Goal: Task Accomplishment & Management: Manage account settings

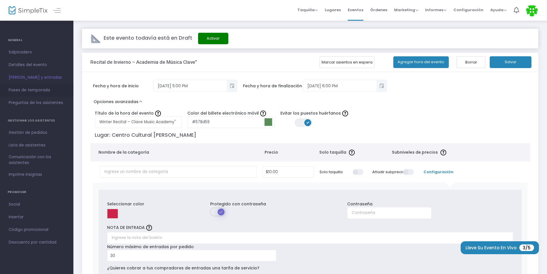
click at [47, 91] on span "Pases de temporada" at bounding box center [37, 90] width 56 height 7
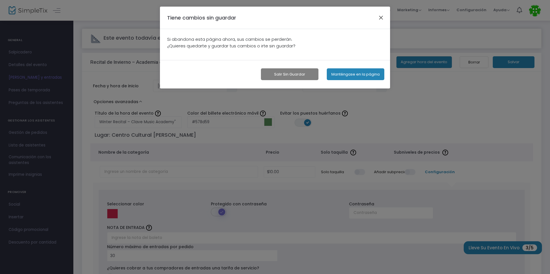
click at [380, 15] on button "button" at bounding box center [380, 17] width 7 height 7
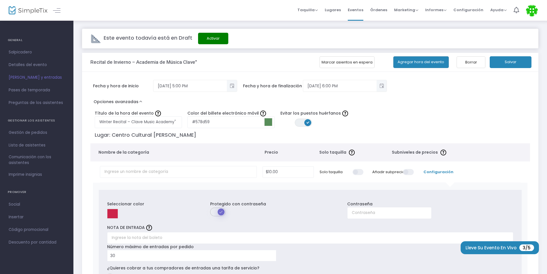
click at [342, 62] on button "Marcar asientos en espera" at bounding box center [346, 62] width 55 height 12
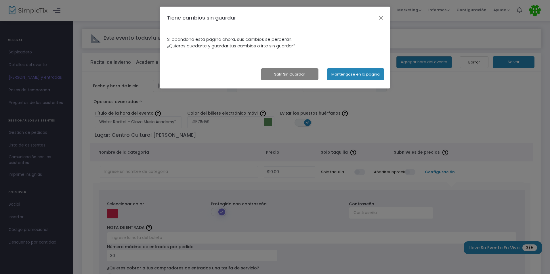
click at [380, 18] on button "button" at bounding box center [380, 17] width 7 height 7
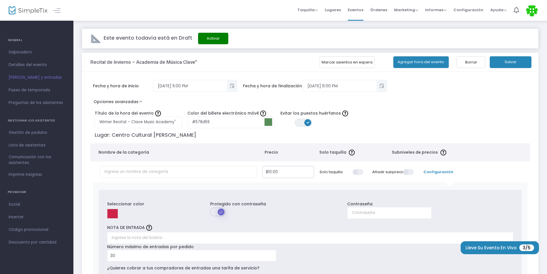
type input "10"
click at [284, 173] on input "10" at bounding box center [288, 172] width 50 height 11
radio input "true"
click at [402, 143] on span "Lugar: Centro Cultural William V. Musto Nombre de la categoría Precio Solo taqu…" at bounding box center [310, 225] width 440 height 195
click at [342, 170] on td "Solo taquilla" at bounding box center [341, 172] width 50 height 21
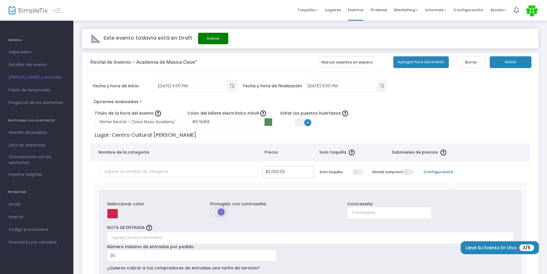
type input "3000"
click at [289, 173] on input "3000" at bounding box center [288, 172] width 50 height 11
type input "$0.00"
click at [321, 183] on div "Seleccionar color Protegido con contraseña Contraseña NOTA DE ENTRADA Número má…" at bounding box center [310, 253] width 434 height 141
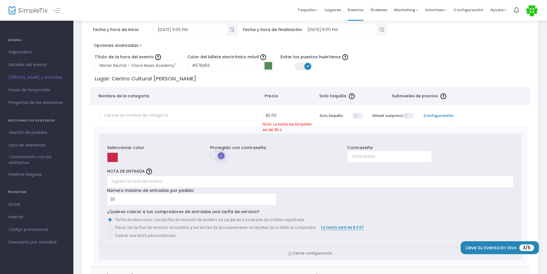
scroll to position [58, 0]
click at [222, 154] on span at bounding box center [218, 154] width 16 height 9
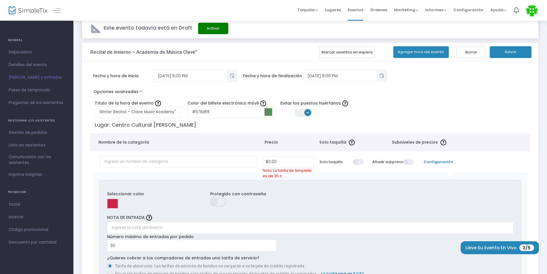
scroll to position [0, 0]
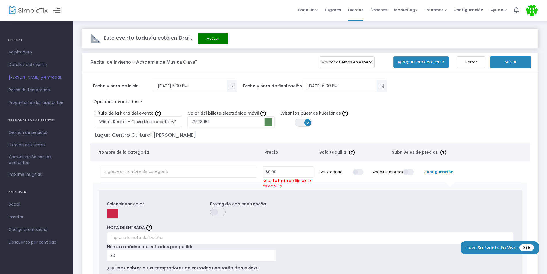
drag, startPoint x: 500, startPoint y: 60, endPoint x: 492, endPoint y: 66, distance: 9.7
click at [500, 60] on button "Salvar" at bounding box center [510, 62] width 42 height 12
click at [327, 262] on button "button" at bounding box center [325, 262] width 15 height 9
click at [509, 59] on button "Salvar" at bounding box center [510, 62] width 42 height 12
click at [32, 51] on span "Salpicadero" at bounding box center [37, 52] width 56 height 7
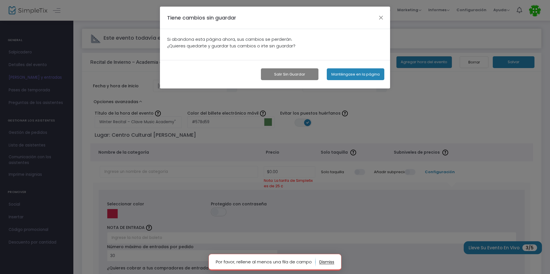
click at [299, 75] on button "Salir sin guardar" at bounding box center [290, 74] width 58 height 12
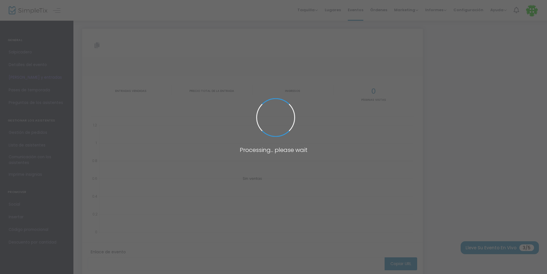
type input "[URL][DOMAIN_NAME]"
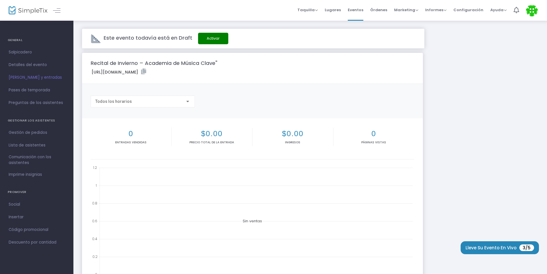
click at [210, 37] on button "Activar" at bounding box center [213, 39] width 30 height 12
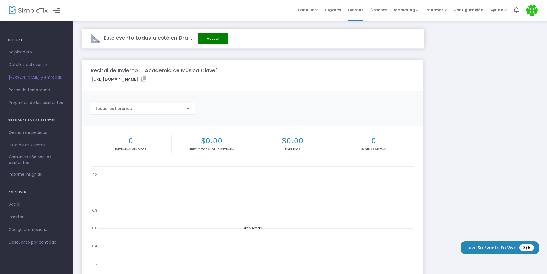
click at [138, 78] on font "[URL][DOMAIN_NAME]" at bounding box center [114, 80] width 47 height 6
click at [138, 79] on font "[URL][DOMAIN_NAME]" at bounding box center [114, 80] width 47 height 6
click at [178, 71] on m-panel-title "Recital de Invierno – Academia de Música Clave"" at bounding box center [154, 70] width 127 height 8
click at [498, 244] on button "Lleve su evento en vivo 3/5" at bounding box center [499, 248] width 78 height 13
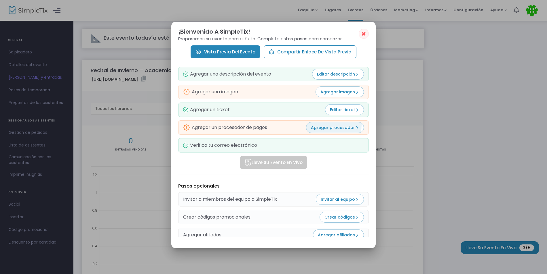
click at [324, 125] on span "Agregar procesador" at bounding box center [335, 128] width 48 height 6
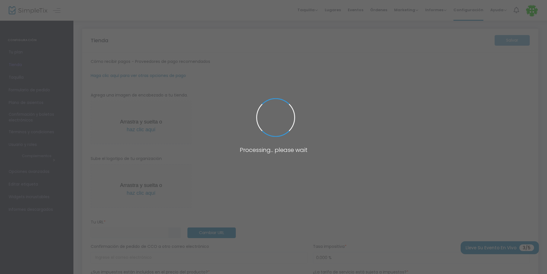
type input "https://ClaveMusicAcademy"
radio input "false"
radio input "true"
type input "Clave Music Academy"
type input "5126807784"
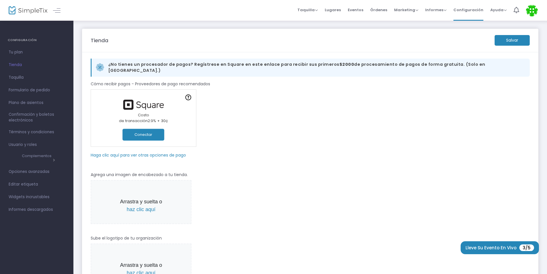
click at [152, 129] on button "Conectar" at bounding box center [144, 135] width 42 height 12
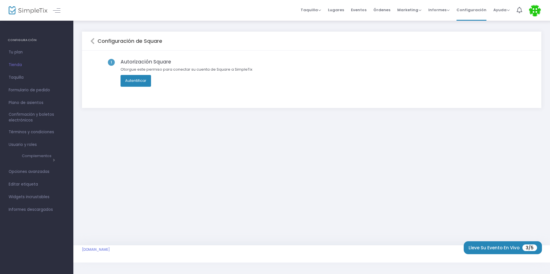
click at [134, 79] on button "Autentificar" at bounding box center [136, 81] width 30 height 12
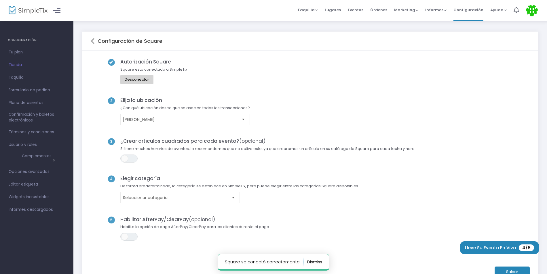
click at [241, 122] on span "Escoger" at bounding box center [243, 119] width 9 height 9
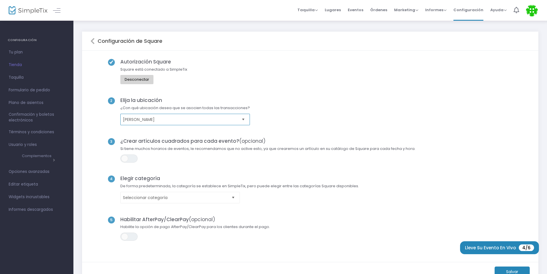
drag, startPoint x: 147, startPoint y: 122, endPoint x: 133, endPoint y: 113, distance: 16.5
click at [147, 122] on font "[PERSON_NAME]" at bounding box center [139, 120] width 32 height 6
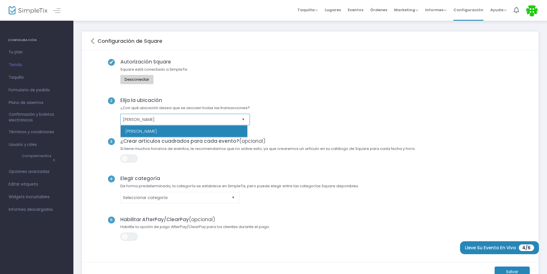
click at [147, 115] on kendo-dropdownlist "[PERSON_NAME]" at bounding box center [184, 120] width 129 height 12
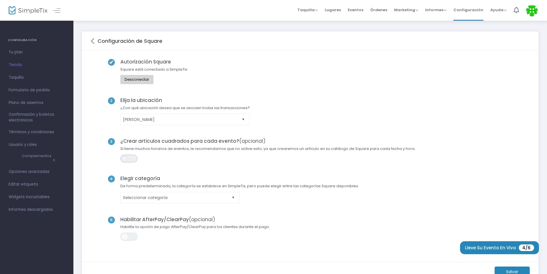
click at [130, 158] on span "EN OFF" at bounding box center [128, 159] width 17 height 8
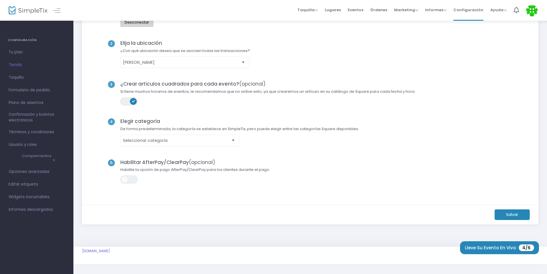
scroll to position [59, 0]
click at [230, 141] on span "Escoger" at bounding box center [232, 138] width 9 height 9
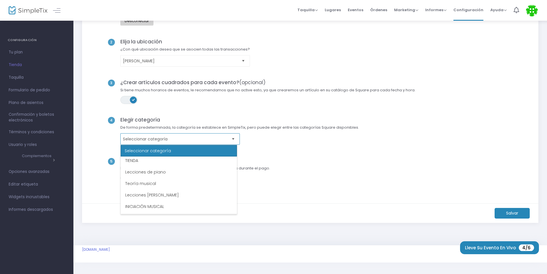
scroll to position [0, 0]
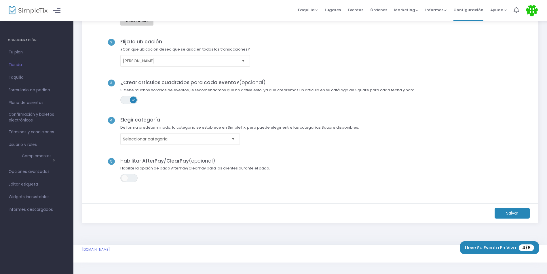
click at [301, 162] on div "5 Habilitar AfterPay/ClearPay (opcional) Habilite la opción de pago AfterPay/Cl…" at bounding box center [310, 176] width 440 height 37
click at [131, 181] on span "EN OFF" at bounding box center [128, 178] width 17 height 8
drag, startPoint x: 503, startPoint y: 214, endPoint x: 469, endPoint y: 214, distance: 33.4
click at [503, 214] on m-button "Salvar" at bounding box center [511, 213] width 35 height 11
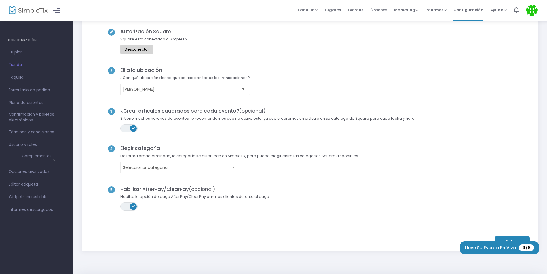
scroll to position [59, 0]
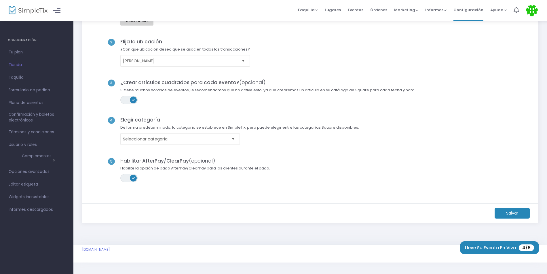
click at [506, 214] on m-button "Salvar" at bounding box center [511, 213] width 35 height 11
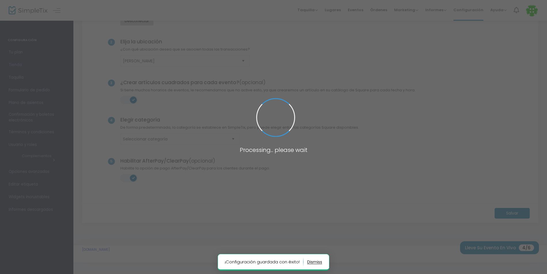
click at [493, 246] on span at bounding box center [273, 137] width 547 height 274
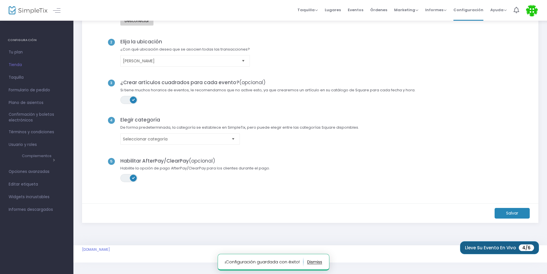
click at [491, 250] on font "Lleve su evento en vivo" at bounding box center [490, 248] width 51 height 4
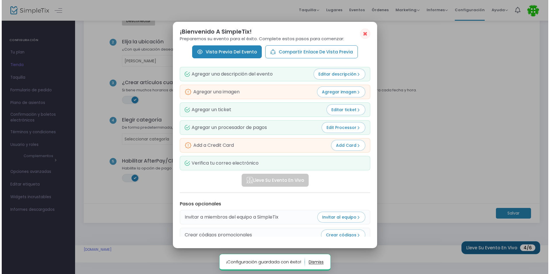
scroll to position [0, 0]
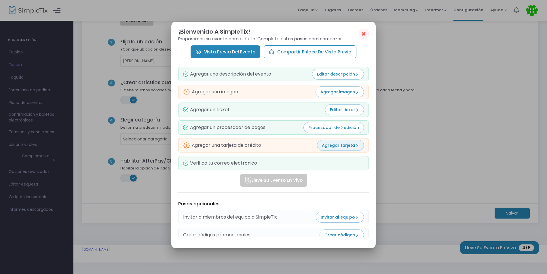
click at [352, 147] on span "Agregar tarjeta" at bounding box center [340, 146] width 37 height 6
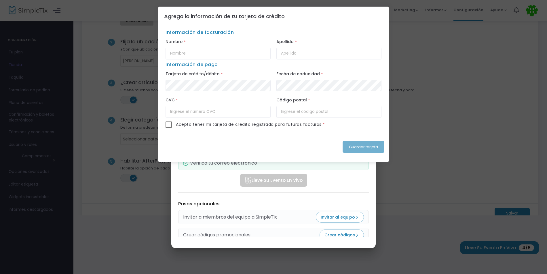
click at [391, 139] on ngb-modal-window "Agrega la información de tu tarjeta de crédito Información de facturación Nombr…" at bounding box center [273, 137] width 547 height 274
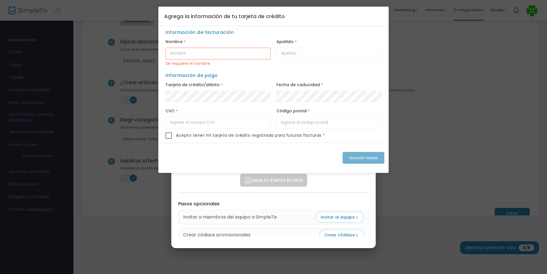
click at [344, 220] on ngb-modal-window "Agrega la información de tu tarjeta de crédito Información de facturación Nombr…" at bounding box center [273, 137] width 547 height 274
click at [410, 205] on ngb-modal-window "Agrega la información de tu tarjeta de crédito Información de facturación Nombr…" at bounding box center [273, 137] width 547 height 274
click at [195, 55] on input "text" at bounding box center [217, 54] width 105 height 12
type input "Yeissa"
type input "Torriente"
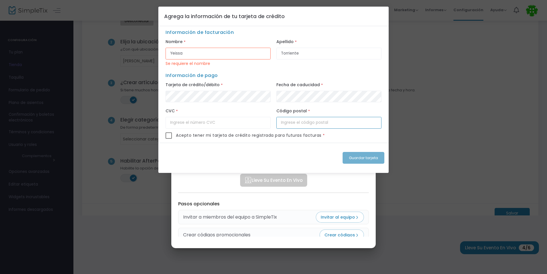
type input "07087"
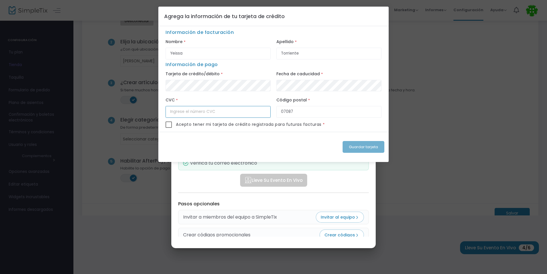
type input "719"
drag, startPoint x: 172, startPoint y: 126, endPoint x: 200, endPoint y: 136, distance: 29.9
click at [171, 125] on label at bounding box center [168, 125] width 7 height 6
click at [169, 128] on input "checkbox" at bounding box center [168, 128] width 0 height 0
checkbox input "true"
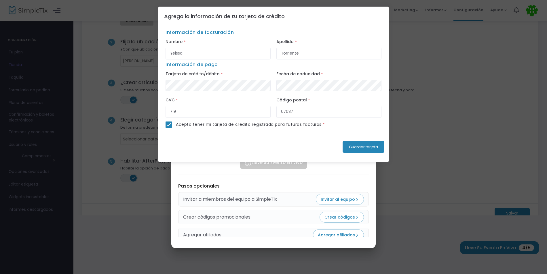
click at [360, 149] on span "Guardar tarjeta" at bounding box center [363, 146] width 29 height 5
click at [366, 147] on span "Guardar tarjeta" at bounding box center [363, 146] width 29 height 5
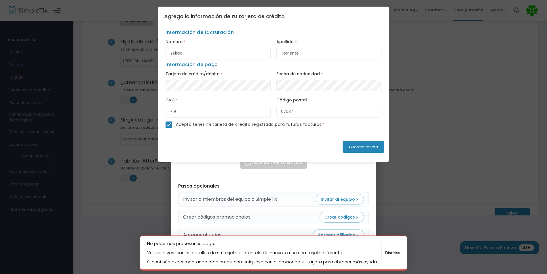
click at [423, 199] on ngb-modal-window "Agrega la información de tu tarjeta de crédito Información de facturación Nombr…" at bounding box center [273, 137] width 547 height 274
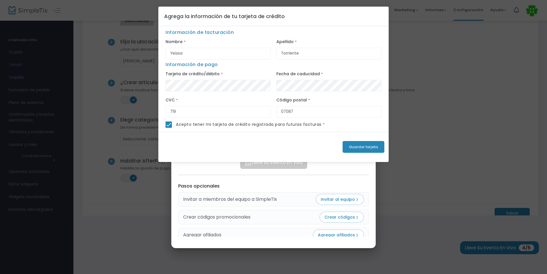
drag, startPoint x: 449, startPoint y: 178, endPoint x: 444, endPoint y: 177, distance: 5.4
click at [447, 178] on ngb-modal-window "Agrega la información de tu tarjeta de crédito Información de facturación Nombr…" at bounding box center [273, 137] width 547 height 274
click at [172, 192] on ngb-modal-window "Agrega la información de tu tarjeta de crédito Información de facturación Nombr…" at bounding box center [273, 137] width 547 height 274
click at [123, 44] on ngb-modal-window "Agrega la información de tu tarjeta de crédito Información de facturación Nombr…" at bounding box center [273, 137] width 547 height 274
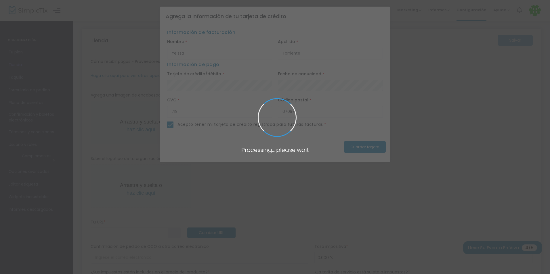
type input "https://ClaveMusicAcademy"
radio input "false"
radio input "true"
type input "Clave Music Academy"
type input "+1 512-680-7784"
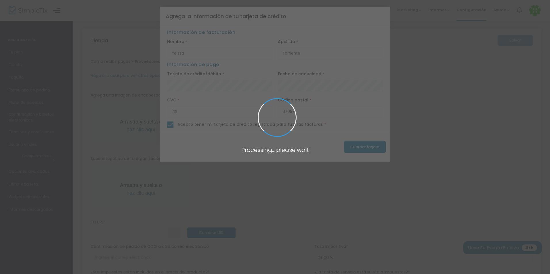
type input "yeissatorriente"
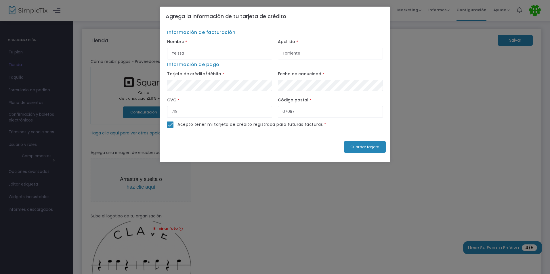
click at [342, 202] on ngb-modal-window "Agrega la información de tu tarjeta de crédito Información de facturación Nombr…" at bounding box center [275, 137] width 550 height 274
click at [359, 146] on span "Guardar tarjeta" at bounding box center [364, 146] width 29 height 5
click at [241, 189] on ngb-modal-window "Agrega la información de tu tarjeta de crédito Información de facturación Nombr…" at bounding box center [275, 137] width 550 height 274
click at [368, 148] on span "Guardar tarjeta" at bounding box center [364, 146] width 29 height 5
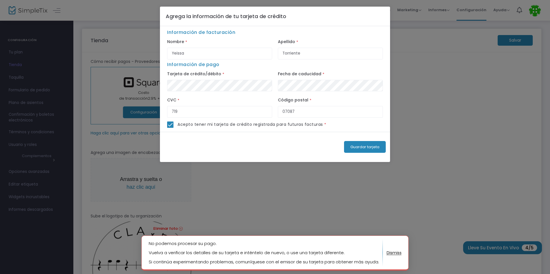
click at [398, 253] on button "button" at bounding box center [394, 253] width 15 height 9
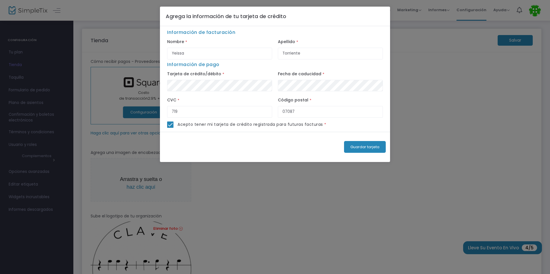
click at [409, 207] on ngb-modal-window "Agrega la información de tu tarjeta de crédito Información de facturación Nombr…" at bounding box center [275, 137] width 550 height 274
drag, startPoint x: 222, startPoint y: 15, endPoint x: 224, endPoint y: 45, distance: 30.0
click at [224, 43] on div "Agrega la información de tu tarjeta de crédito Información de facturación Nombr…" at bounding box center [275, 85] width 230 height 156
click at [67, 29] on ngb-modal-window "Agrega la información de tu tarjeta de crédito Información de facturación Nombr…" at bounding box center [275, 137] width 550 height 274
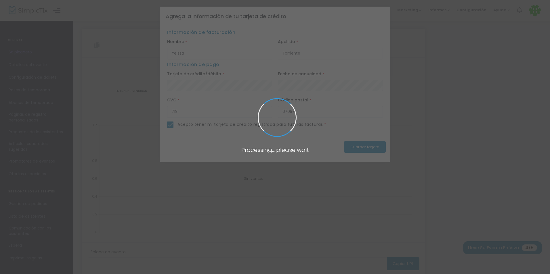
type input "[URL][DOMAIN_NAME]"
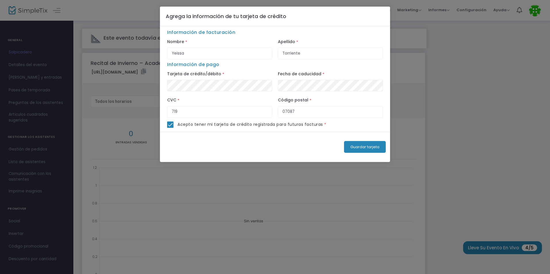
click at [129, 130] on ngb-modal-window "Agrega la información de tu tarjeta de crédito Información de facturación Nombr…" at bounding box center [275, 137] width 550 height 274
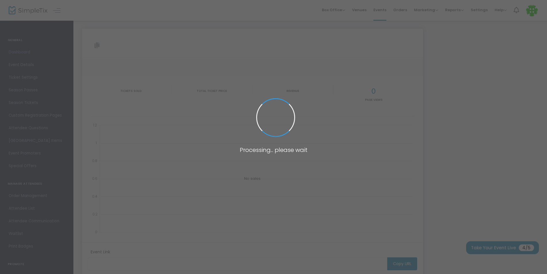
type input "[URL][DOMAIN_NAME]"
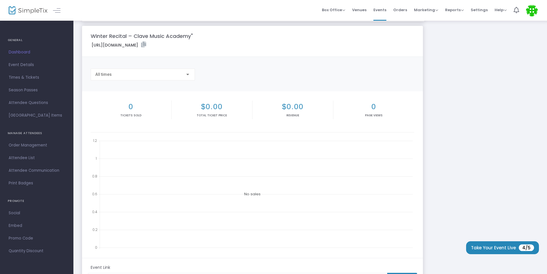
scroll to position [114, 0]
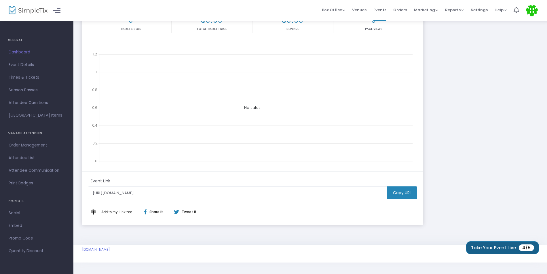
click at [489, 247] on button "Take Your Event Live 4/5" at bounding box center [502, 248] width 73 height 13
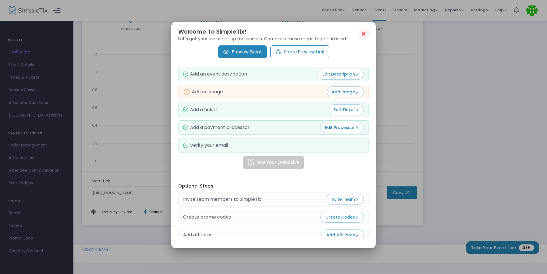
click at [338, 129] on span "Edit Processor" at bounding box center [342, 128] width 34 height 6
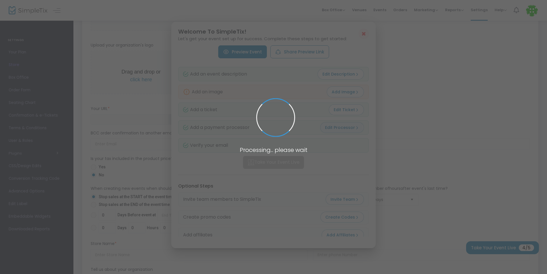
scroll to position [114, 0]
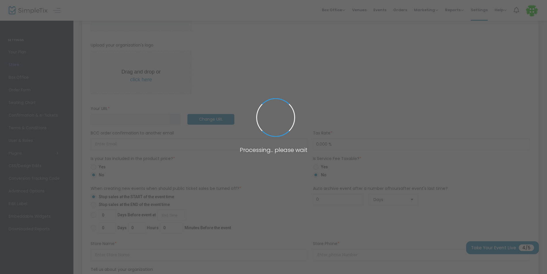
type input "https://ClaveMusicAcademy"
radio input "false"
radio input "true"
type input "Clave Music Academy"
type input "+1 512-680-7784"
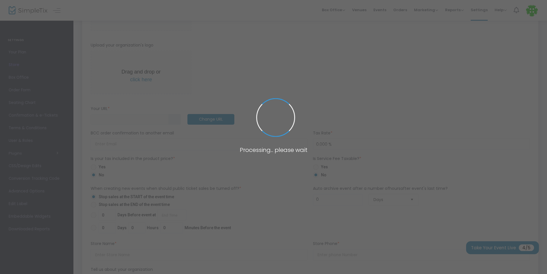
type input "yeissatorriente"
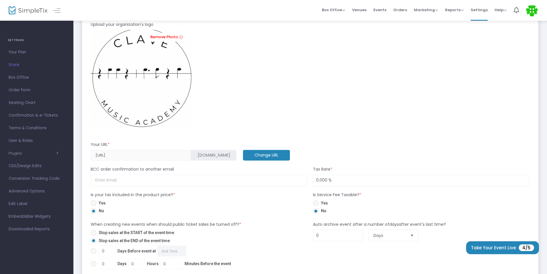
scroll to position [200, 0]
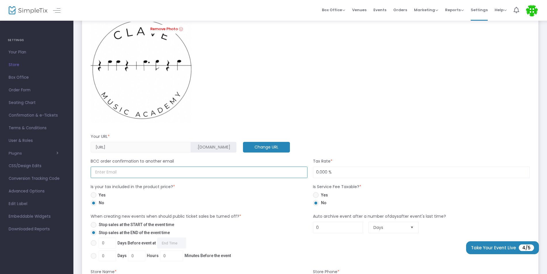
click at [287, 171] on input at bounding box center [199, 173] width 217 height 12
click at [288, 171] on input at bounding box center [199, 173] width 217 height 12
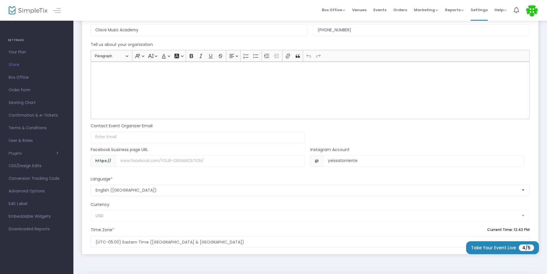
scroll to position [459, 0]
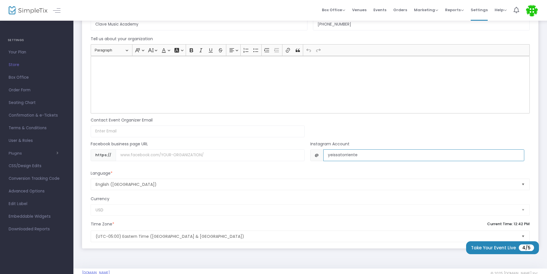
click at [357, 156] on input "yeissatorriente" at bounding box center [423, 156] width 201 height 12
click at [463, 214] on div "USD" at bounding box center [310, 211] width 445 height 12
click at [463, 210] on div "USD" at bounding box center [310, 211] width 445 height 12
click at [496, 208] on div "USD" at bounding box center [310, 211] width 445 height 12
click at [524, 212] on div "USD" at bounding box center [310, 211] width 445 height 12
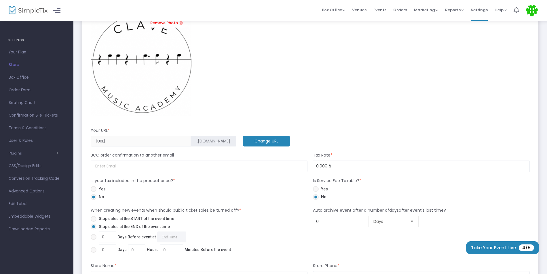
scroll to position [230, 0]
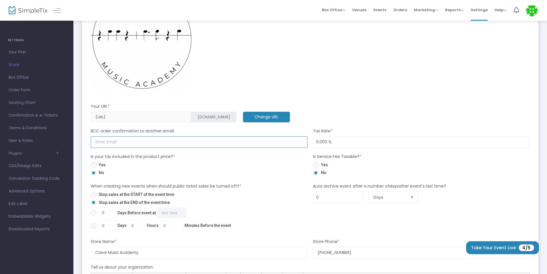
click at [191, 144] on input at bounding box center [199, 143] width 217 height 12
type input "[EMAIL_ADDRESS][DOMAIN_NAME]"
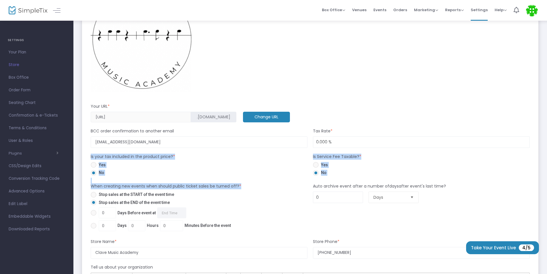
drag, startPoint x: 241, startPoint y: 187, endPoint x: 79, endPoint y: 180, distance: 162.4
click at [79, 180] on div "Store Save How To Get Paid - Recommended Payment Providers Online Orders Transa…" at bounding box center [309, 144] width 473 height 708
drag, startPoint x: 79, startPoint y: 180, endPoint x: 100, endPoint y: 184, distance: 21.7
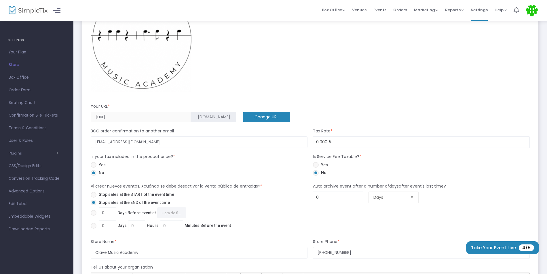
click at [179, 173] on div "Yes No" at bounding box center [199, 170] width 222 height 16
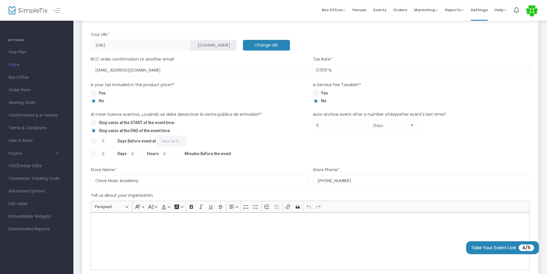
scroll to position [316, 0]
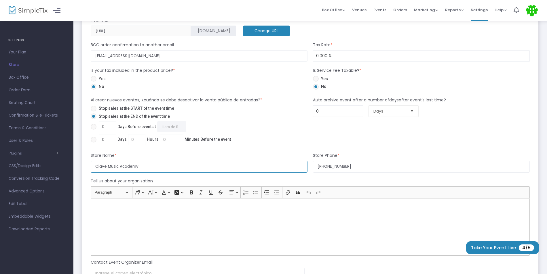
click at [231, 167] on input "Clave Music Academy" at bounding box center [199, 167] width 217 height 12
click at [245, 147] on div "Al crear nuevos eventos, ¿cuándo se debe desactivar la venta pública de entrada…" at bounding box center [199, 122] width 222 height 50
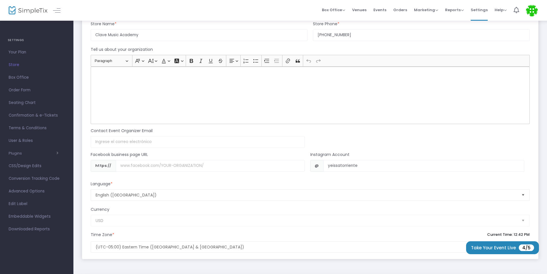
scroll to position [482, 0]
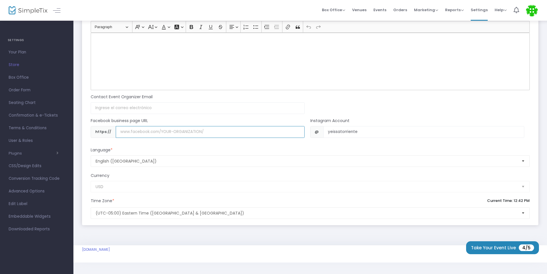
click at [211, 131] on input "Nombre de usuario" at bounding box center [210, 132] width 189 height 12
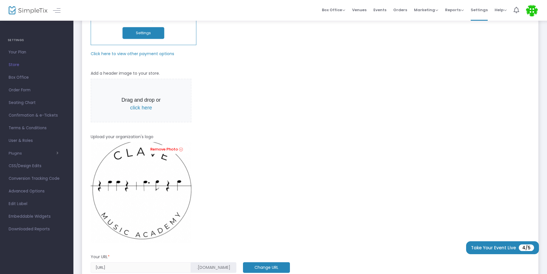
scroll to position [0, 0]
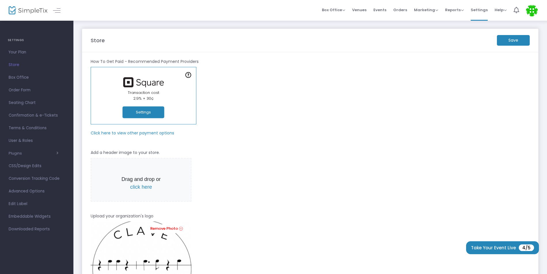
click at [512, 41] on m-button "Save" at bounding box center [513, 40] width 33 height 11
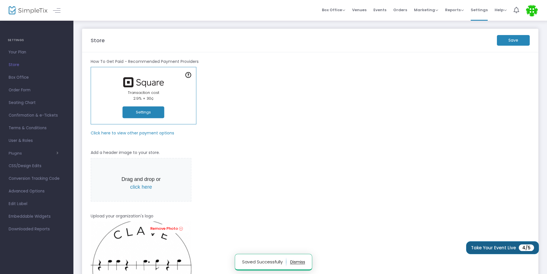
click at [493, 247] on button "Take Your Event Live 4/5" at bounding box center [502, 248] width 73 height 13
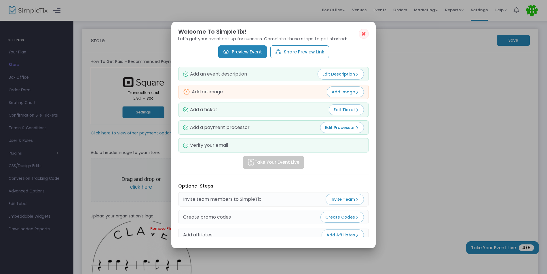
click at [249, 51] on link "Preview Event" at bounding box center [242, 51] width 49 height 13
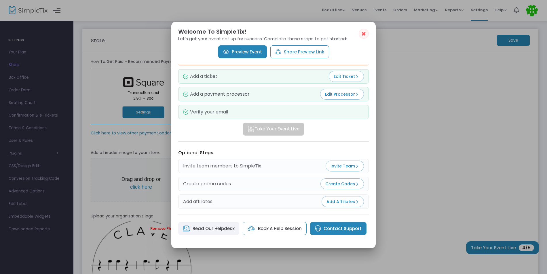
scroll to position [35, 0]
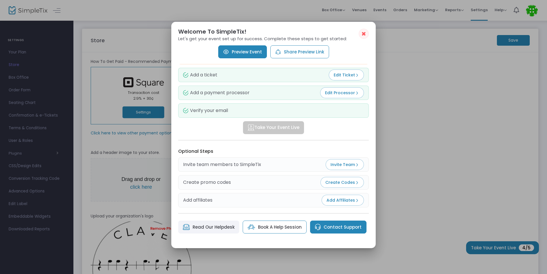
click at [486, 147] on div at bounding box center [273, 137] width 547 height 274
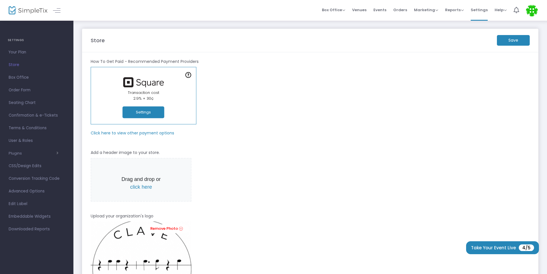
click at [499, 42] on m-button "Save" at bounding box center [513, 40] width 33 height 11
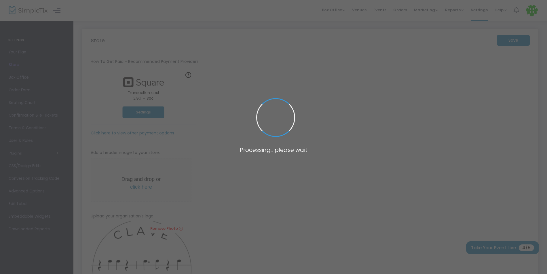
click at [508, 228] on span at bounding box center [273, 137] width 547 height 274
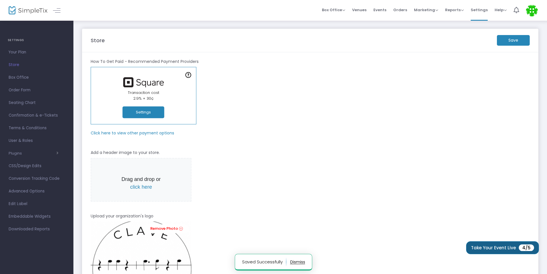
click at [486, 249] on button "Take Your Event Live 4/5" at bounding box center [502, 248] width 73 height 13
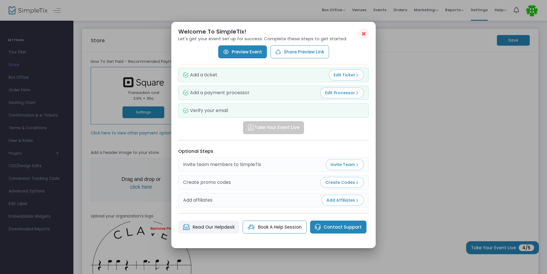
click at [342, 185] on span "Create Codes" at bounding box center [342, 183] width 34 height 6
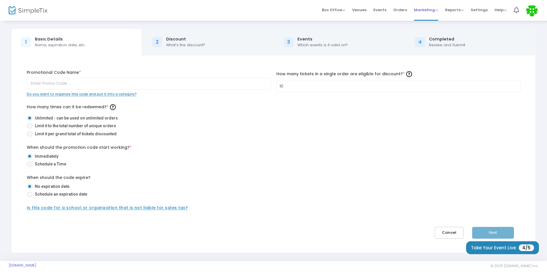
click at [426, 19] on link "Marketing Promo Codes Quantity Discounts Affiliate" at bounding box center [426, 10] width 24 height 21
click at [434, 11] on span "Marketing" at bounding box center [426, 9] width 24 height 5
click at [407, 10] on span "Orders" at bounding box center [400, 10] width 14 height 15
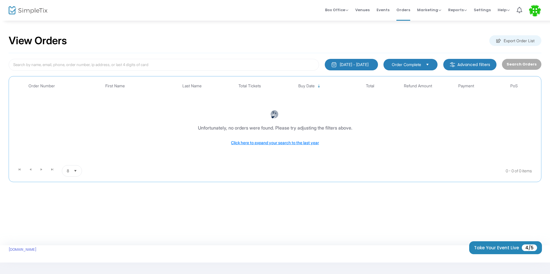
click at [382, 10] on span "Events" at bounding box center [383, 10] width 13 height 15
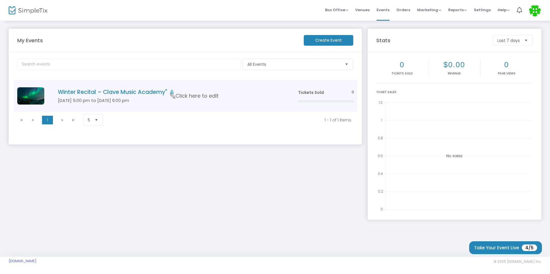
click at [351, 91] on div "Tickets Sold 0" at bounding box center [326, 93] width 56 height 6
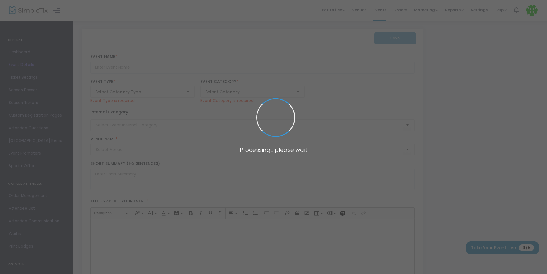
type input "Winter Recital – Clave Music Academy""
type textarea "Winter Recital – Clave Music Academy Join us for an enchanting evening of class…"
type input "Buy Tickets"
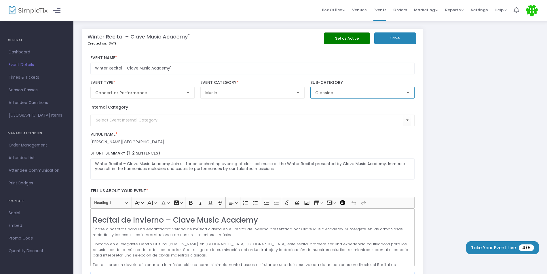
click at [365, 93] on span "Classical" at bounding box center [358, 93] width 87 height 6
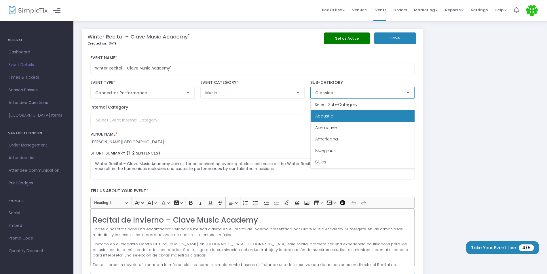
scroll to position [23, 0]
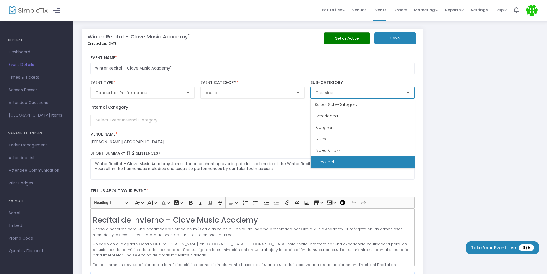
click at [365, 93] on span "Classical" at bounding box center [358, 93] width 87 height 6
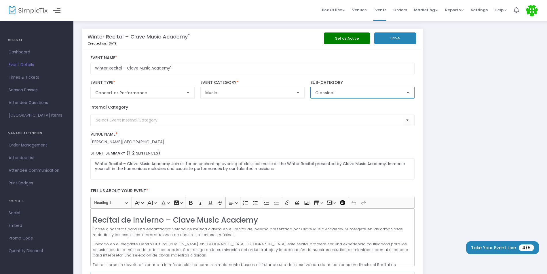
click at [365, 90] on span "Classical" at bounding box center [358, 93] width 87 height 6
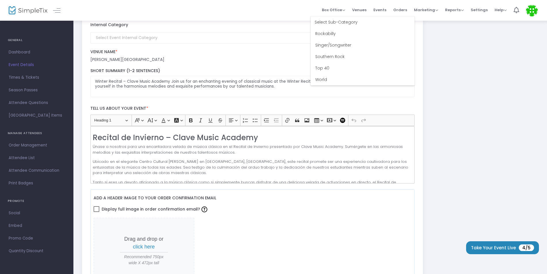
scroll to position [86, 0]
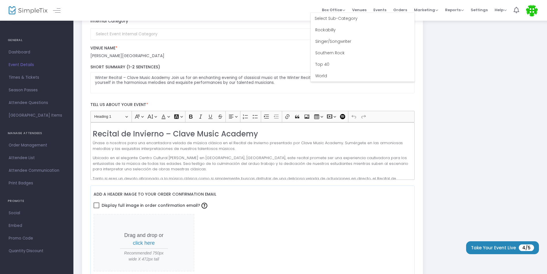
click at [405, 102] on label "Tell us about your event *" at bounding box center [252, 105] width 330 height 12
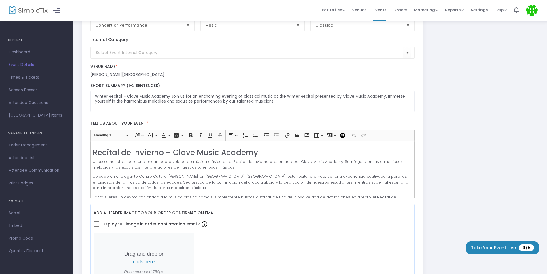
scroll to position [58, 0]
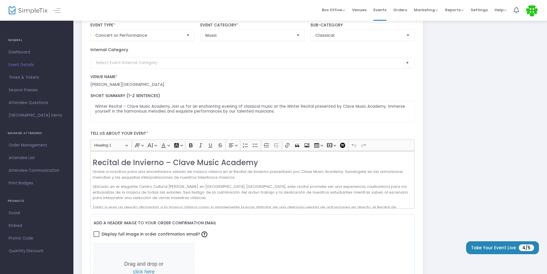
click at [270, 68] on kendo-combobox at bounding box center [252, 63] width 324 height 12
click at [409, 64] on span "Select" at bounding box center [406, 62] width 9 height 9
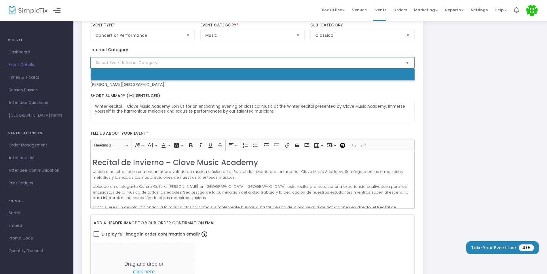
click at [409, 62] on span "Select" at bounding box center [406, 62] width 9 height 9
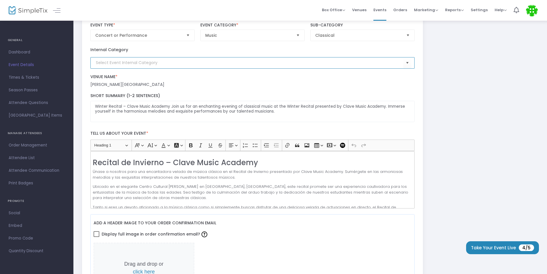
click at [391, 81] on div "Venue Name * Venue is required William V. Musto Cultural Center" at bounding box center [252, 82] width 330 height 14
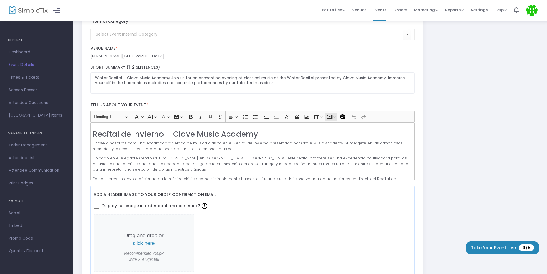
scroll to position [86, 0]
click at [253, 156] on p "Ubicado en el elegante Centro Cultural William V. Musto en Union City, Nueva Je…" at bounding box center [252, 163] width 319 height 17
click at [257, 167] on p "Ubicado en el elegante Centro Cultural William V. Musto en Union City, Nueva Je…" at bounding box center [252, 163] width 319 height 17
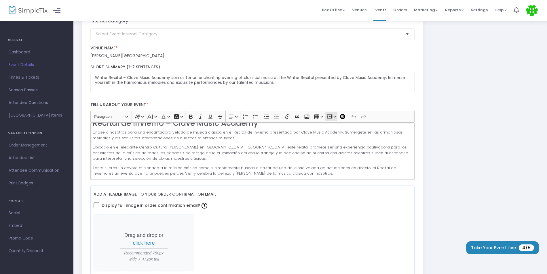
click at [336, 117] on button "Insert media Insert media" at bounding box center [331, 116] width 12 height 9
click at [321, 119] on button "Insert table Insert table" at bounding box center [318, 116] width 12 height 9
click at [125, 115] on button "Heading Paragraph" at bounding box center [110, 116] width 39 height 9
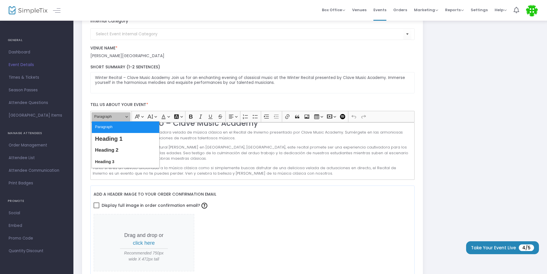
click at [124, 115] on button "Heading Paragraph" at bounding box center [110, 116] width 39 height 9
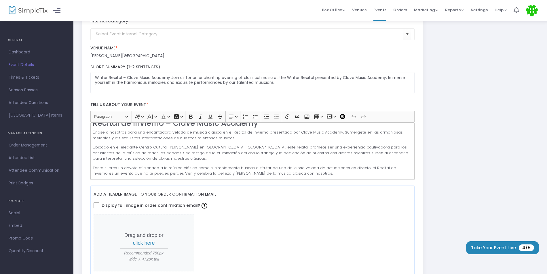
scroll to position [0, 0]
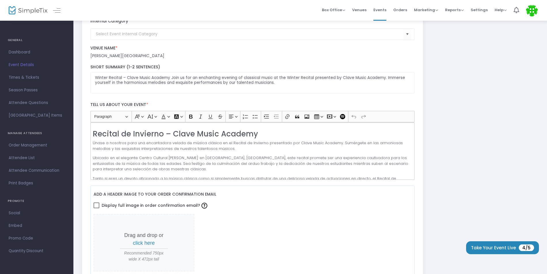
click at [107, 165] on p "Ubicado en el elegante Centro Cultural William V. Musto en Union City, Nueva Je…" at bounding box center [252, 163] width 319 height 17
click at [122, 112] on button "Heading Paragraph" at bounding box center [110, 116] width 39 height 9
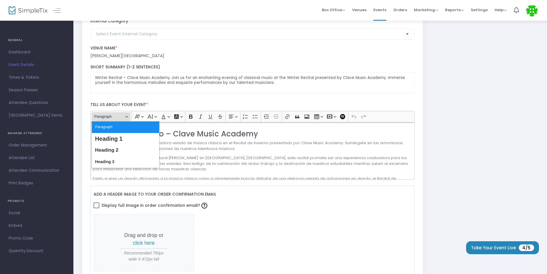
click at [192, 139] on div "Recital de Invierno – Clave Music Academy Únase a nosotros para una encantadora…" at bounding box center [252, 152] width 324 height 58
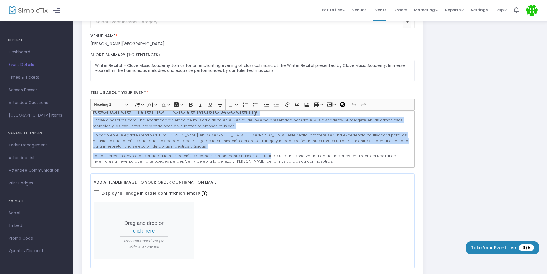
scroll to position [173, 0]
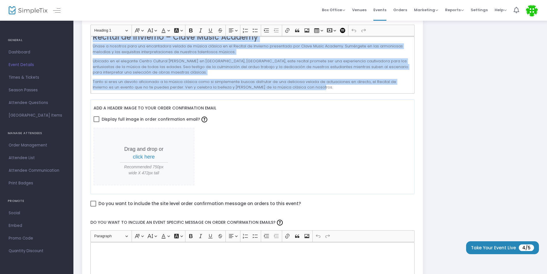
drag, startPoint x: 94, startPoint y: 133, endPoint x: 312, endPoint y: 92, distance: 222.1
click at [312, 92] on div "Recital de Invierno – Clave Music Academy Únase a nosotros para una encantadora…" at bounding box center [252, 65] width 324 height 58
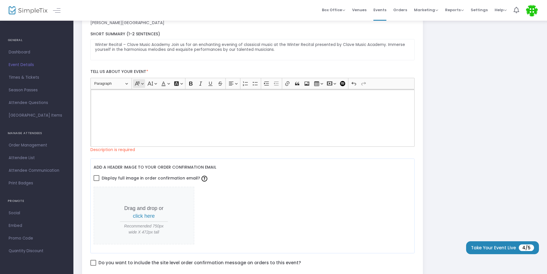
scroll to position [115, 0]
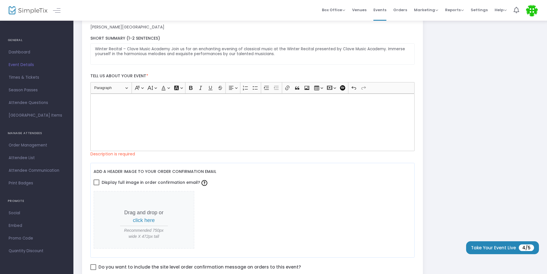
drag, startPoint x: 89, startPoint y: 109, endPoint x: 104, endPoint y: 100, distance: 17.6
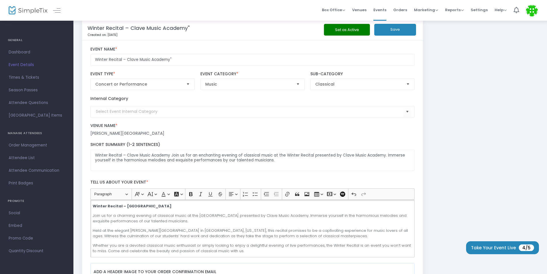
scroll to position [0, 0]
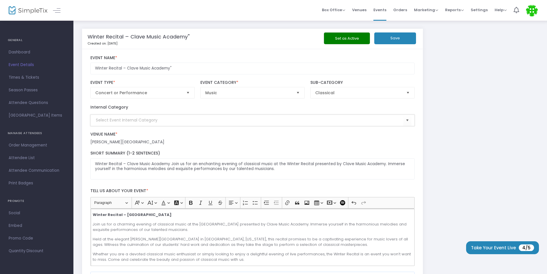
click at [198, 118] on input at bounding box center [250, 120] width 308 height 6
click at [227, 118] on input at bounding box center [250, 120] width 308 height 6
click at [232, 117] on kendo-combobox at bounding box center [252, 121] width 324 height 12
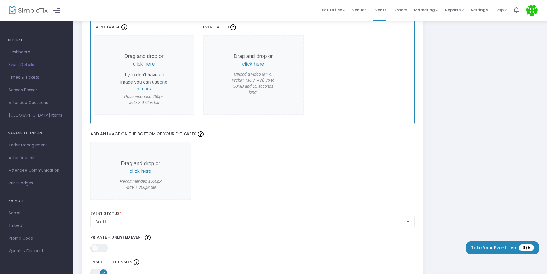
scroll to position [575, 0]
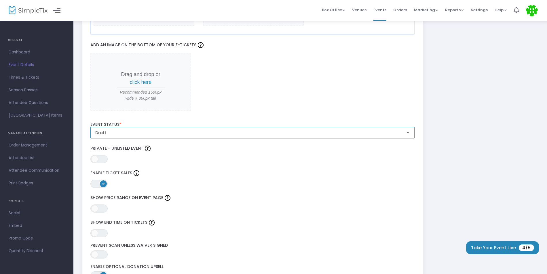
click at [287, 131] on span "Draft" at bounding box center [248, 133] width 306 height 6
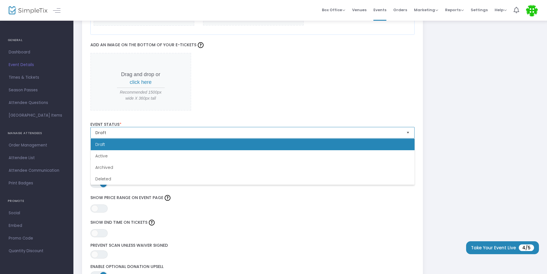
click at [287, 131] on span "Draft" at bounding box center [248, 133] width 306 height 6
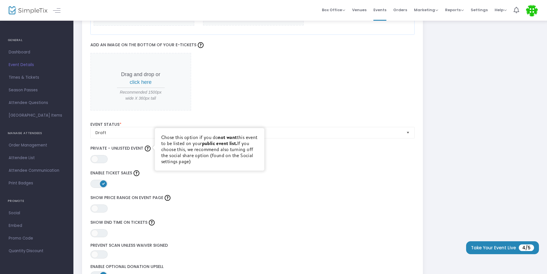
click at [147, 148] on img at bounding box center [148, 149] width 6 height 6
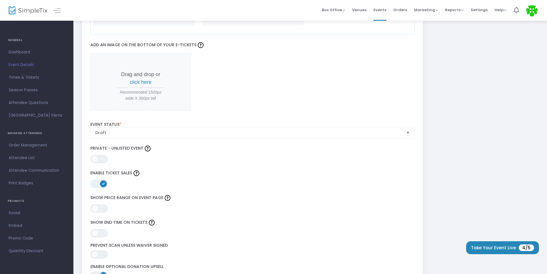
click at [194, 195] on label "Show Price Range on Event Page" at bounding box center [252, 198] width 324 height 9
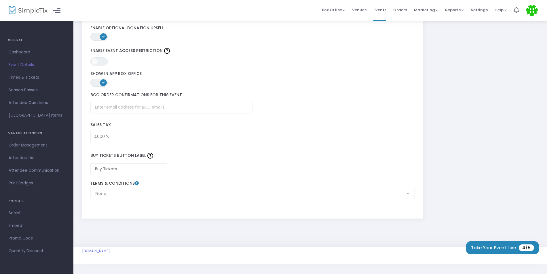
scroll to position [816, 0]
click at [159, 167] on input "Buy Tickets" at bounding box center [128, 168] width 77 height 12
click at [167, 189] on div "None Terms & Conditions" at bounding box center [252, 189] width 330 height 18
drag, startPoint x: 187, startPoint y: 192, endPoint x: 239, endPoint y: 201, distance: 52.3
click at [200, 191] on div "None Terms & Conditions" at bounding box center [252, 189] width 330 height 18
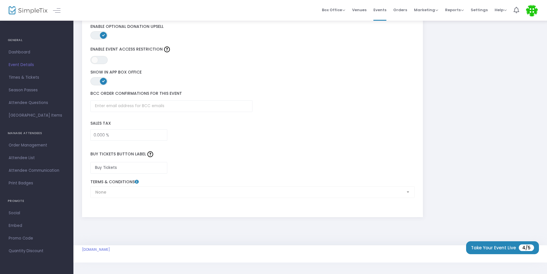
click at [407, 193] on div "None Terms & Conditions" at bounding box center [252, 189] width 330 height 18
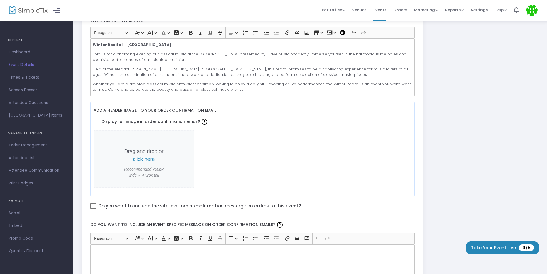
scroll to position [154, 0]
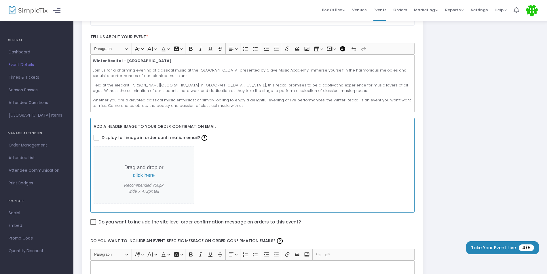
click at [142, 175] on span "click here" at bounding box center [144, 176] width 22 height 6
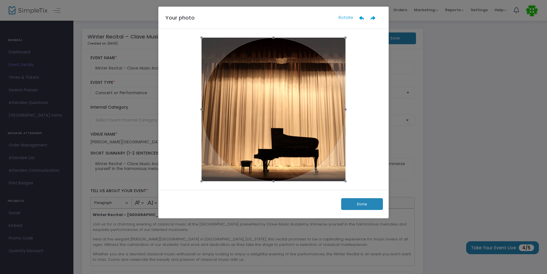
scroll to position [0, 0]
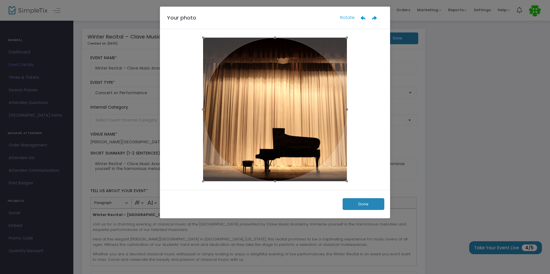
drag, startPoint x: 309, startPoint y: 144, endPoint x: 303, endPoint y: 128, distance: 16.9
click at [303, 128] on div at bounding box center [275, 110] width 144 height 144
drag, startPoint x: 371, startPoint y: 206, endPoint x: 365, endPoint y: 207, distance: 5.8
click at [371, 206] on button "Done" at bounding box center [364, 205] width 42 height 12
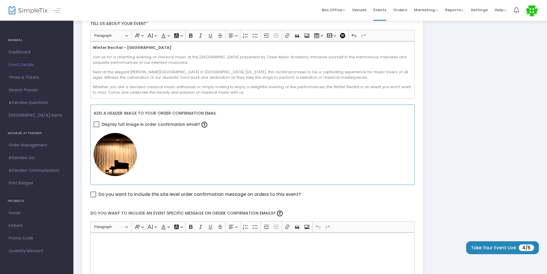
scroll to position [173, 0]
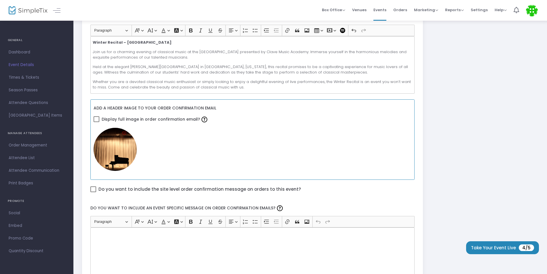
click at [98, 119] on span at bounding box center [97, 120] width 6 height 6
click at [96, 122] on input "Display full image in order confirmation email?" at bounding box center [96, 122] width 0 height 0
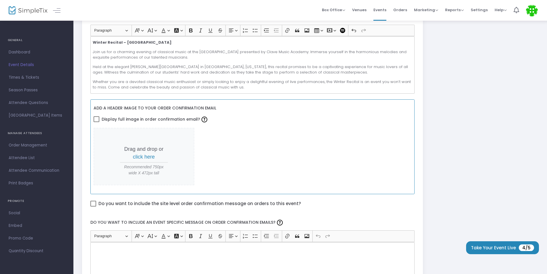
click at [97, 119] on span at bounding box center [97, 120] width 6 height 6
click at [96, 122] on input "Display full image in order confirmation email?" at bounding box center [96, 122] width 0 height 0
click at [152, 157] on span "click here" at bounding box center [144, 157] width 22 height 6
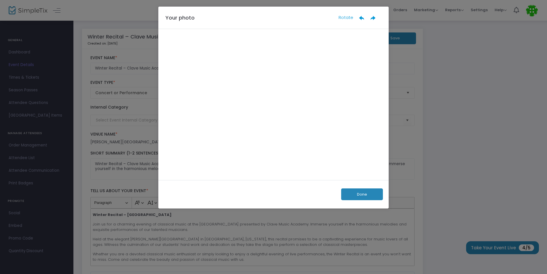
scroll to position [0, 0]
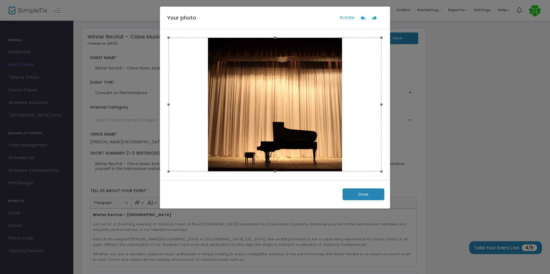
drag, startPoint x: 382, startPoint y: 172, endPoint x: 385, endPoint y: 193, distance: 21.5
click at [390, 193] on div "Your photo Rotate Done" at bounding box center [275, 108] width 230 height 202
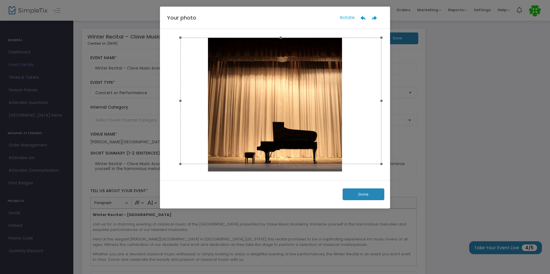
drag, startPoint x: 168, startPoint y: 106, endPoint x: 210, endPoint y: 114, distance: 42.4
click at [210, 114] on div at bounding box center [280, 101] width 201 height 127
click at [360, 195] on button "Done" at bounding box center [364, 195] width 42 height 12
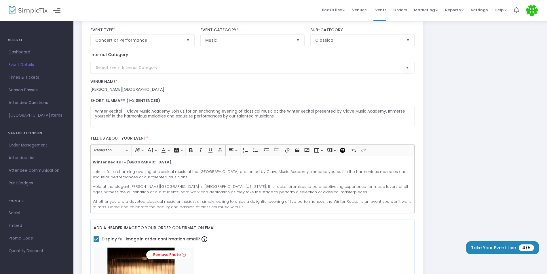
scroll to position [201, 0]
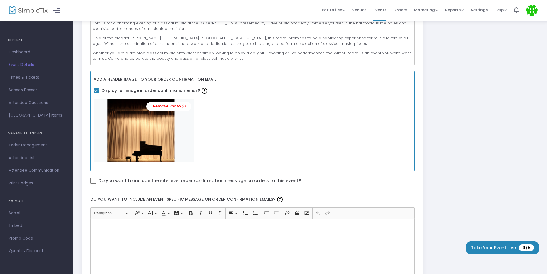
click at [257, 147] on div "Remove Photo" at bounding box center [253, 130] width 318 height 63
click at [96, 91] on span at bounding box center [97, 91] width 6 height 6
click at [96, 94] on input "Display full image in order confirmation email?" at bounding box center [96, 94] width 0 height 0
checkbox input "false"
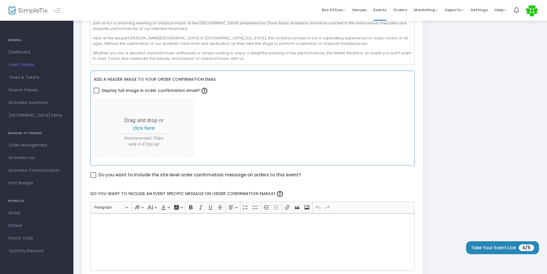
click at [139, 128] on span "click here" at bounding box center [144, 128] width 22 height 6
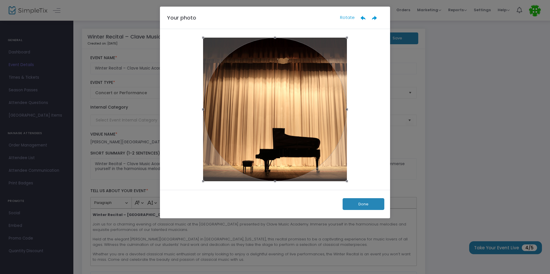
drag, startPoint x: 369, startPoint y: 206, endPoint x: 361, endPoint y: 221, distance: 16.6
click at [368, 206] on button "Done" at bounding box center [364, 205] width 42 height 12
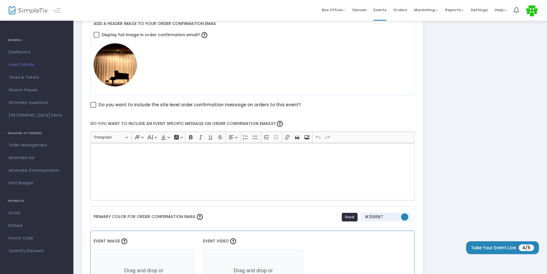
scroll to position [259, 0]
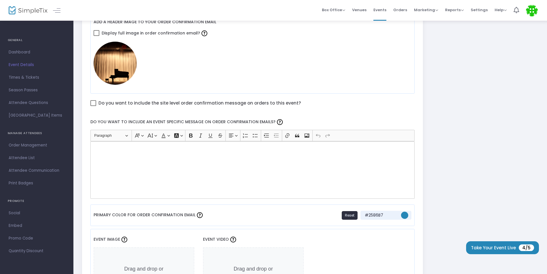
click at [93, 103] on span at bounding box center [93, 103] width 6 height 6
click at [93, 106] on input "Do you want to include the site level order confirmation message on orders to t…" at bounding box center [93, 106] width 0 height 0
checkbox input "true"
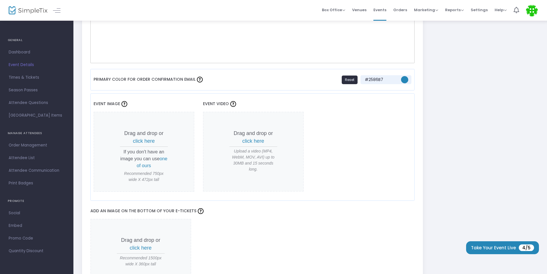
scroll to position [403, 0]
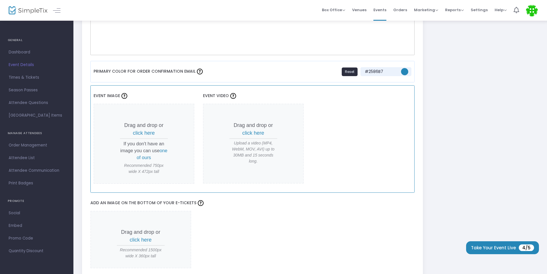
click at [138, 132] on span "click here" at bounding box center [144, 133] width 22 height 6
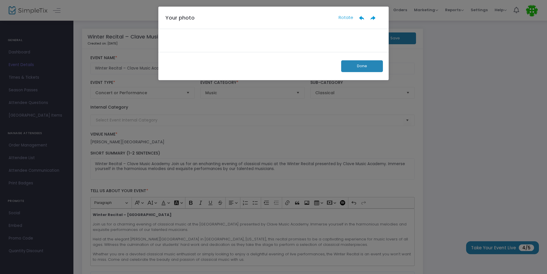
scroll to position [0, 0]
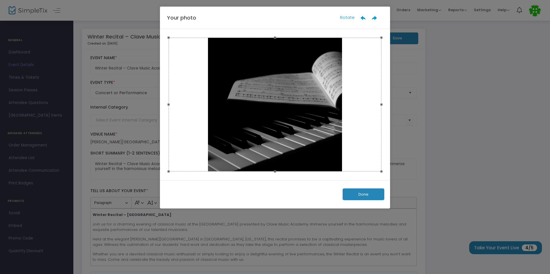
click at [367, 191] on button "Done" at bounding box center [364, 195] width 42 height 12
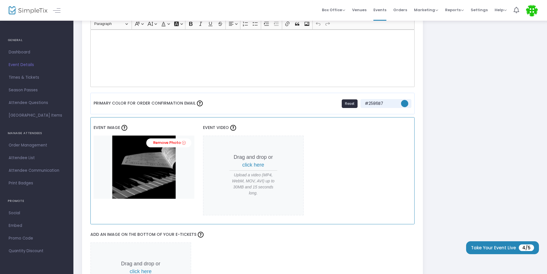
scroll to position [374, 0]
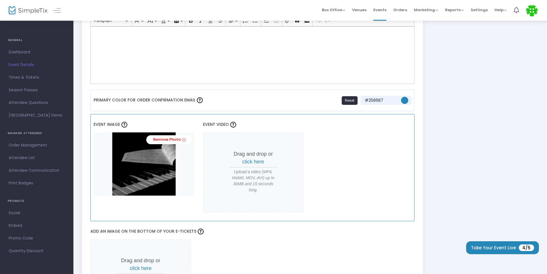
click at [179, 199] on div "Event Image Remove Photo" at bounding box center [144, 160] width 101 height 90
click at [163, 184] on img at bounding box center [144, 164] width 101 height 63
click at [167, 140] on link "Remove Photo" at bounding box center [168, 140] width 45 height 9
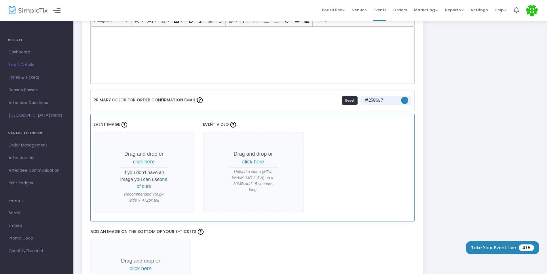
click at [147, 161] on span "click here" at bounding box center [144, 162] width 22 height 6
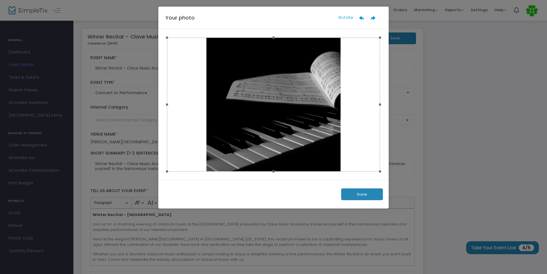
scroll to position [0, 0]
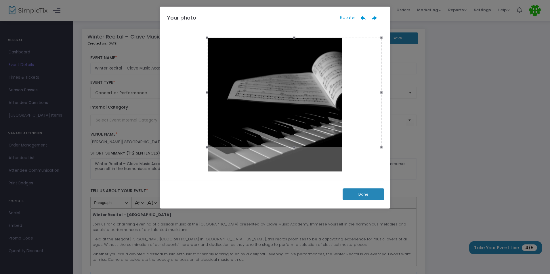
drag, startPoint x: 170, startPoint y: 106, endPoint x: 209, endPoint y: 109, distance: 38.7
click at [209, 109] on span at bounding box center [207, 92] width 6 height 103
drag, startPoint x: 293, startPoint y: 147, endPoint x: 284, endPoint y: 168, distance: 22.9
click at [284, 168] on div at bounding box center [275, 105] width 213 height 134
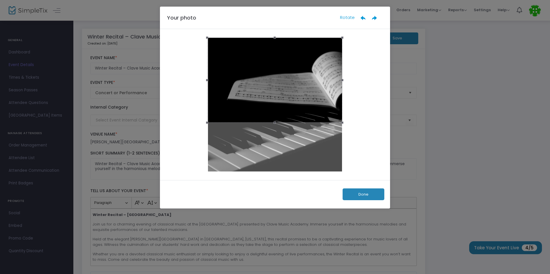
drag, startPoint x: 381, startPoint y: 93, endPoint x: 342, endPoint y: 100, distance: 39.8
click at [342, 100] on span at bounding box center [342, 80] width 6 height 79
click at [274, 123] on span at bounding box center [274, 123] width 129 height 6
drag, startPoint x: 274, startPoint y: 123, endPoint x: 259, endPoint y: 122, distance: 15.3
click at [259, 122] on span at bounding box center [274, 122] width 128 height 6
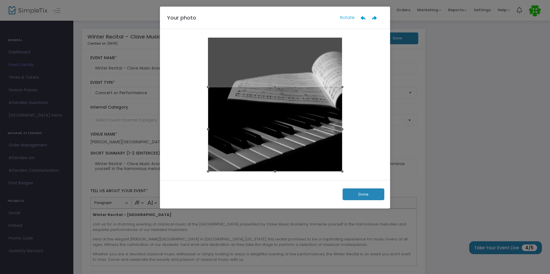
drag, startPoint x: 278, startPoint y: 97, endPoint x: 278, endPoint y: 146, distance: 49.5
click at [278, 146] on div at bounding box center [275, 129] width 134 height 85
drag, startPoint x: 375, startPoint y: 197, endPoint x: 371, endPoint y: 197, distance: 4.3
click at [375, 197] on button "Done" at bounding box center [364, 195] width 42 height 12
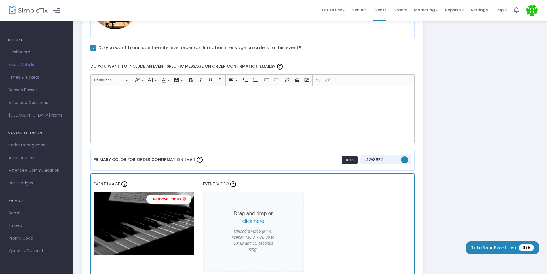
scroll to position [403, 0]
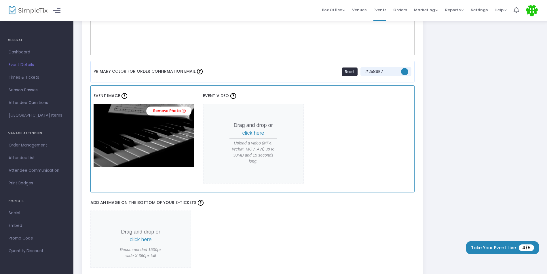
click at [348, 187] on div "Event Image Remove Photo Event Video Drag and drop or click here Upload a video…" at bounding box center [252, 138] width 324 height 107
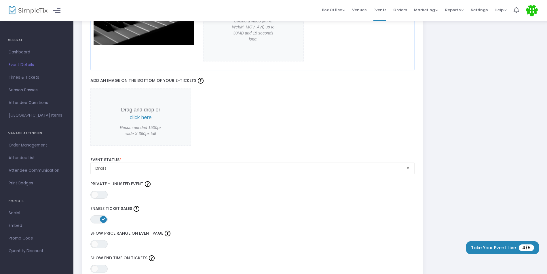
scroll to position [547, 0]
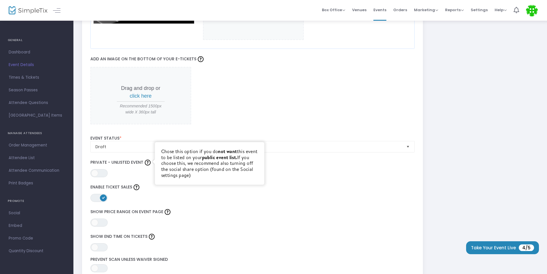
click at [148, 163] on img at bounding box center [148, 163] width 6 height 6
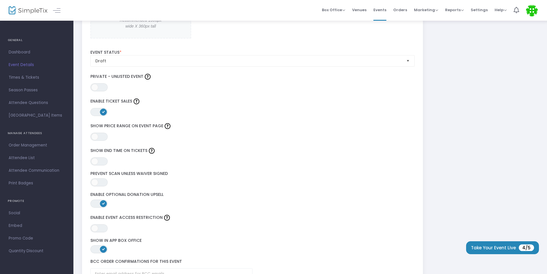
scroll to position [633, 0]
click at [102, 140] on span "ON OFF" at bounding box center [98, 137] width 17 height 8
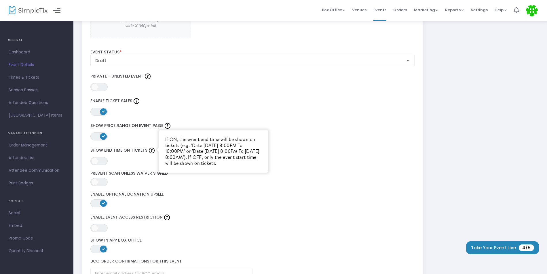
click at [149, 151] on img at bounding box center [152, 151] width 6 height 6
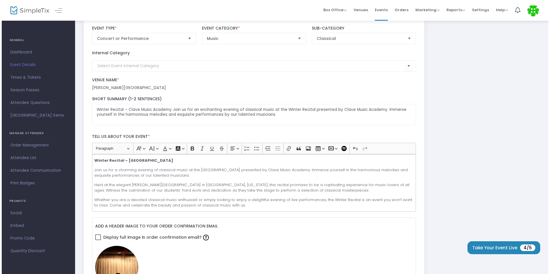
scroll to position [0, 0]
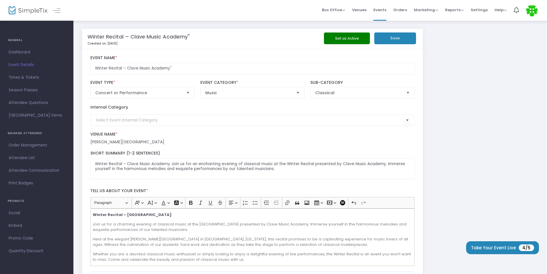
click at [398, 37] on button "Save" at bounding box center [395, 39] width 42 height 12
click at [369, 10] on li "Venues" at bounding box center [358, 10] width 21 height 21
click at [363, 9] on span "Venues" at bounding box center [359, 10] width 14 height 15
click at [0, 0] on span at bounding box center [0, 0] width 0 height 0
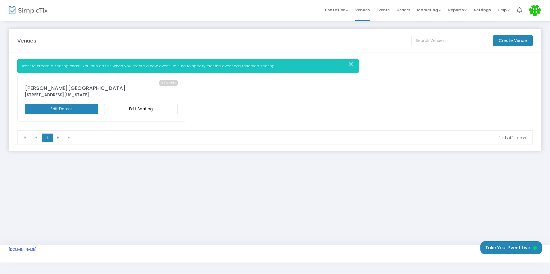
click at [350, 64] on icon "Close" at bounding box center [351, 65] width 4 height 6
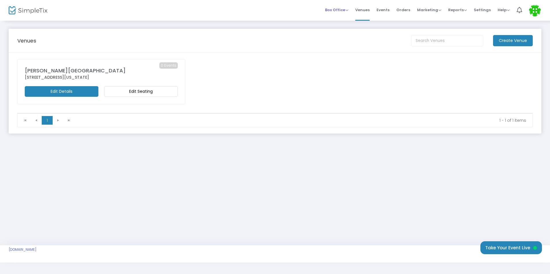
click at [346, 10] on span "Box Office" at bounding box center [336, 9] width 23 height 5
click at [347, 9] on span "Box Office" at bounding box center [336, 9] width 23 height 5
click at [347, 11] on span "Box Office" at bounding box center [336, 9] width 23 height 5
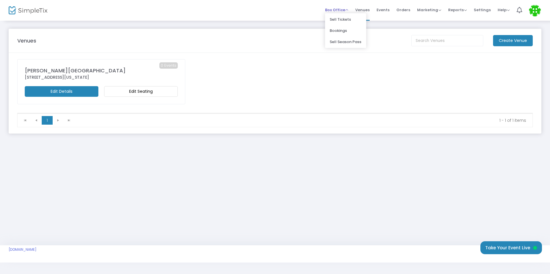
click at [347, 11] on span "Box Office" at bounding box center [336, 9] width 23 height 5
click at [334, 10] on span "Box Office" at bounding box center [336, 9] width 23 height 5
click at [348, 10] on span "Box Office" at bounding box center [336, 9] width 23 height 5
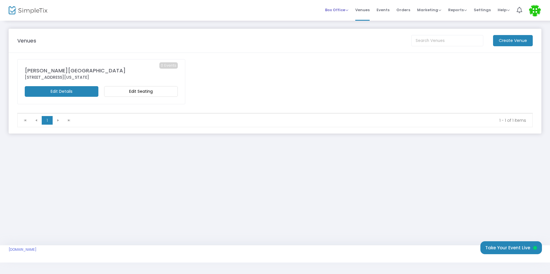
click at [348, 10] on span "Box Office" at bounding box center [336, 9] width 23 height 5
click at [354, 41] on li "Sell Season Pass" at bounding box center [345, 41] width 41 height 11
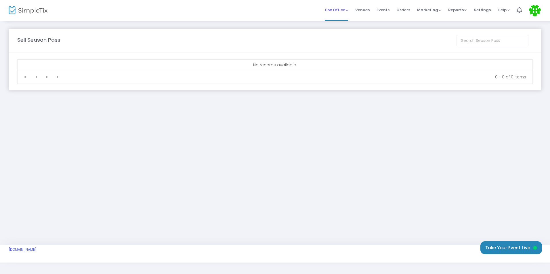
click at [347, 9] on span "Box Office" at bounding box center [336, 9] width 23 height 5
click at [348, 11] on span "Box Office" at bounding box center [336, 9] width 23 height 5
click at [333, 9] on span "Box Office" at bounding box center [336, 9] width 23 height 5
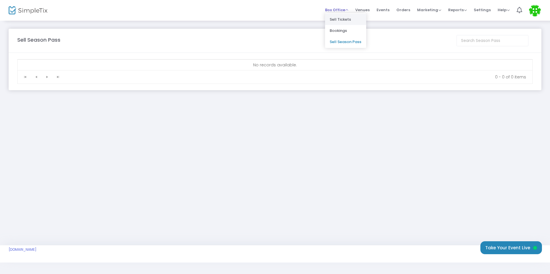
click at [335, 18] on li "Sell Tickets" at bounding box center [345, 19] width 41 height 11
click at [348, 12] on span "Box Office" at bounding box center [336, 9] width 23 height 5
click at [344, 26] on div "Sell Tickets You don't have any events. Create one now to get started. 0 - 0 of…" at bounding box center [275, 61] width 550 height 82
drag, startPoint x: 341, startPoint y: 29, endPoint x: 335, endPoint y: 37, distance: 10.2
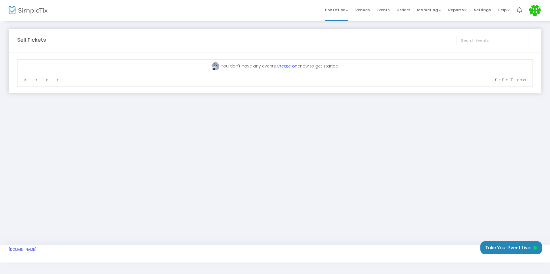
click at [339, 32] on div "Sell Tickets You don't have any events. Create one now to get started. 0 - 0 of…" at bounding box center [275, 61] width 550 height 82
click at [315, 68] on span "You don't have any events. Create one now to get started." at bounding box center [275, 66] width 128 height 6
click at [370, 8] on span "Venues" at bounding box center [362, 10] width 14 height 15
click at [0, 0] on span at bounding box center [0, 0] width 0 height 0
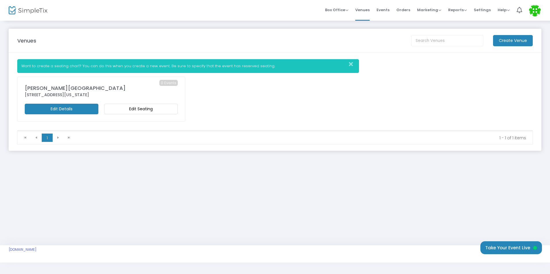
click at [170, 83] on span "0 Events" at bounding box center [168, 83] width 18 height 6
click at [353, 65] on icon "Close" at bounding box center [351, 65] width 4 height 6
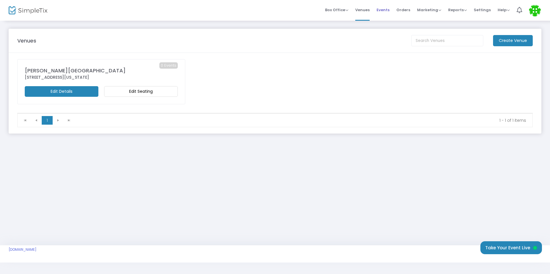
click at [386, 9] on span "Events" at bounding box center [383, 10] width 13 height 15
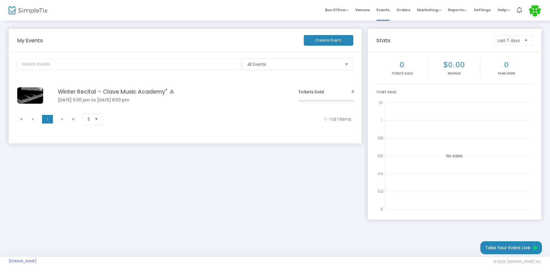
click at [344, 66] on span "Select" at bounding box center [346, 64] width 9 height 9
click at [407, 9] on span "Orders" at bounding box center [403, 10] width 14 height 15
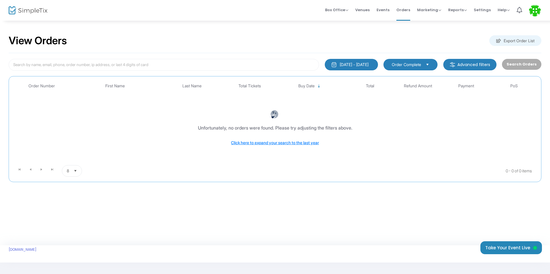
click at [369, 64] on div "7/15/2025 - 8/14/2025" at bounding box center [354, 65] width 29 height 6
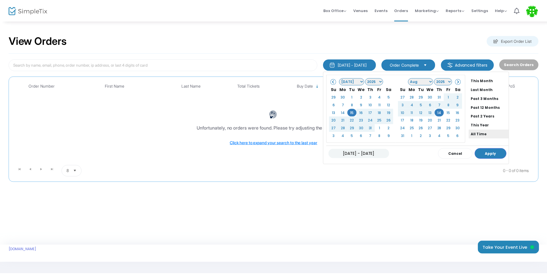
scroll to position [44, 0]
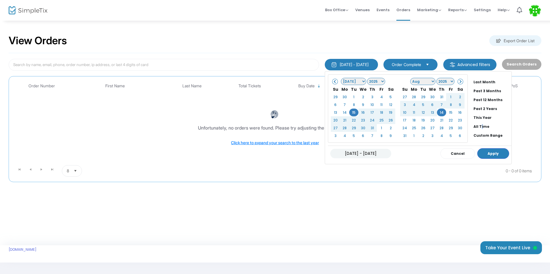
click at [471, 123] on li "All Time" at bounding box center [491, 126] width 40 height 9
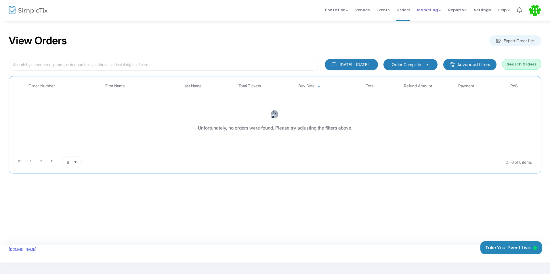
click at [436, 11] on span "Marketing" at bounding box center [429, 9] width 24 height 5
click at [459, 10] on span "Reports" at bounding box center [457, 9] width 19 height 5
click at [487, 10] on span "Settings" at bounding box center [482, 10] width 17 height 15
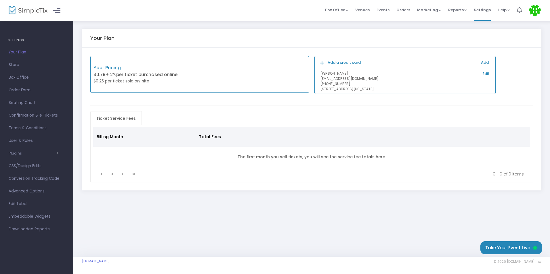
click at [328, 62] on b "Add a credit card" at bounding box center [344, 62] width 33 height 5
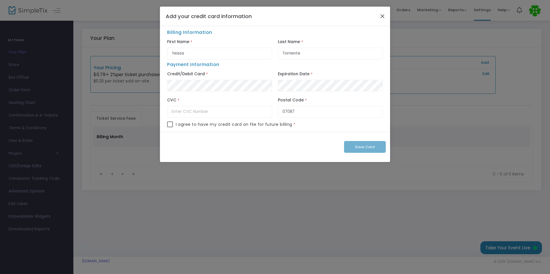
click at [384, 15] on button "Close" at bounding box center [382, 15] width 7 height 7
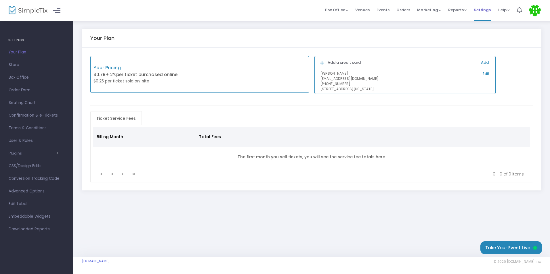
click at [486, 10] on span "Settings" at bounding box center [482, 10] width 17 height 15
click at [503, 9] on span "Help" at bounding box center [504, 9] width 12 height 5
click at [16, 39] on h4 "SETTINGS" at bounding box center [37, 41] width 58 height 12
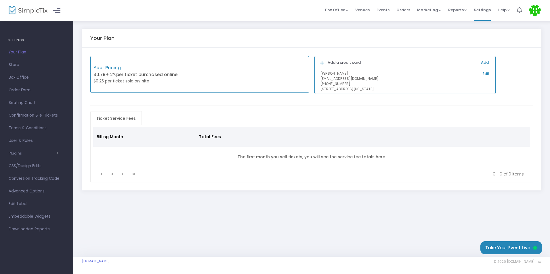
drag, startPoint x: 16, startPoint y: 39, endPoint x: 16, endPoint y: 42, distance: 3.8
click at [16, 42] on h4 "SETTINGS" at bounding box center [37, 41] width 58 height 12
click at [14, 40] on h4 "SETTINGS" at bounding box center [37, 41] width 58 height 12
click at [51, 10] on div at bounding box center [51, 10] width 28 height 21
click at [58, 11] on link at bounding box center [56, 10] width 7 height 7
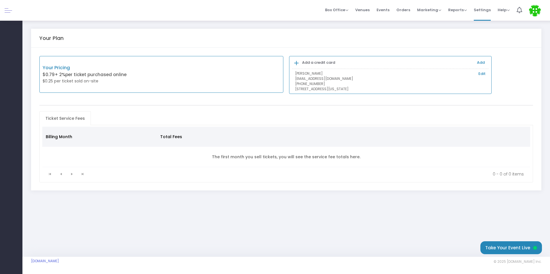
click at [7, 10] on link at bounding box center [8, 10] width 7 height 7
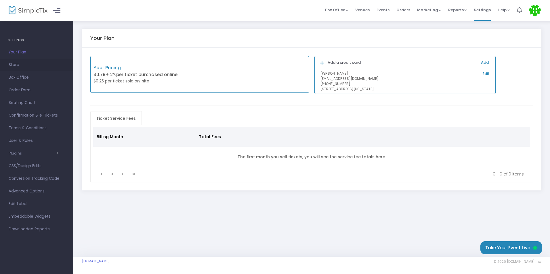
click at [19, 67] on span "Store" at bounding box center [37, 64] width 56 height 7
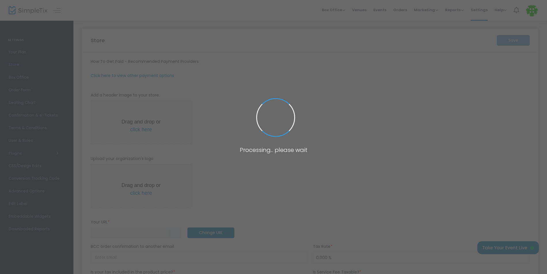
type input "https://ClaveMusicAcademy"
type input "[EMAIL_ADDRESS][DOMAIN_NAME]"
radio input "false"
radio input "true"
type input "Clave Music Academy"
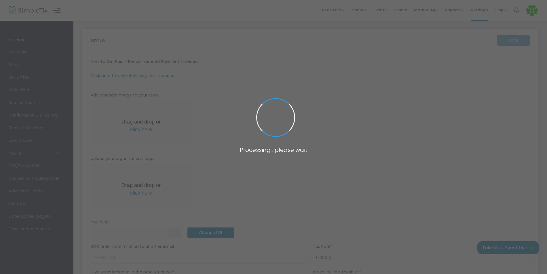
type input "+1 512-680-7784"
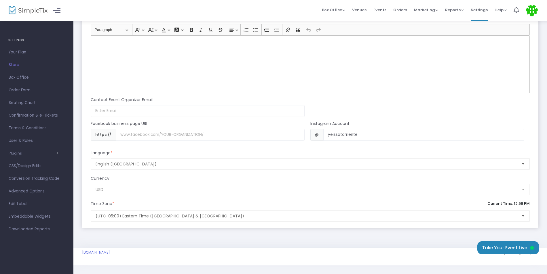
scroll to position [482, 0]
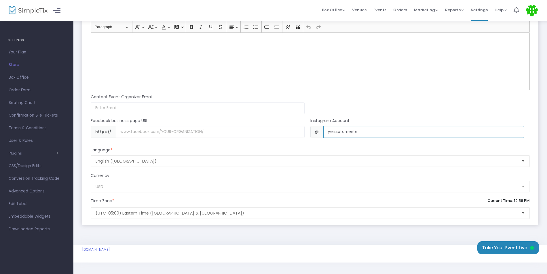
click at [376, 136] on input "yeissatorriente" at bounding box center [423, 132] width 201 height 12
click at [373, 139] on div "@ yeissatorriente" at bounding box center [417, 134] width 220 height 16
drag, startPoint x: 375, startPoint y: 134, endPoint x: 351, endPoint y: 131, distance: 24.1
click at [351, 131] on input "yeissatorriente" at bounding box center [423, 132] width 201 height 12
click at [385, 134] on input "yeissatorriente" at bounding box center [423, 132] width 201 height 12
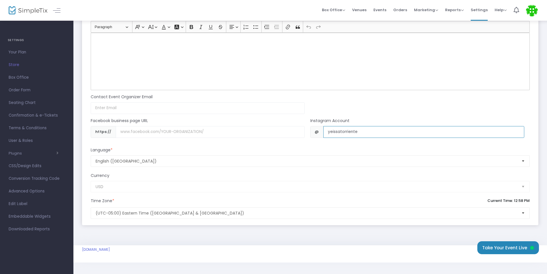
click at [385, 134] on input "yeissatorriente" at bounding box center [423, 132] width 201 height 12
type input "l"
type input "clave_music_academy"
click at [140, 190] on div "USD" at bounding box center [310, 187] width 445 height 12
click at [144, 189] on div "USD" at bounding box center [310, 187] width 445 height 12
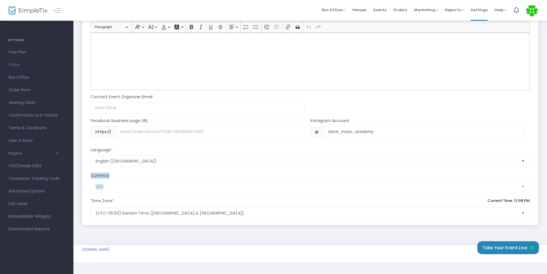
click at [144, 189] on div "USD" at bounding box center [310, 187] width 445 height 12
drag, startPoint x: 144, startPoint y: 189, endPoint x: 133, endPoint y: 200, distance: 15.1
click at [140, 190] on div "USD" at bounding box center [310, 187] width 445 height 12
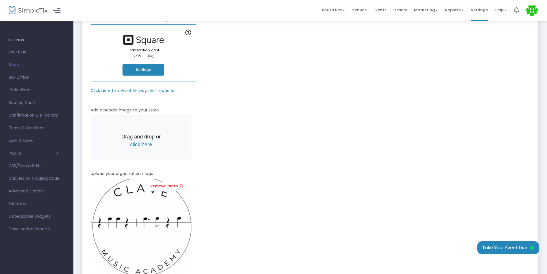
scroll to position [0, 0]
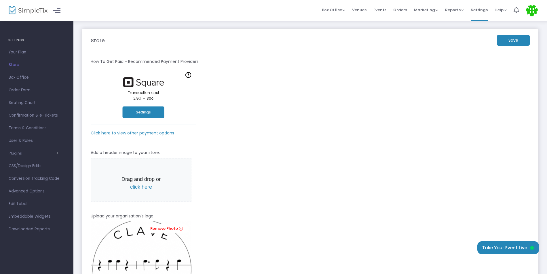
click at [518, 41] on m-button "Save" at bounding box center [513, 40] width 33 height 11
click at [15, 78] on span "Box Office" at bounding box center [37, 77] width 56 height 7
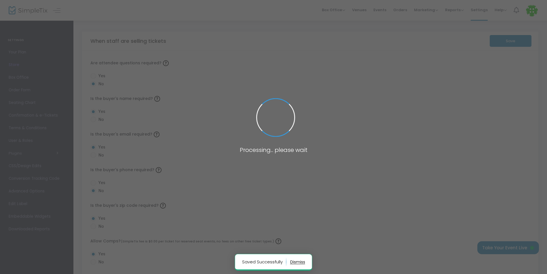
radio input "false"
radio input "true"
radio input "false"
radio input "true"
radio input "false"
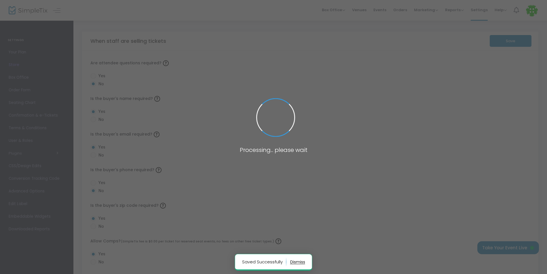
radio input "true"
radio input "false"
radio input "true"
radio input "false"
radio input "true"
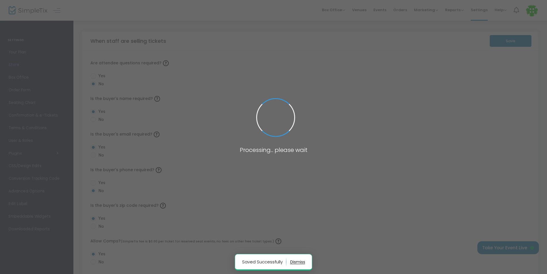
radio input "true"
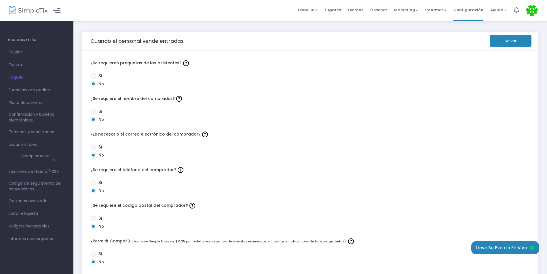
drag, startPoint x: 96, startPoint y: 112, endPoint x: 102, endPoint y: 119, distance: 9.6
click at [96, 112] on span at bounding box center [93, 112] width 6 height 6
click at [93, 115] on input "Sí" at bounding box center [93, 115] width 0 height 0
radio input "true"
click at [92, 118] on span at bounding box center [93, 120] width 6 height 6
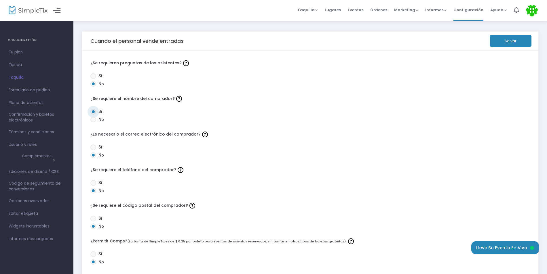
click at [93, 123] on input "No" at bounding box center [93, 123] width 0 height 0
radio input "true"
click at [93, 110] on span at bounding box center [93, 112] width 6 height 6
click at [93, 115] on input "Sí" at bounding box center [93, 115] width 0 height 0
radio input "true"
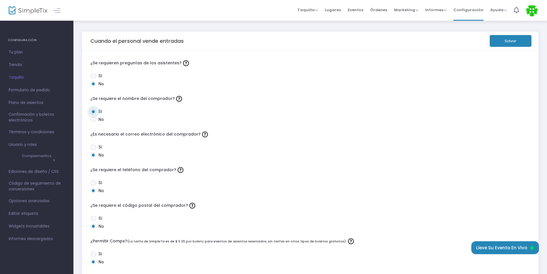
click at [95, 122] on span at bounding box center [93, 120] width 6 height 6
click at [93, 123] on input "No" at bounding box center [93, 123] width 0 height 0
radio input "true"
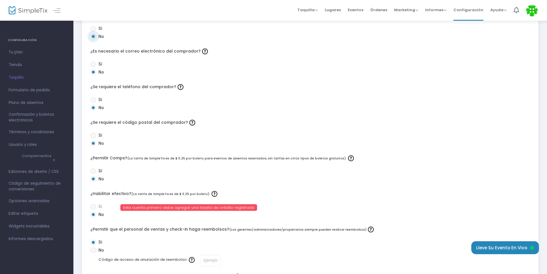
scroll to position [86, 0]
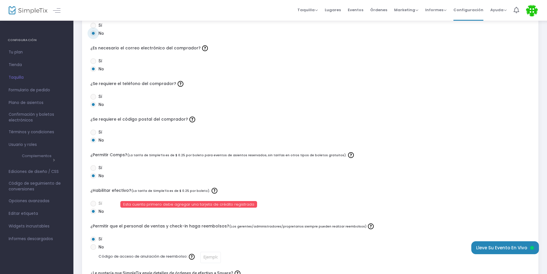
click at [95, 62] on span at bounding box center [93, 61] width 6 height 6
click at [93, 64] on input "Sí" at bounding box center [93, 64] width 0 height 0
radio input "true"
click at [91, 97] on span at bounding box center [93, 97] width 6 height 6
click at [93, 100] on input "Sí" at bounding box center [93, 100] width 0 height 0
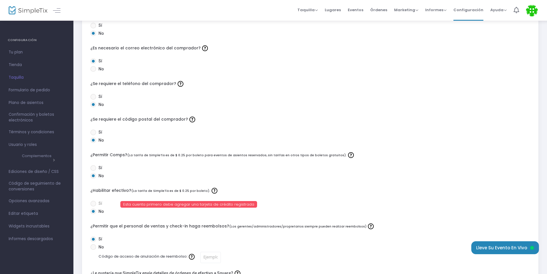
radio input "true"
click at [93, 167] on span at bounding box center [93, 168] width 6 height 6
click at [93, 171] on input "Sí" at bounding box center [93, 171] width 0 height 0
radio input "true"
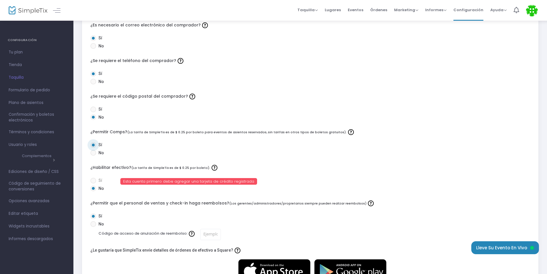
scroll to position [144, 0]
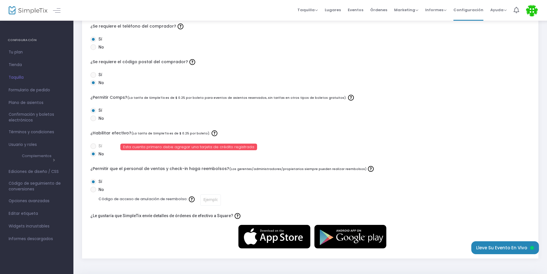
click at [94, 147] on span at bounding box center [93, 147] width 6 height 6
click at [95, 146] on span at bounding box center [93, 147] width 6 height 6
click at [90, 146] on div "Sí" at bounding box center [102, 147] width 30 height 8
click at [202, 200] on input "Código de acceso de anulación de reembolso:" at bounding box center [210, 200] width 20 height 11
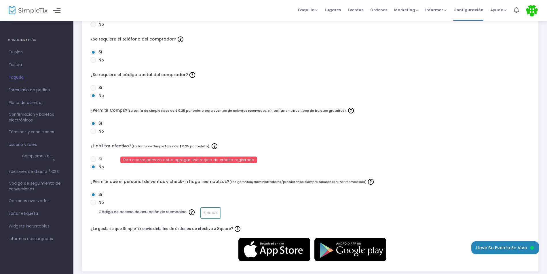
scroll to position [117, 0]
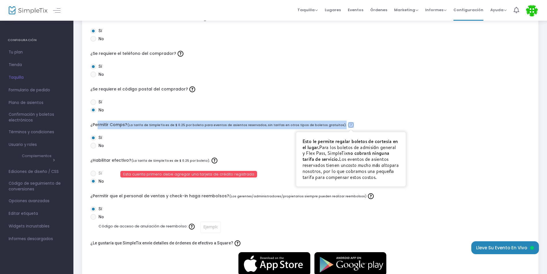
drag, startPoint x: 94, startPoint y: 123, endPoint x: 342, endPoint y: 123, distance: 248.0
click at [342, 123] on label "¿Permitir Comps? (La tarifa de SimpleTix es de $ 0.25 por boleto para eventos d…" at bounding box center [310, 125] width 440 height 9
click at [346, 123] on div at bounding box center [350, 125] width 9 height 9
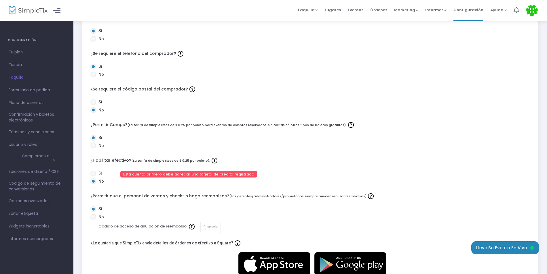
click at [426, 102] on div "Sí No" at bounding box center [309, 107] width 445 height 16
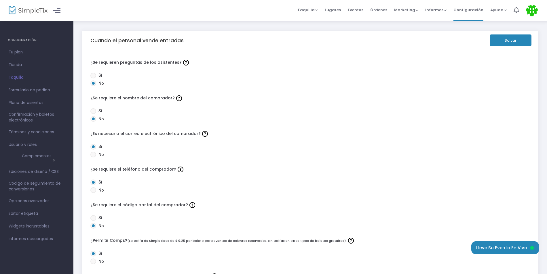
scroll to position [0, 0]
click at [516, 44] on button "Salvar" at bounding box center [510, 41] width 42 height 12
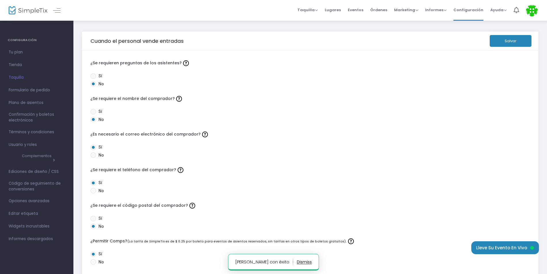
click at [93, 113] on span at bounding box center [93, 112] width 6 height 6
click at [93, 115] on input "Sí" at bounding box center [93, 115] width 0 height 0
radio input "true"
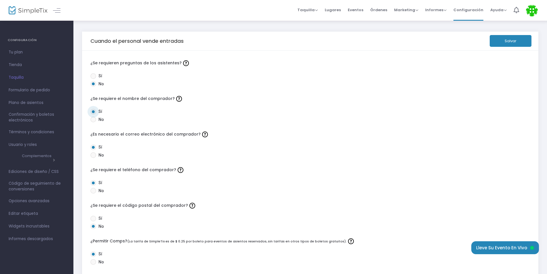
click at [92, 76] on span at bounding box center [93, 76] width 6 height 6
click at [93, 79] on input "Sí" at bounding box center [93, 79] width 0 height 0
radio input "true"
click at [93, 84] on span at bounding box center [93, 84] width 6 height 6
click at [93, 87] on input "No" at bounding box center [93, 87] width 0 height 0
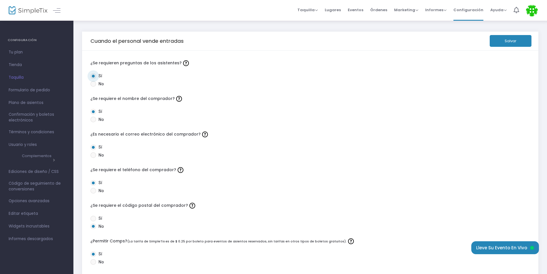
radio input "true"
click at [95, 157] on span at bounding box center [93, 155] width 6 height 6
click at [93, 158] on input "No" at bounding box center [93, 158] width 0 height 0
radio input "true"
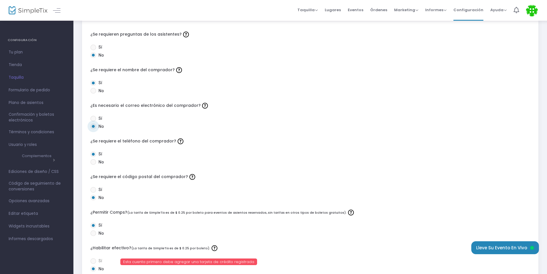
click at [94, 162] on span at bounding box center [93, 162] width 6 height 6
click at [93, 165] on input "No" at bounding box center [93, 165] width 0 height 0
radio input "true"
click at [94, 117] on span at bounding box center [93, 119] width 6 height 6
click at [93, 122] on input "Sí" at bounding box center [93, 122] width 0 height 0
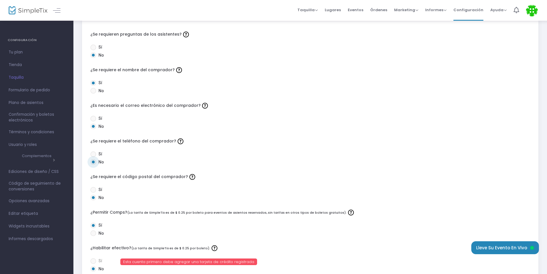
radio input "true"
click at [90, 153] on div "Sí" at bounding box center [90, 155] width 6 height 8
click at [95, 154] on span at bounding box center [93, 155] width 6 height 6
click at [93, 157] on input "Sí" at bounding box center [93, 157] width 0 height 0
radio input "true"
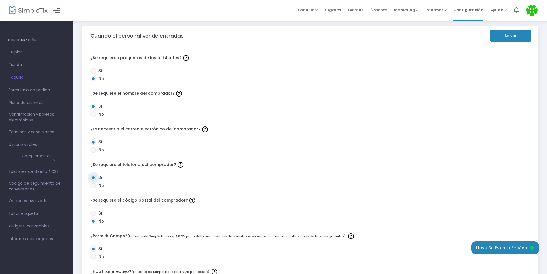
scroll to position [0, 0]
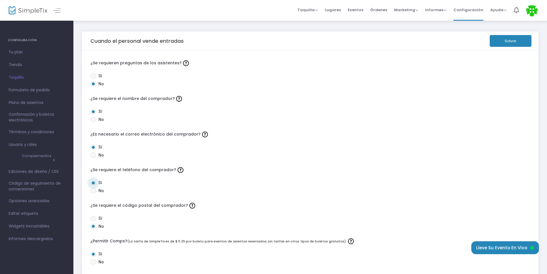
click at [522, 42] on button "Salvar" at bounding box center [510, 41] width 42 height 12
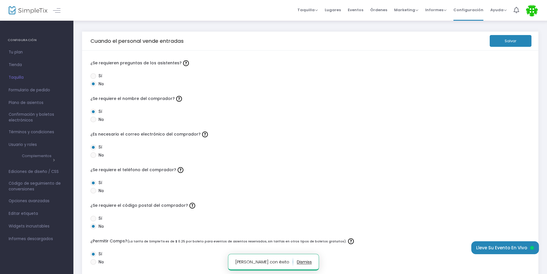
click at [45, 87] on link "Formulario de pedido" at bounding box center [36, 90] width 73 height 13
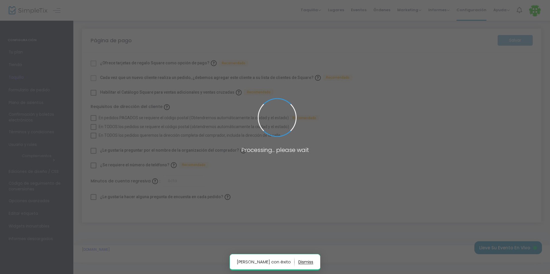
checkbox input "true"
type input "45"
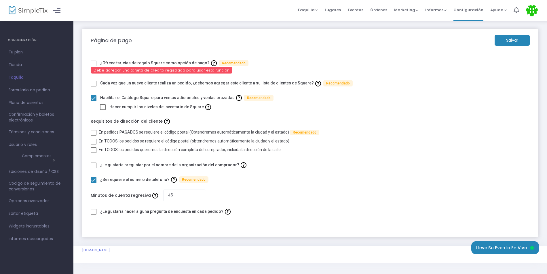
click at [93, 83] on span at bounding box center [94, 84] width 6 height 6
click at [93, 87] on input "checkbox" at bounding box center [93, 87] width 0 height 0
checkbox input "true"
click at [92, 131] on span at bounding box center [94, 133] width 6 height 6
click at [93, 136] on input "En pedidos PAGADOS se requiere el código postal (Obtendremos automáticamente la…" at bounding box center [93, 136] width 0 height 0
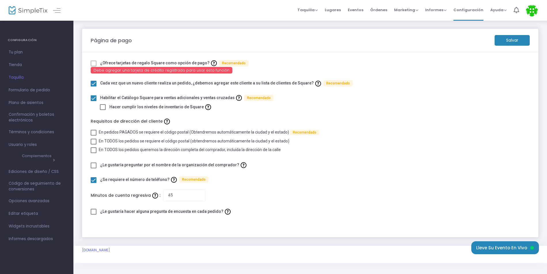
checkbox input "true"
click at [511, 42] on m-button "Salvar" at bounding box center [511, 40] width 35 height 11
click at [94, 63] on span at bounding box center [94, 63] width 6 height 6
click at [91, 62] on span at bounding box center [94, 63] width 6 height 6
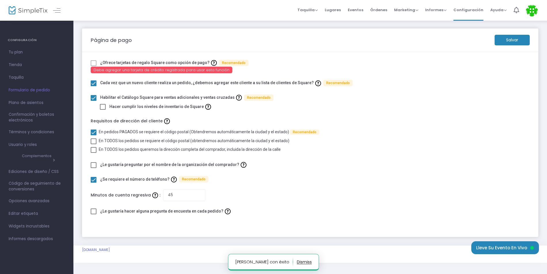
click at [94, 62] on span at bounding box center [94, 63] width 6 height 6
click at [94, 63] on span at bounding box center [94, 63] width 6 height 6
click at [92, 63] on span at bounding box center [94, 63] width 6 height 6
click at [22, 99] on link "Plano de asientos" at bounding box center [36, 103] width 73 height 13
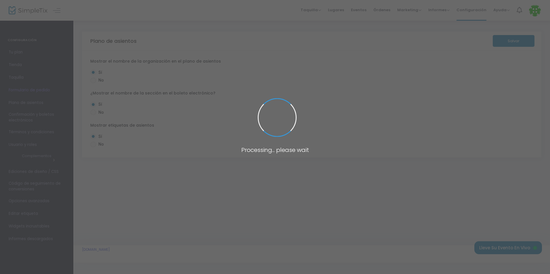
radio input "false"
radio input "true"
radio input "false"
radio input "true"
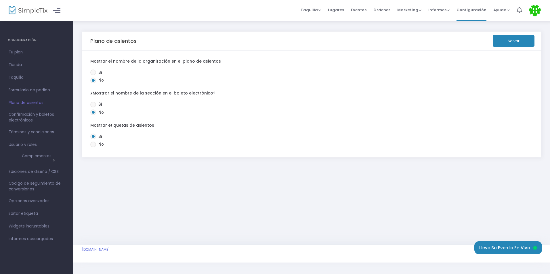
click at [45, 113] on span "Confirmación y boletos electrónicos" at bounding box center [37, 118] width 56 height 12
click at [0, 0] on span at bounding box center [0, 0] width 0 height 0
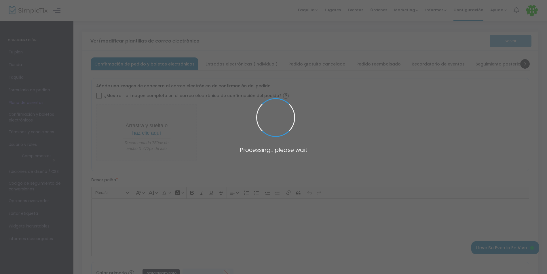
type input "[EMAIL_ADDRESS][DOMAIN_NAME]"
type input "Print and bring this ticket with you"
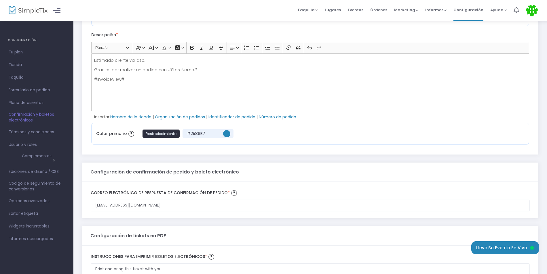
scroll to position [1, 0]
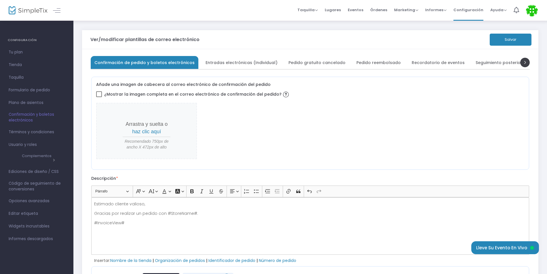
click at [220, 64] on span "Entradas electrónicas (Individual)" at bounding box center [241, 62] width 72 height 3
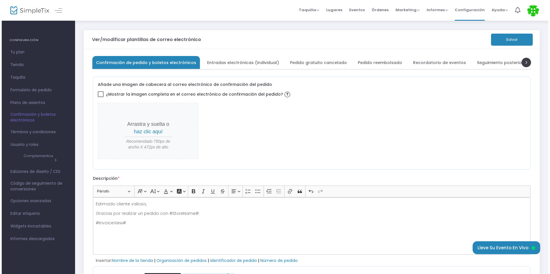
scroll to position [0, 0]
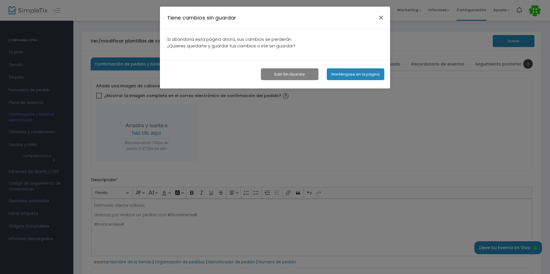
click at [381, 17] on button "button" at bounding box center [380, 17] width 7 height 7
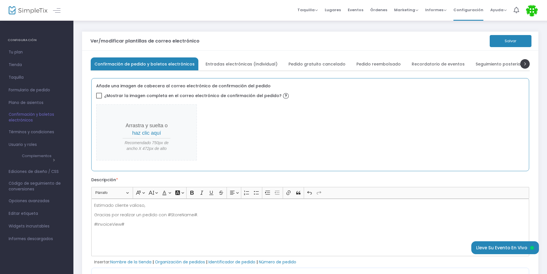
click at [152, 132] on span "haz clic aquí" at bounding box center [146, 133] width 29 height 6
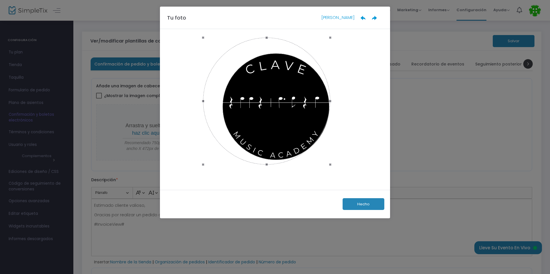
drag, startPoint x: 347, startPoint y: 110, endPoint x: 331, endPoint y: 112, distance: 16.8
click at [331, 112] on span at bounding box center [330, 101] width 6 height 121
drag, startPoint x: 311, startPoint y: 113, endPoint x: 331, endPoint y: 123, distance: 22.0
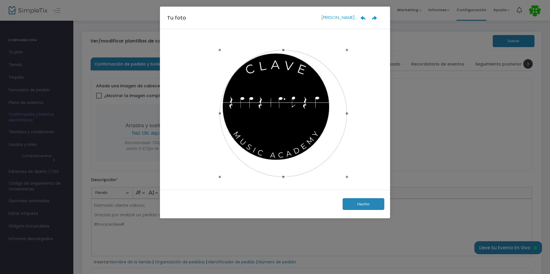
click at [330, 125] on div at bounding box center [283, 113] width 127 height 127
click at [330, 124] on div at bounding box center [283, 113] width 127 height 127
click at [331, 123] on div at bounding box center [283, 113] width 127 height 127
drag, startPoint x: 331, startPoint y: 123, endPoint x: 339, endPoint y: 119, distance: 9.4
click at [339, 119] on div at bounding box center [283, 108] width 127 height 127
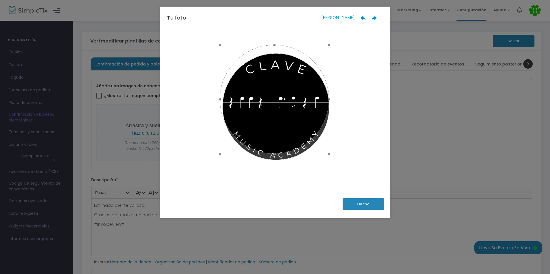
drag, startPoint x: 348, startPoint y: 108, endPoint x: 329, endPoint y: 108, distance: 18.7
click at [329, 108] on span at bounding box center [329, 99] width 6 height 103
drag, startPoint x: 318, startPoint y: 107, endPoint x: 322, endPoint y: 113, distance: 7.0
click at [322, 113] on div at bounding box center [277, 105] width 108 height 108
drag, startPoint x: 330, startPoint y: 103, endPoint x: 327, endPoint y: 103, distance: 2.9
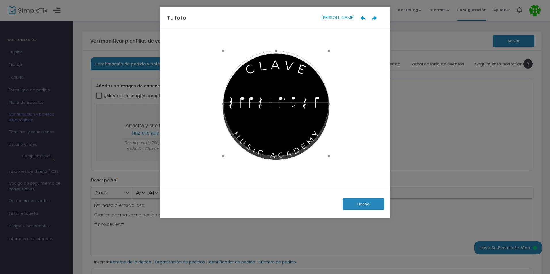
click at [327, 103] on span at bounding box center [329, 103] width 6 height 99
drag, startPoint x: 316, startPoint y: 98, endPoint x: 316, endPoint y: 101, distance: 3.7
click at [316, 101] on div at bounding box center [276, 108] width 106 height 106
click at [371, 207] on button "Hecho" at bounding box center [364, 205] width 42 height 12
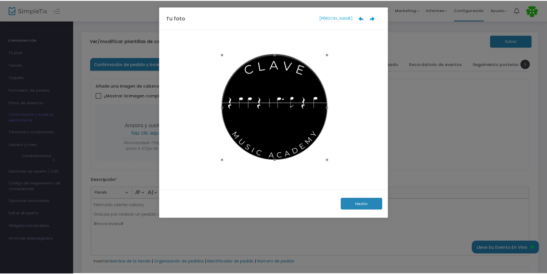
scroll to position [5, 0]
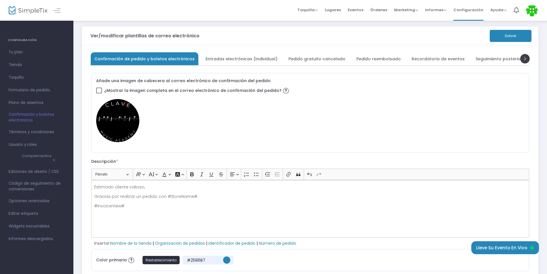
click at [342, 183] on div "Estimado cliente valioso, Gracias por realizar un pedido con #StoreName#. #Invo…" at bounding box center [310, 209] width 438 height 58
click at [302, 134] on div at bounding box center [310, 120] width 428 height 43
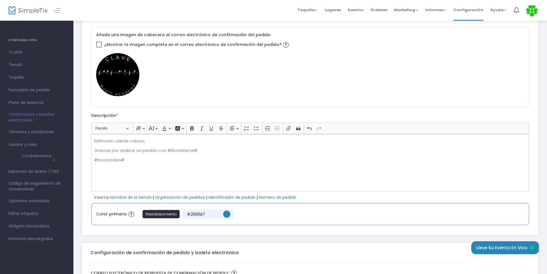
scroll to position [63, 0]
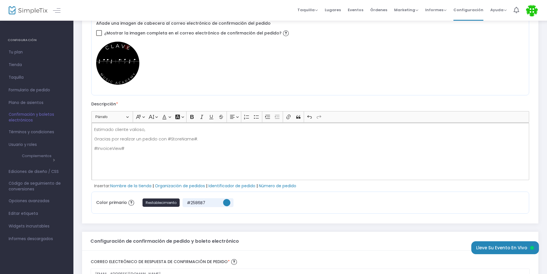
click at [203, 164] on div "Estimado cliente valioso, Gracias por realizar un pedido con #StoreName#. #Invo…" at bounding box center [310, 152] width 438 height 58
click at [164, 203] on button "Restablecimiento" at bounding box center [161, 203] width 38 height 8
click at [227, 203] on span "#2586b7" at bounding box center [226, 202] width 7 height 7
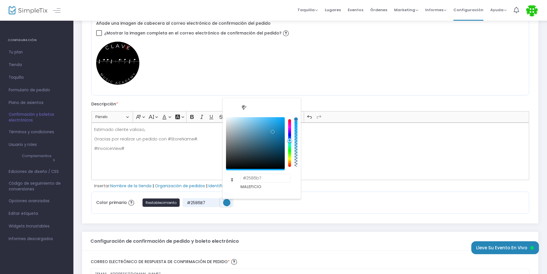
click at [281, 130] on div "#2586b7" at bounding box center [255, 143] width 59 height 52
click at [268, 123] on div "#0c85c2" at bounding box center [255, 143] width 59 height 52
type input "#41ade4"
click at [355, 141] on p "Gracias por realizar un pedido con #StoreName#." at bounding box center [310, 139] width 432 height 6
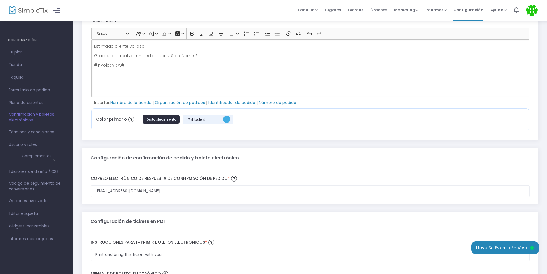
scroll to position [207, 0]
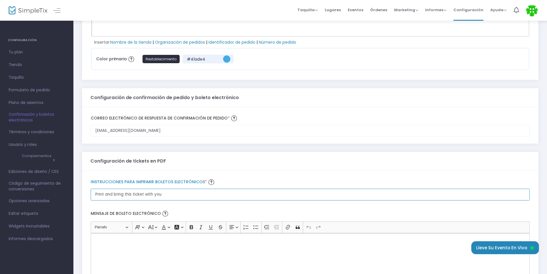
click at [174, 137] on input "Print and bring this ticket with you" at bounding box center [310, 131] width 439 height 12
click at [256, 174] on div "Print and bring this ticket with you Instrucciones para imprimir boletos electr…" at bounding box center [310, 234] width 456 height 127
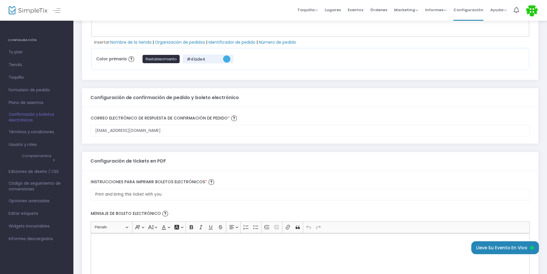
click at [249, 188] on div "Print and bring this ticket with you Instrucciones para imprimir boletos electr…" at bounding box center [310, 189] width 445 height 23
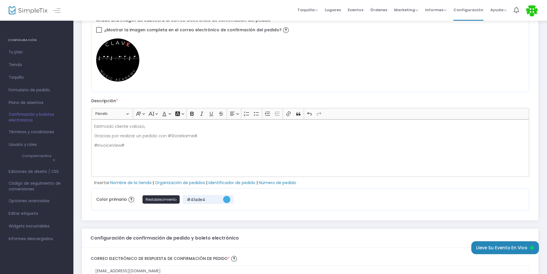
scroll to position [0, 0]
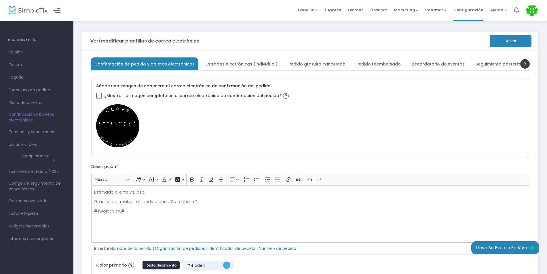
click at [492, 43] on button "Salvar" at bounding box center [510, 41] width 42 height 12
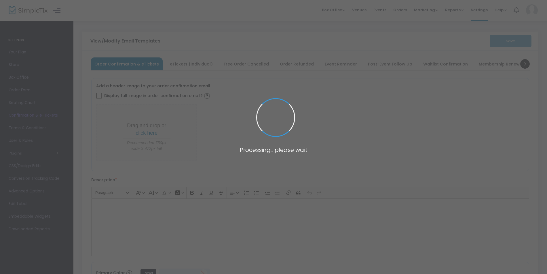
type input "[EMAIL_ADDRESS][DOMAIN_NAME]"
type input "Print and bring this ticket with you"
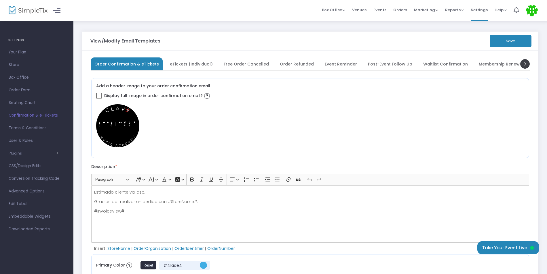
drag, startPoint x: 185, startPoint y: 65, endPoint x: 186, endPoint y: 69, distance: 4.5
click at [185, 65] on span "eTickets (Individual)" at bounding box center [191, 63] width 43 height 3
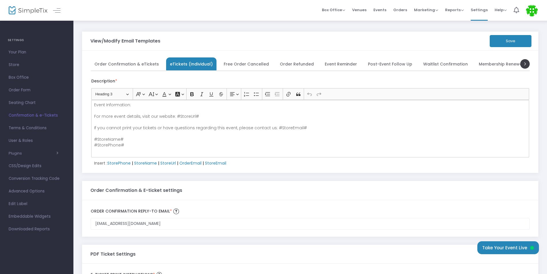
click at [239, 63] on span "Free Order Cancelled" at bounding box center [246, 63] width 45 height 3
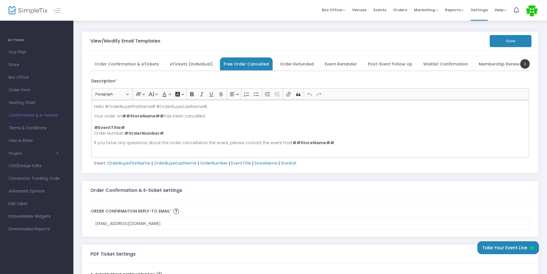
click at [291, 63] on span "Order Refunded" at bounding box center [297, 63] width 34 height 3
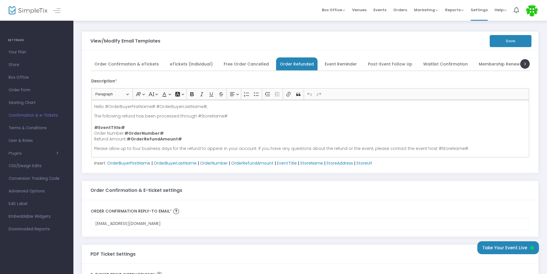
drag, startPoint x: 291, startPoint y: 63, endPoint x: 337, endPoint y: 63, distance: 45.7
click at [337, 63] on span "Event Reminder" at bounding box center [341, 63] width 32 height 3
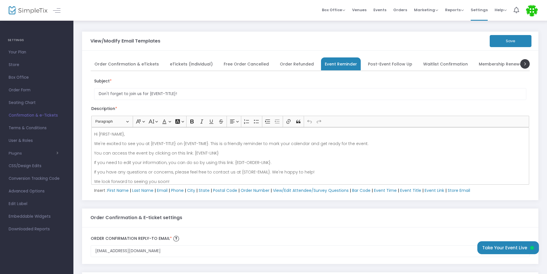
click at [368, 62] on span "Post-Event Follow Up" at bounding box center [390, 63] width 44 height 3
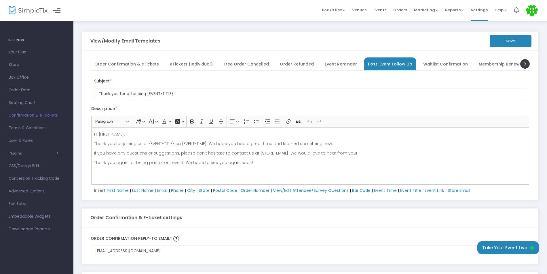
click at [423, 62] on span "Waitlist Confirmation" at bounding box center [445, 63] width 45 height 3
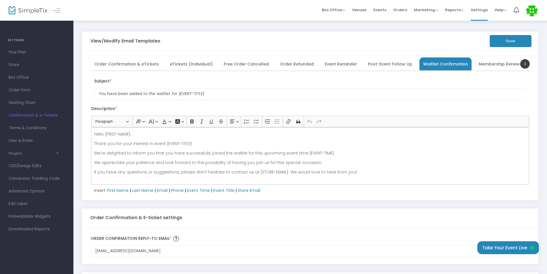
click at [484, 62] on span "Membership Renewal Reminder" at bounding box center [511, 63] width 66 height 3
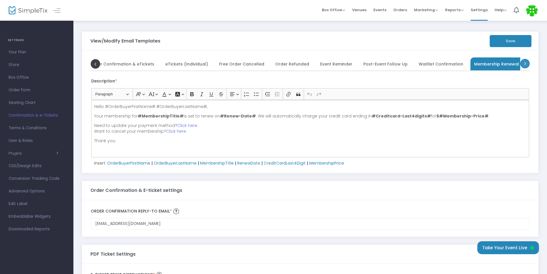
click at [525, 63] on span at bounding box center [524, 63] width 9 height 9
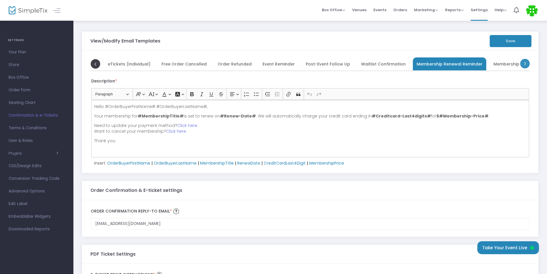
click at [525, 63] on span at bounding box center [524, 63] width 9 height 9
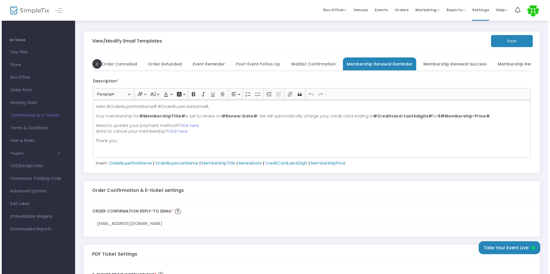
scroll to position [0, 154]
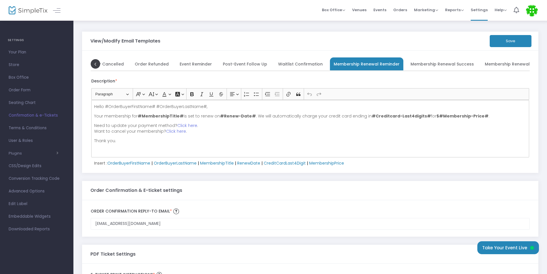
drag, startPoint x: 30, startPoint y: 127, endPoint x: 39, endPoint y: 131, distance: 9.7
click at [30, 127] on span "Terms & Conditions" at bounding box center [37, 128] width 56 height 7
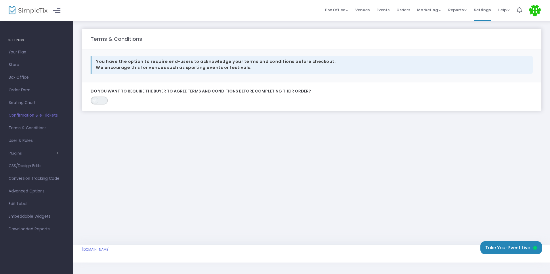
click at [99, 104] on span "ON OFF" at bounding box center [99, 101] width 17 height 8
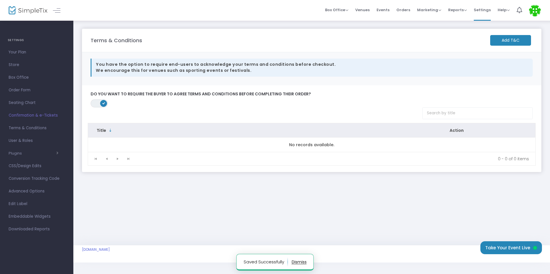
click at [104, 104] on span at bounding box center [103, 103] width 7 height 7
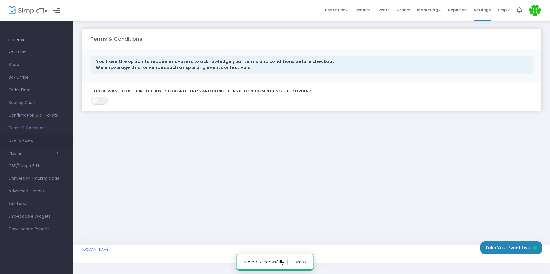
click at [33, 142] on span "User & Roles" at bounding box center [37, 140] width 56 height 7
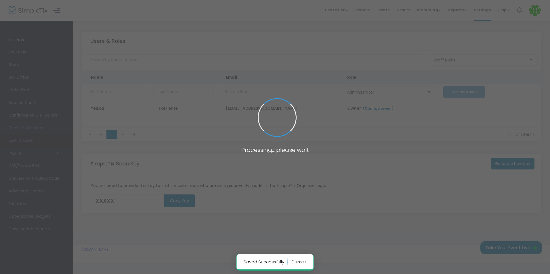
type input "81KMJ"
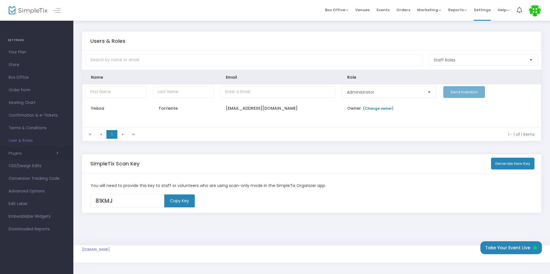
click at [36, 156] on span "button" at bounding box center [40, 153] width 37 height 5
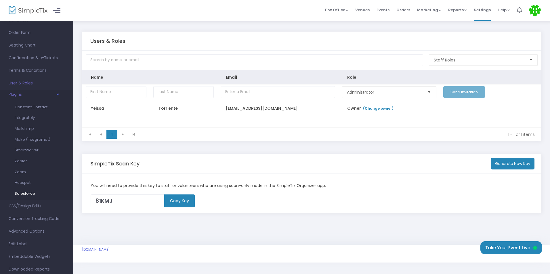
scroll to position [72, 0]
click at [59, 80] on icon "button" at bounding box center [57, 80] width 4 height 2
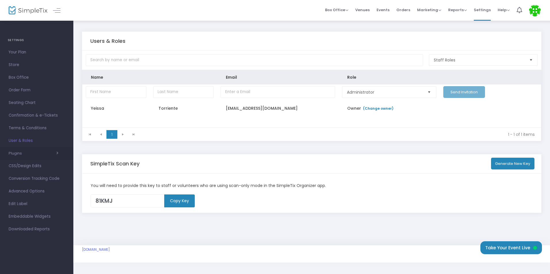
scroll to position [0, 0]
click at [56, 154] on span "button" at bounding box center [40, 153] width 37 height 5
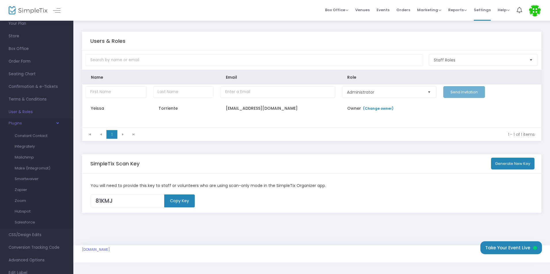
click at [57, 125] on span "button" at bounding box center [40, 123] width 37 height 5
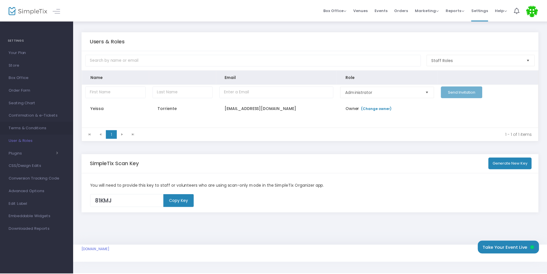
scroll to position [0, 0]
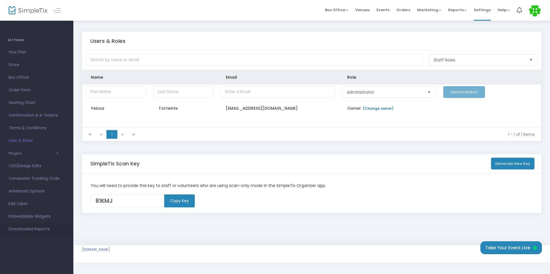
click at [45, 227] on span "Downloaded Reports" at bounding box center [37, 229] width 56 height 7
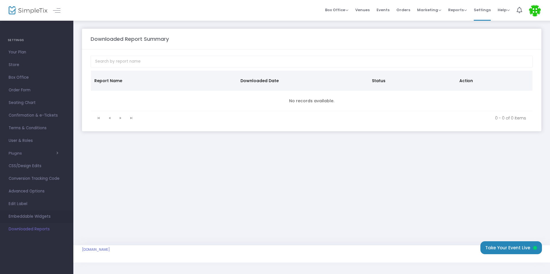
click at [41, 220] on span "Embeddable Widgets" at bounding box center [37, 216] width 56 height 7
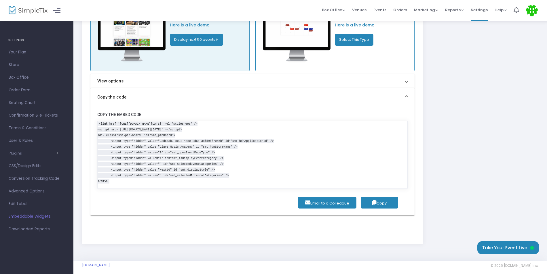
scroll to position [74, 0]
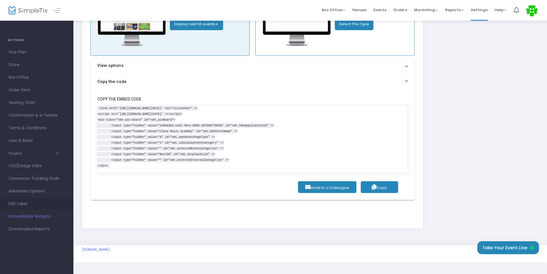
click at [41, 200] on link "Edit Label" at bounding box center [36, 204] width 73 height 13
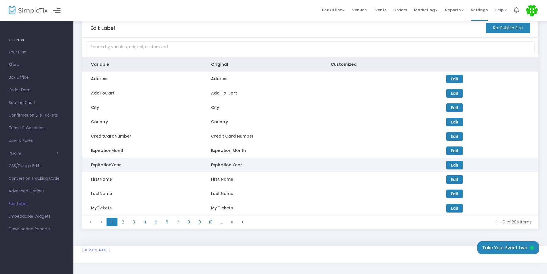
scroll to position [14, 0]
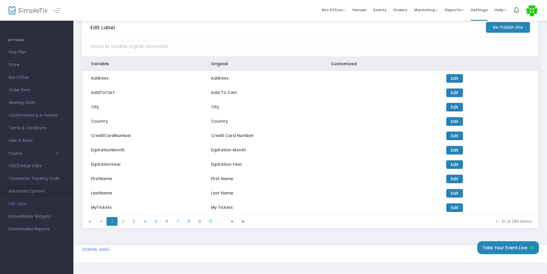
click at [37, 192] on span "Advanced Options" at bounding box center [37, 191] width 56 height 7
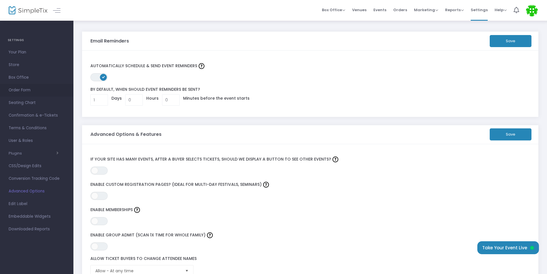
click at [35, 94] on span "Order Form" at bounding box center [37, 90] width 56 height 7
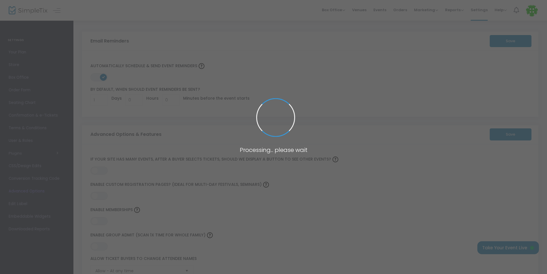
click at [35, 94] on span at bounding box center [273, 137] width 547 height 274
checkbox input "true"
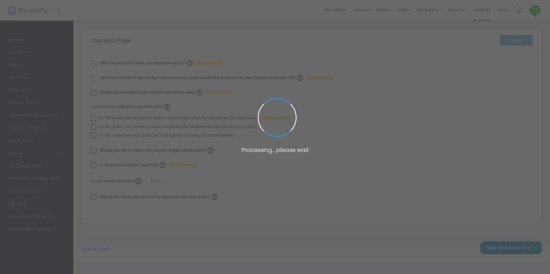
type input "45"
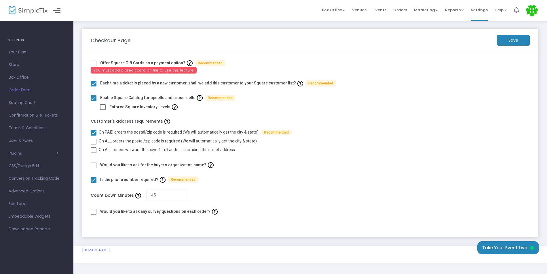
click at [92, 64] on span at bounding box center [94, 64] width 6 height 6
click at [94, 62] on span at bounding box center [94, 64] width 6 height 6
click at [93, 63] on span at bounding box center [94, 64] width 6 height 6
click at [101, 70] on span "You must add a credit card on file to use this feature" at bounding box center [144, 70] width 106 height 7
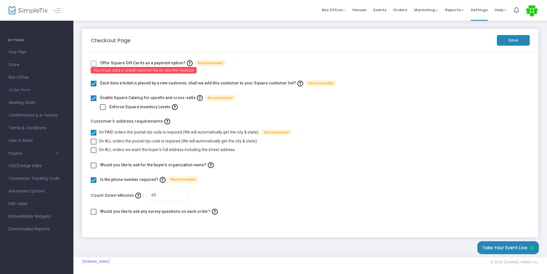
click at [517, 43] on m-button "Save" at bounding box center [513, 40] width 33 height 11
click at [333, 9] on span "Box Office" at bounding box center [333, 9] width 23 height 5
click at [405, 42] on div "Checkout Page" at bounding box center [291, 41] width 406 height 8
click at [5, 41] on div "SETTINGS" at bounding box center [36, 41] width 73 height 12
click at [10, 39] on h4 "SETTINGS" at bounding box center [37, 41] width 58 height 12
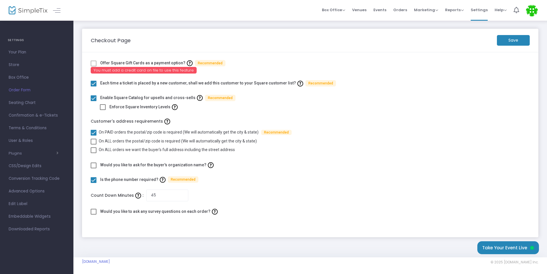
click at [22, 41] on h4 "SETTINGS" at bounding box center [37, 41] width 58 height 12
drag, startPoint x: 22, startPoint y: 41, endPoint x: 21, endPoint y: 51, distance: 11.0
click at [21, 51] on span "Your Plan" at bounding box center [37, 52] width 56 height 7
click at [0, 0] on span at bounding box center [0, 0] width 0 height 0
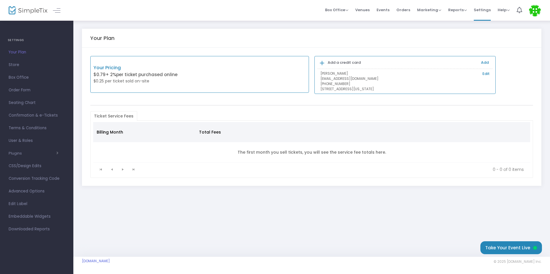
click at [62, 13] on span at bounding box center [59, 9] width 10 height 5
click at [58, 9] on link at bounding box center [56, 10] width 7 height 7
drag, startPoint x: 58, startPoint y: 9, endPoint x: 43, endPoint y: 21, distance: 19.1
click at [57, 9] on div at bounding box center [51, 10] width 28 height 21
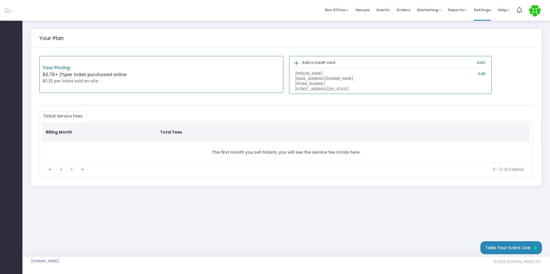
click at [6, 8] on link at bounding box center [8, 10] width 7 height 7
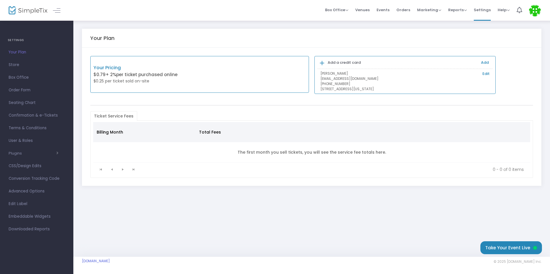
click at [23, 48] on link "Your Plan" at bounding box center [36, 52] width 73 height 13
click at [18, 40] on h4 "SETTINGS" at bounding box center [37, 41] width 58 height 12
click at [339, 14] on span "Box Office Sell Tickets Bookings Sell Season Pass" at bounding box center [336, 10] width 23 height 15
click at [365, 8] on span "Venues" at bounding box center [362, 10] width 14 height 15
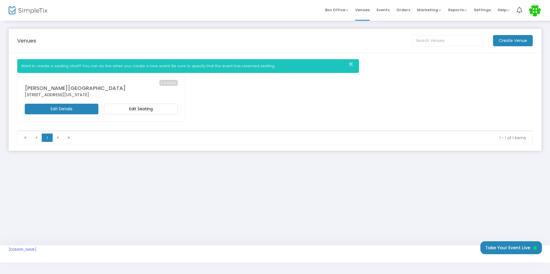
click at [126, 111] on m-button "Edit Seating" at bounding box center [141, 109] width 74 height 11
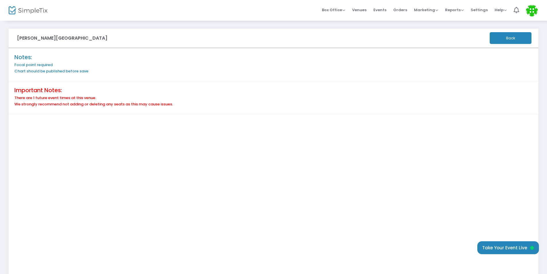
click at [41, 64] on h6 "Focal point required" at bounding box center [273, 65] width 518 height 5
click at [41, 68] on div "Notes: Focal point required Chart should be published before save" at bounding box center [273, 64] width 529 height 33
click at [503, 39] on button "Back" at bounding box center [510, 38] width 42 height 12
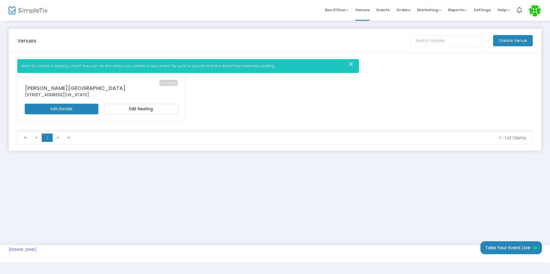
click at [83, 108] on m-button "Edit Details" at bounding box center [62, 109] width 74 height 11
click at [0, 0] on span at bounding box center [0, 0] width 0 height 0
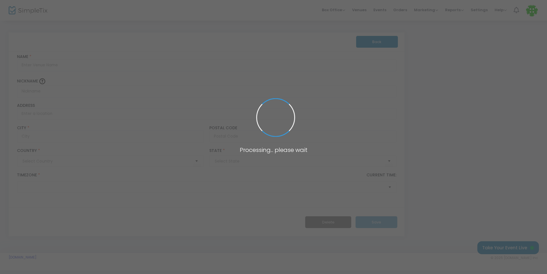
type input "Pakistan"
type input "[PERSON_NAME][GEOGRAPHIC_DATA]"
type input "420 15th Street"
type input "Union City"
type input "07087"
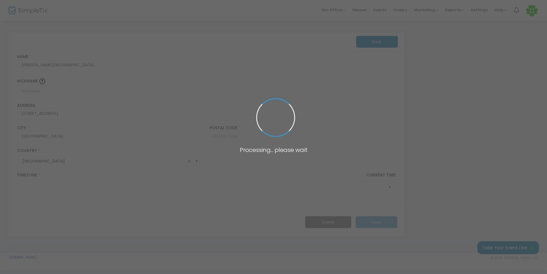
type input "United States"
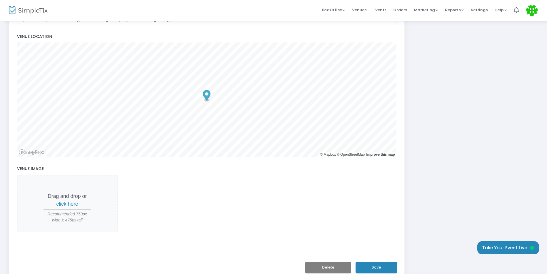
scroll to position [221, 0]
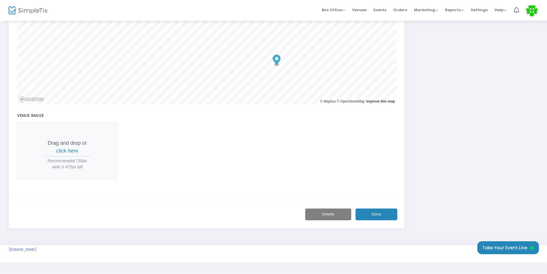
click at [382, 207] on div "Save Delete" at bounding box center [207, 214] width 396 height 29
click at [382, 211] on button "Save" at bounding box center [376, 215] width 42 height 12
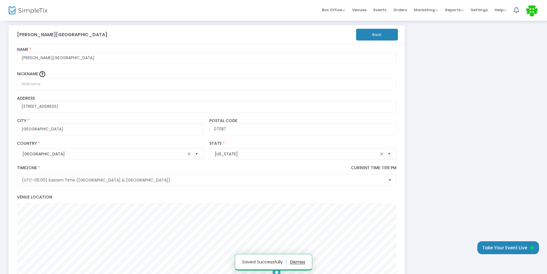
scroll to position [0, 0]
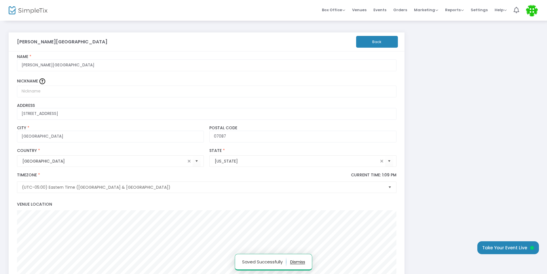
click at [387, 45] on button "Back" at bounding box center [377, 42] width 42 height 12
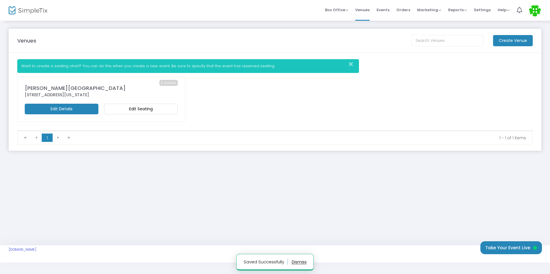
click at [173, 85] on span "0 Events" at bounding box center [168, 83] width 18 height 6
drag, startPoint x: 173, startPoint y: 85, endPoint x: 118, endPoint y: 59, distance: 60.9
click at [113, 58] on m-panel-content "Want to create a seating chart? You can do this when you create a new event. Be…" at bounding box center [275, 102] width 533 height 98
click at [346, 64] on div "Want to create a seating chart? You can do this when you create a new event. Be…" at bounding box center [188, 66] width 342 height 14
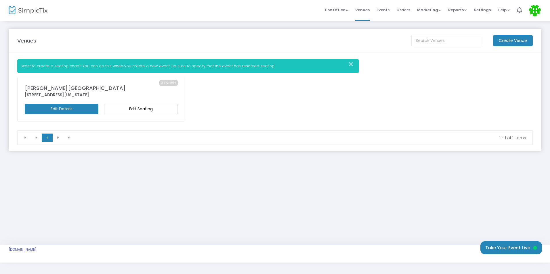
click at [531, 9] on img at bounding box center [535, 11] width 12 height 12
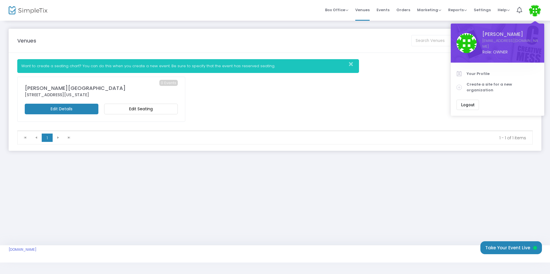
click at [140, 93] on div "[STREET_ADDRESS][US_STATE]" at bounding box center [101, 95] width 153 height 6
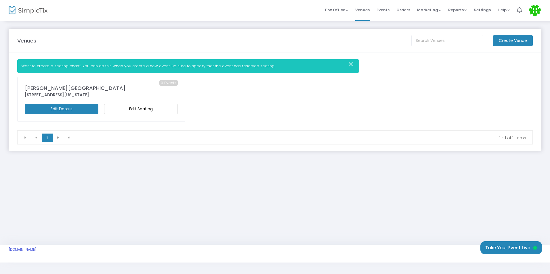
click at [170, 93] on div "[STREET_ADDRESS][US_STATE]" at bounding box center [101, 95] width 153 height 6
click at [150, 108] on m-button "Edit Seating" at bounding box center [141, 109] width 74 height 11
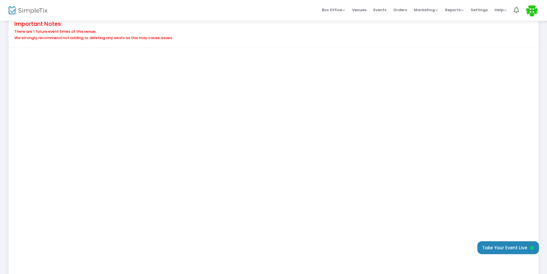
scroll to position [115, 0]
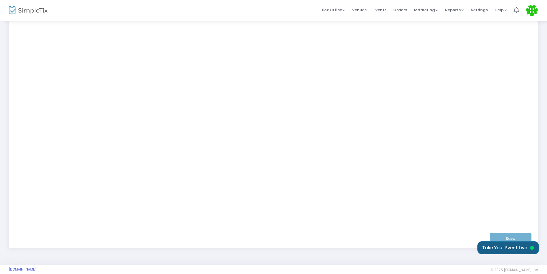
click at [496, 249] on button "Take Your Event Live" at bounding box center [508, 248] width 62 height 13
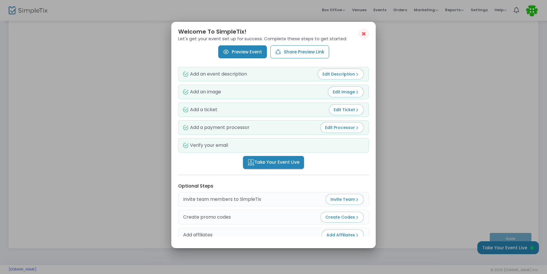
click at [301, 53] on button "Share Preview Link" at bounding box center [299, 51] width 59 height 13
click at [355, 94] on img at bounding box center [357, 92] width 4 height 4
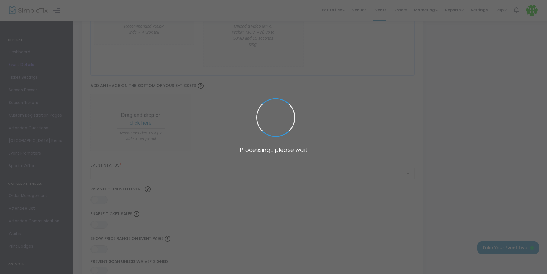
scroll to position [538, 0]
click at [311, 81] on span at bounding box center [273, 137] width 547 height 274
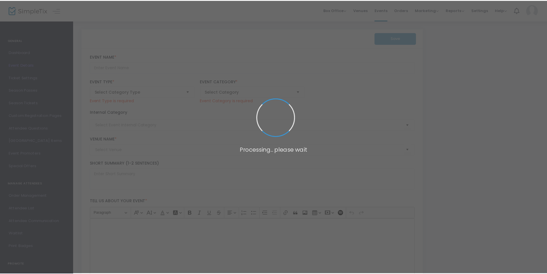
scroll to position [540, 0]
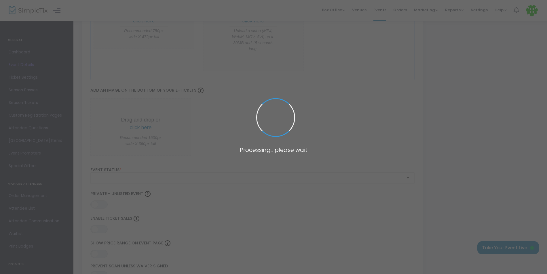
type input "Winter Recital – Clave Music Academy""
type textarea "Winter Recital – Clave Music Academy Join us for an enchanting evening of class…"
checkbox input "true"
type input "Buy Tickets"
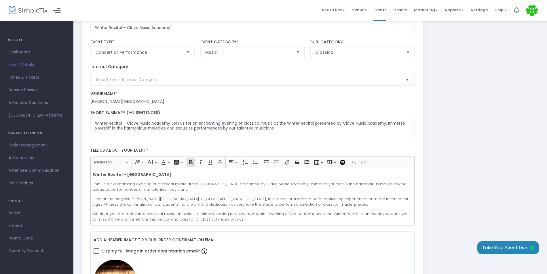
scroll to position [7, 0]
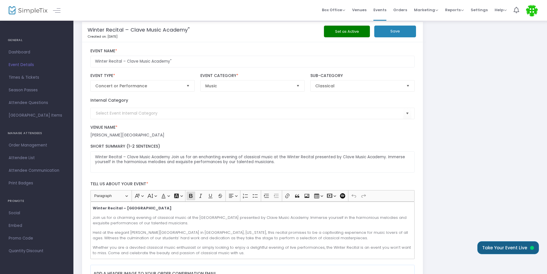
click at [513, 248] on button "Take Your Event Live" at bounding box center [508, 248] width 62 height 13
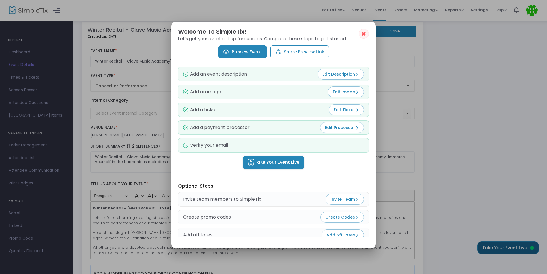
scroll to position [0, 0]
click at [350, 111] on span "Edit Ticket" at bounding box center [345, 110] width 25 height 6
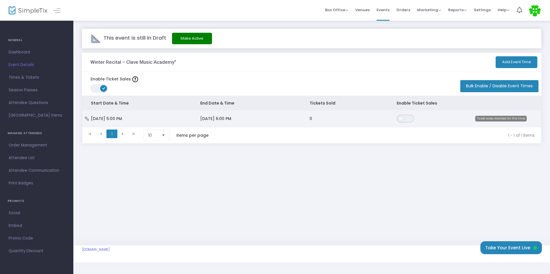
click at [405, 117] on span "ON OFF" at bounding box center [405, 119] width 17 height 8
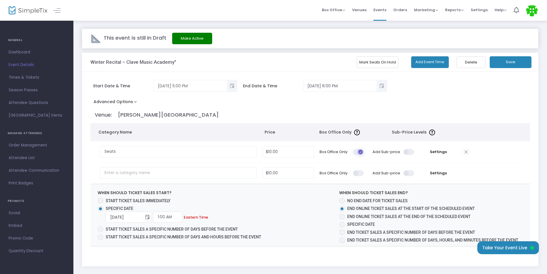
click at [230, 86] on span "Toggle popup" at bounding box center [231, 85] width 9 height 9
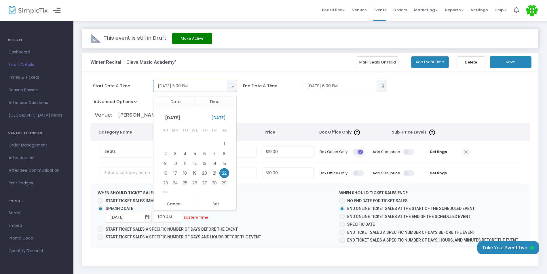
click at [230, 86] on span "Toggle popup" at bounding box center [231, 85] width 9 height 9
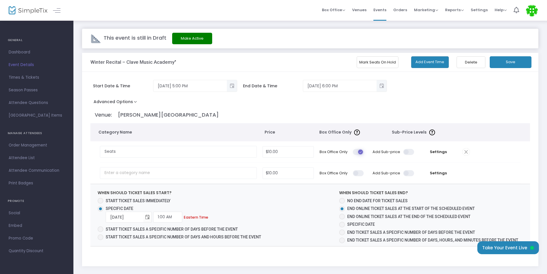
click at [131, 101] on button "Advanced Options" at bounding box center [116, 103] width 52 height 10
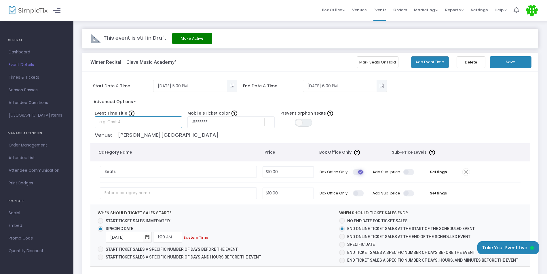
click at [133, 124] on input "text" at bounding box center [138, 123] width 87 height 12
click at [304, 122] on span "ON OFF" at bounding box center [303, 123] width 17 height 8
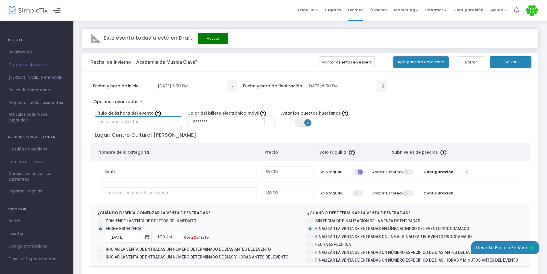
click at [157, 125] on input "text" at bounding box center [138, 123] width 87 height 12
type input "Winter Recital – Clave Music Academy""
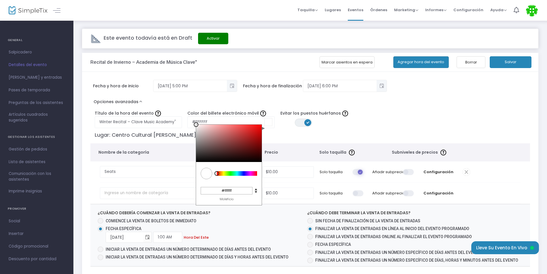
click at [266, 124] on input at bounding box center [268, 122] width 8 height 8
type input "#a33131"
click at [242, 138] on div at bounding box center [229, 143] width 66 height 37
type input "#865d5d"
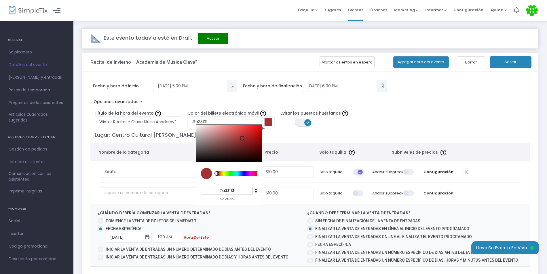
type input "#865d5d"
click at [216, 143] on div at bounding box center [229, 143] width 66 height 37
type input "#5d8666"
click at [232, 173] on div at bounding box center [237, 173] width 40 height 5
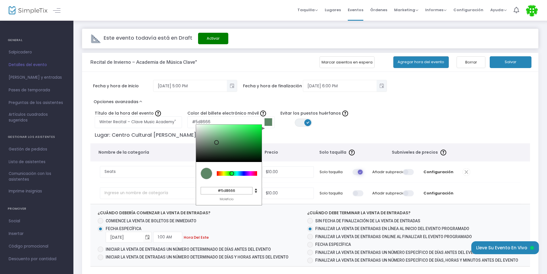
type input "#2c8240"
click at [239, 143] on div at bounding box center [229, 143] width 66 height 37
type input "#489e5c"
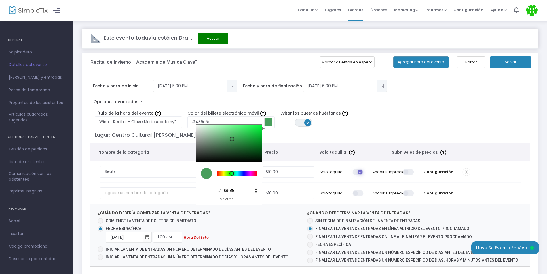
click at [232, 139] on div at bounding box center [229, 143] width 66 height 37
click at [277, 140] on div "Lugar: Centro Cultural [PERSON_NAME]" at bounding box center [311, 135] width 438 height 15
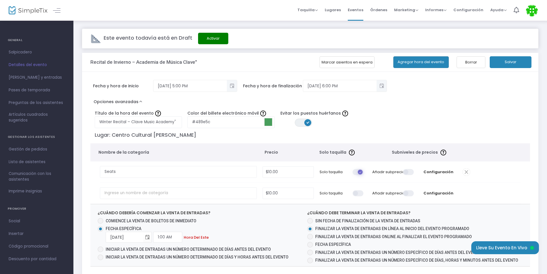
click at [358, 192] on span at bounding box center [358, 193] width 12 height 6
click at [151, 190] on input "checkbox" at bounding box center [151, 190] width 0 height 0
click at [358, 192] on span at bounding box center [358, 193] width 12 height 6
click at [151, 190] on input "checkbox" at bounding box center [151, 190] width 0 height 0
click at [360, 169] on span at bounding box center [358, 172] width 12 height 6
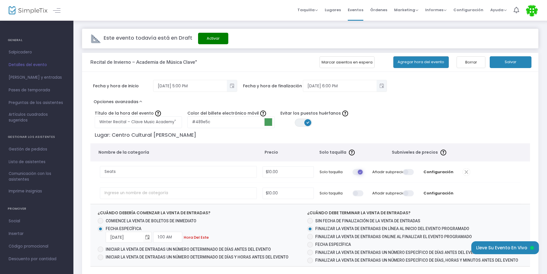
click at [151, 169] on input "checkbox" at bounding box center [151, 169] width 0 height 0
click at [427, 120] on div "Título de la hora del evento Winter Recital – Clave Music Academy" Color del bi…" at bounding box center [277, 118] width 380 height 20
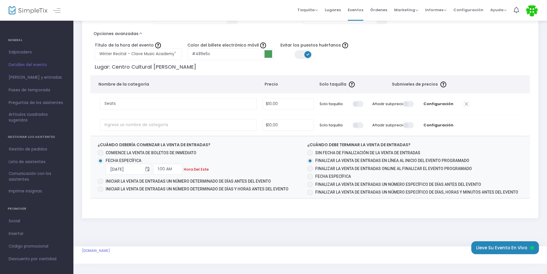
scroll to position [69, 0]
click at [411, 104] on span at bounding box center [409, 103] width 12 height 6
click at [201, 100] on input "checkbox" at bounding box center [201, 100] width 0 height 0
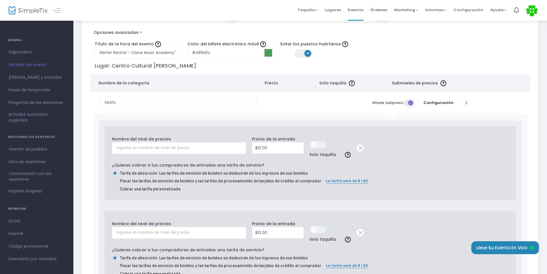
click at [411, 104] on span at bounding box center [409, 103] width 12 height 6
click at [201, 100] on input "checkbox" at bounding box center [201, 100] width 0 height 0
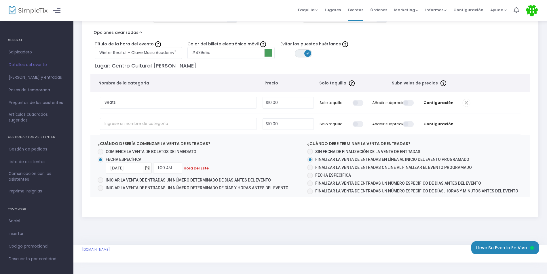
click at [408, 101] on span at bounding box center [409, 103] width 12 height 6
click at [201, 100] on input "checkbox" at bounding box center [201, 100] width 0 height 0
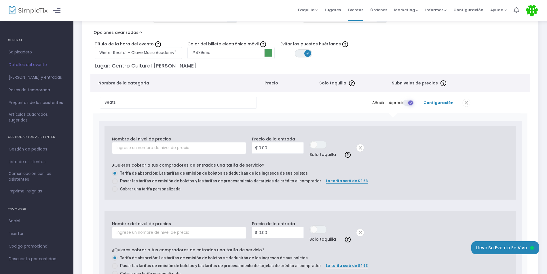
click at [446, 101] on font "Configuración" at bounding box center [438, 102] width 30 height 5
click at [440, 101] on font "Configuración" at bounding box center [438, 102] width 30 height 5
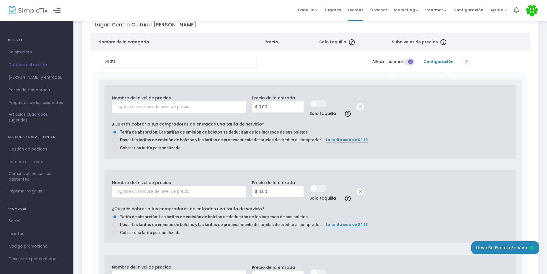
scroll to position [113, 0]
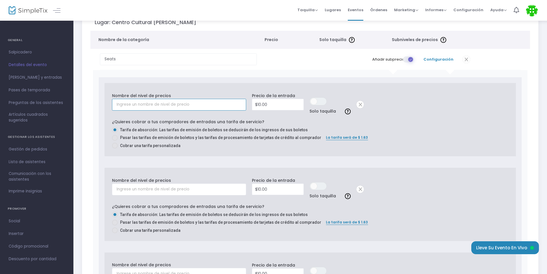
click at [184, 104] on input "text" at bounding box center [179, 105] width 134 height 12
click at [340, 122] on div "¿Quieres cobrar a tus compradores de entradas una tarifa de servicio? Tarifa de…" at bounding box center [310, 134] width 396 height 30
click at [208, 105] on input "text" at bounding box center [179, 105] width 134 height 12
type input "g"
type input "General"
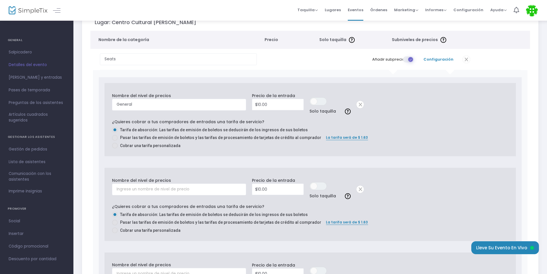
click at [360, 189] on span at bounding box center [359, 189] width 7 height 7
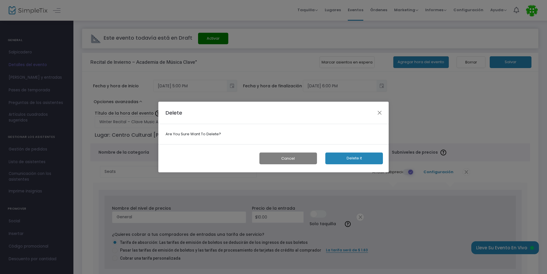
scroll to position [0, 0]
click at [291, 157] on button "Cancelar" at bounding box center [290, 159] width 58 height 12
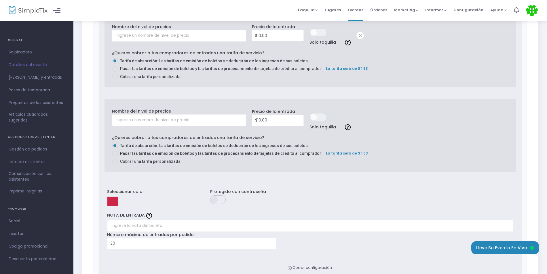
scroll to position [259, 0]
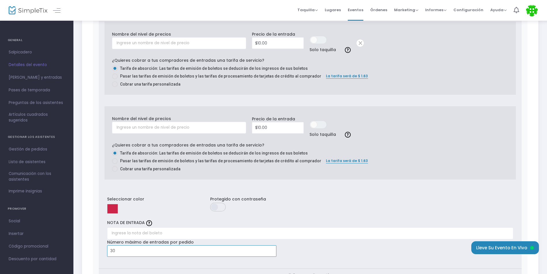
click at [256, 248] on input "30" at bounding box center [191, 251] width 169 height 11
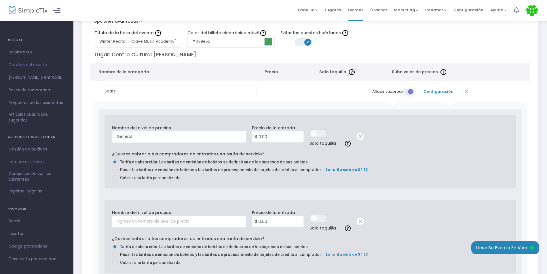
scroll to position [77, 0]
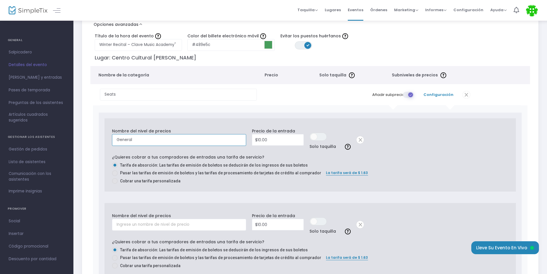
click at [209, 142] on input "General" at bounding box center [179, 140] width 134 height 12
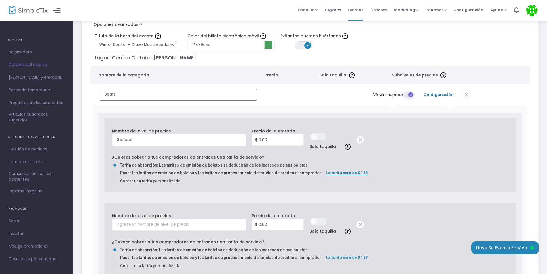
click at [192, 98] on input "Seats" at bounding box center [178, 95] width 157 height 12
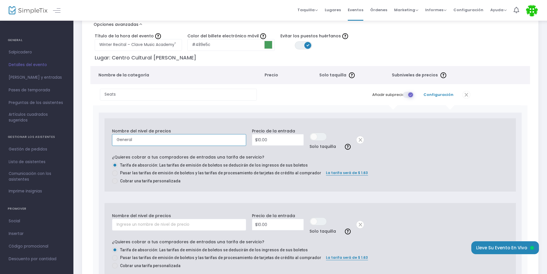
click at [167, 140] on input "General" at bounding box center [179, 140] width 134 height 12
type input "General Admission"
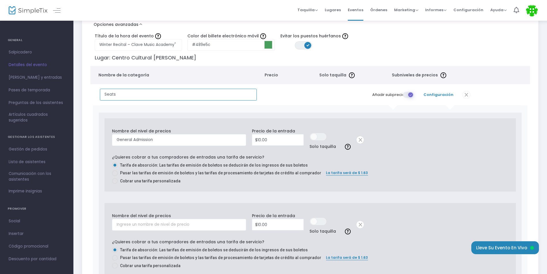
click at [155, 95] on input "Seats" at bounding box center [178, 95] width 157 height 12
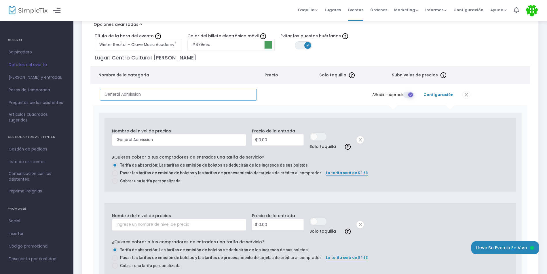
type input "General Admission"
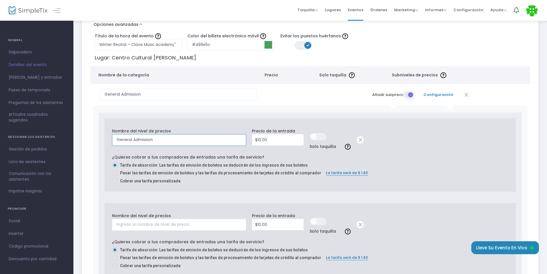
click at [174, 143] on input "General Admission" at bounding box center [179, 140] width 134 height 12
click at [207, 140] on input "General Admission" at bounding box center [179, 140] width 134 height 12
click at [212, 140] on input "General Admission" at bounding box center [179, 140] width 134 height 12
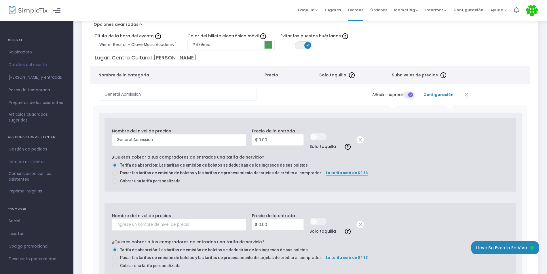
click at [117, 173] on span at bounding box center [115, 174] width 6 height 6
click at [115, 176] on input "Pasar las tarifas de emisión de boletos y las tarifas de procesamiento de tarje…" at bounding box center [115, 176] width 0 height 0
radio input "true"
click at [126, 178] on span "Cobrar una tarifa personalizada" at bounding box center [149, 181] width 63 height 6
click at [115, 184] on input "Cobrar una tarifa personalizada" at bounding box center [115, 184] width 0 height 0
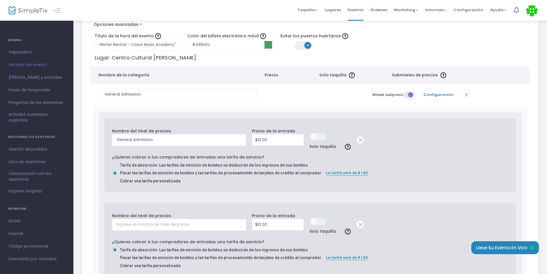
radio input "true"
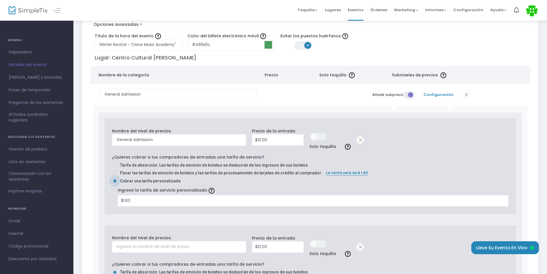
click at [112, 161] on label "¿Quieres cobrar a tus compradores de entradas una tarifa de servicio?" at bounding box center [188, 157] width 152 height 6
click at [112, 163] on span at bounding box center [115, 166] width 6 height 6
click at [115, 168] on input "Tarifa de absorción: Las tarifas de emisión de boletos se deducirán de los ingr…" at bounding box center [115, 168] width 0 height 0
radio input "true"
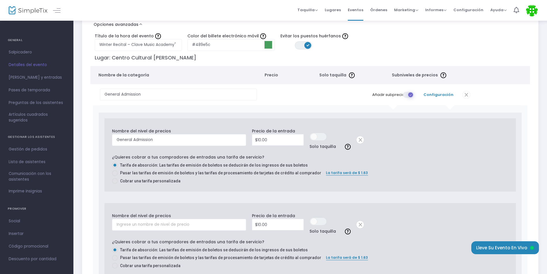
click at [115, 180] on span at bounding box center [115, 181] width 6 height 6
click at [115, 184] on input "Cobrar una tarifa personalizada" at bounding box center [115, 184] width 0 height 0
radio input "true"
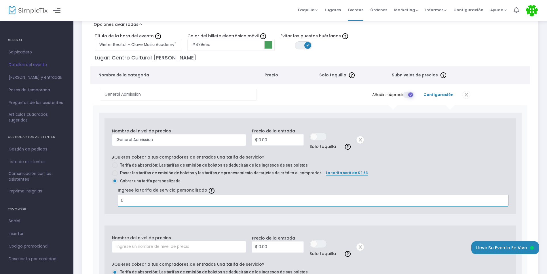
click at [144, 203] on input "0" at bounding box center [313, 201] width 390 height 11
type input "$0.00"
click at [117, 167] on span at bounding box center [115, 166] width 6 height 6
click at [115, 168] on input "Tarifa de absorción: Las tarifas de emisión de boletos se deducirán de los ingr…" at bounding box center [115, 168] width 0 height 0
radio input "true"
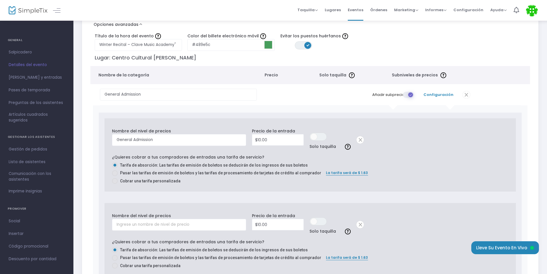
click at [114, 174] on span at bounding box center [115, 174] width 6 height 6
click at [115, 176] on input "Pasar las tarifas de emisión de boletos y las tarifas de procesamiento de tarje…" at bounding box center [115, 176] width 0 height 0
radio input "true"
click at [115, 167] on span at bounding box center [115, 166] width 6 height 6
click at [115, 168] on input "Tarifa de absorción: Las tarifas de emisión de boletos se deducirán de los ingr…" at bounding box center [115, 168] width 0 height 0
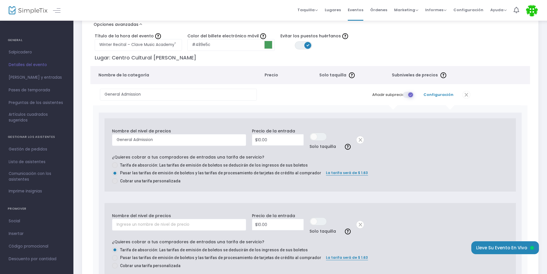
radio input "true"
type input "10"
click at [272, 140] on input "10" at bounding box center [277, 140] width 51 height 11
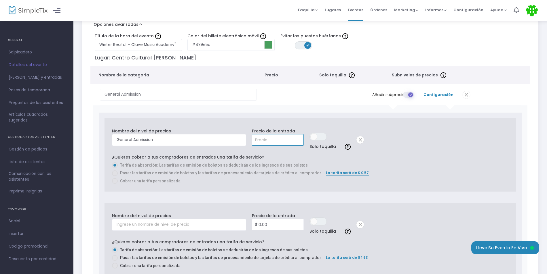
type input "0"
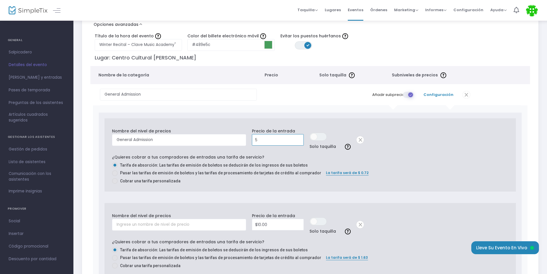
type input "$5.00"
click at [423, 167] on label "Tarifa de absorción: Las tarifas de emisión de boletos se deducirán de los ingr…" at bounding box center [307, 166] width 391 height 6
click at [115, 168] on input "Tarifa de absorción: Las tarifas de emisión de boletos se deducirán de los ingr…" at bounding box center [115, 168] width 0 height 0
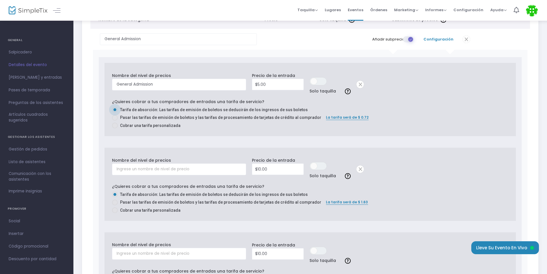
scroll to position [138, 0]
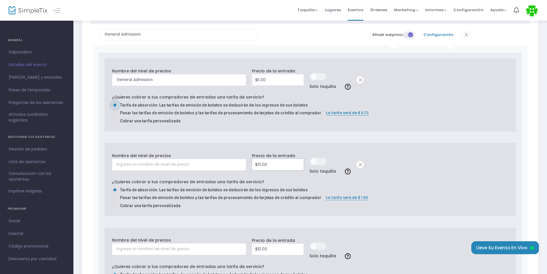
type input "10"
click at [284, 162] on input "10" at bounding box center [277, 164] width 51 height 11
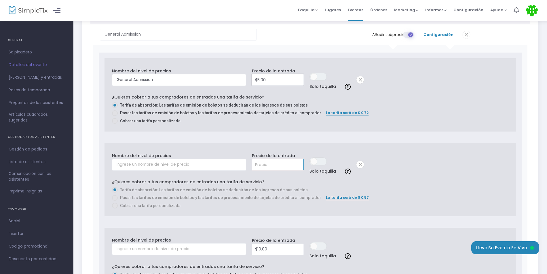
type input "$0.00"
click at [284, 79] on input "5" at bounding box center [277, 80] width 51 height 11
type input "$5.00"
click at [281, 166] on input "0" at bounding box center [277, 164] width 51 height 11
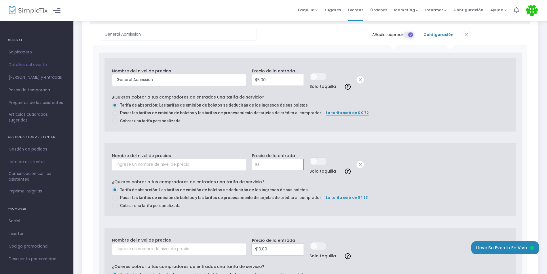
type input "$10.00"
click at [273, 253] on input "10" at bounding box center [277, 249] width 51 height 11
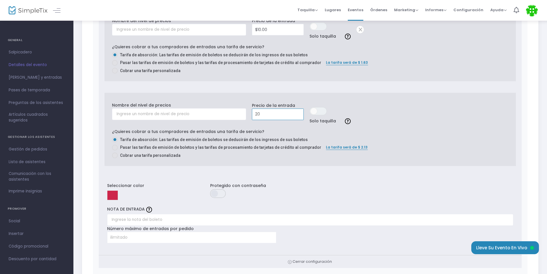
scroll to position [274, 0]
type input "$20.00"
click at [316, 191] on div "Protegido con contraseña" at bounding box center [275, 192] width 137 height 20
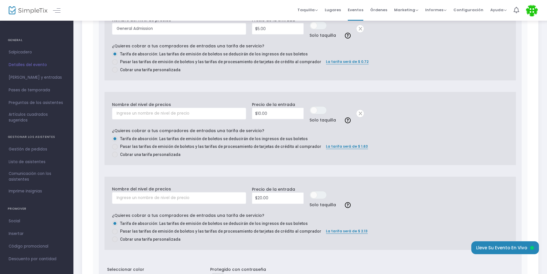
scroll to position [171, 0]
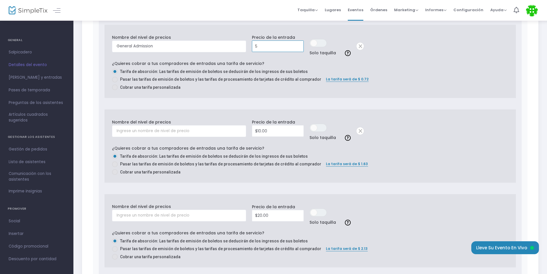
click at [280, 47] on input "5" at bounding box center [277, 46] width 51 height 11
type input "1"
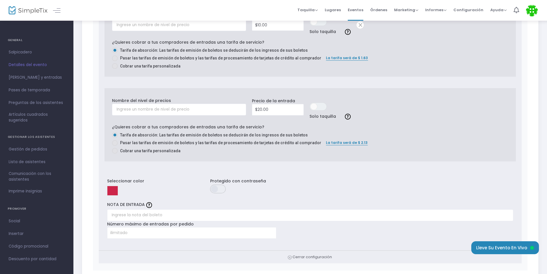
scroll to position [279, 0]
type input "$5.00"
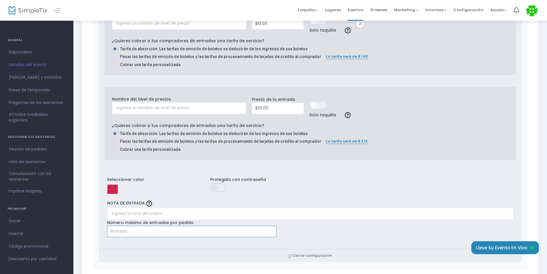
click at [204, 232] on input at bounding box center [191, 231] width 169 height 11
type input "1"
type input "3"
type input "2"
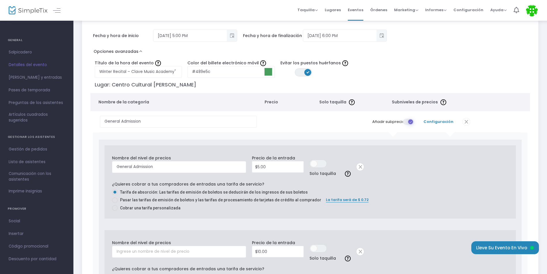
scroll to position [48, 0]
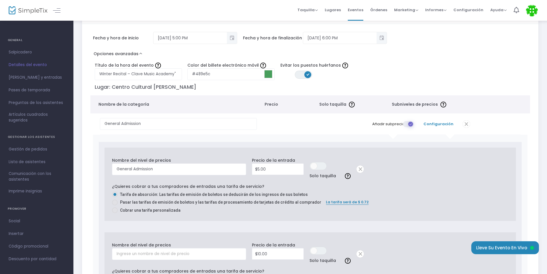
type input "0"
click at [433, 123] on font "Configuración" at bounding box center [438, 123] width 30 height 5
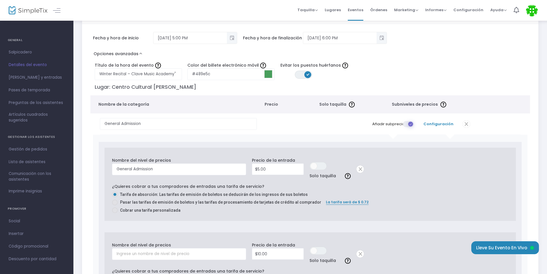
click at [433, 123] on font "Configuración" at bounding box center [438, 123] width 30 height 5
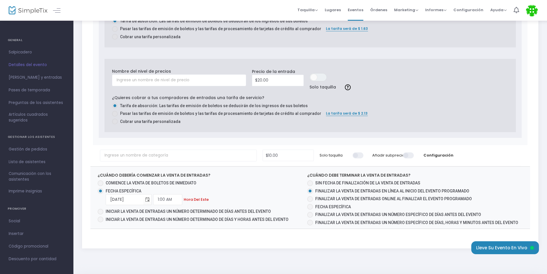
scroll to position [313, 0]
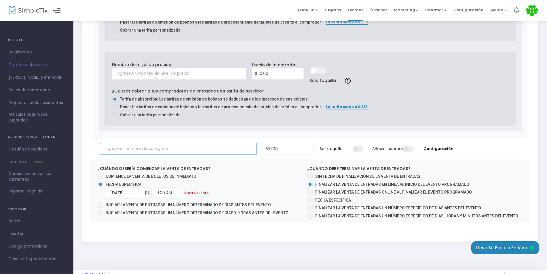
click at [215, 150] on input "text" at bounding box center [178, 149] width 157 height 12
click at [293, 152] on input "10" at bounding box center [288, 149] width 50 height 11
type input "$10.00"
click at [408, 148] on span at bounding box center [409, 149] width 12 height 6
click at [201, 146] on input "checkbox" at bounding box center [201, 146] width 0 height 0
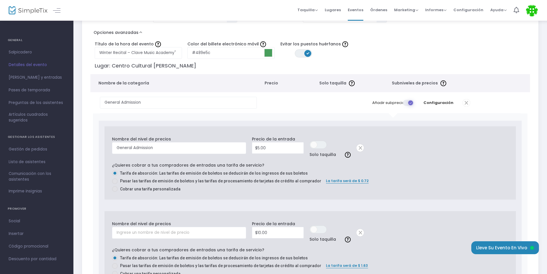
scroll to position [65, 0]
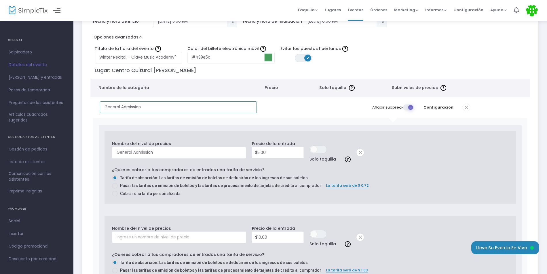
click at [226, 106] on input "General Admission" at bounding box center [178, 108] width 157 height 12
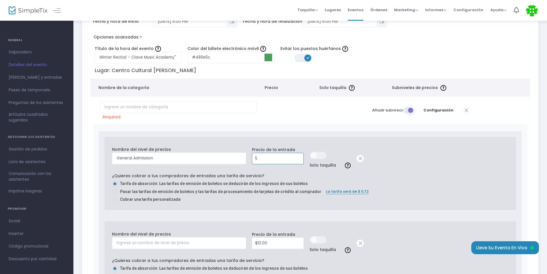
click at [272, 155] on input "5" at bounding box center [277, 158] width 51 height 11
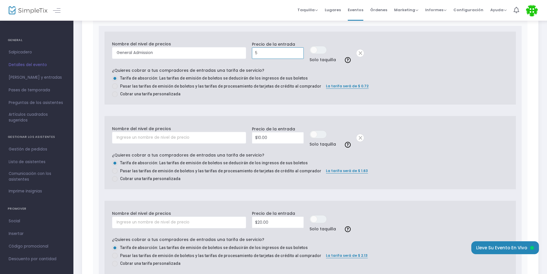
scroll to position [172, 0]
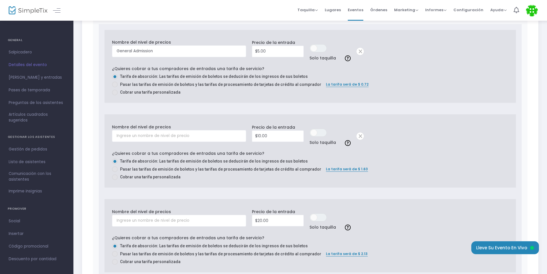
click at [359, 136] on span at bounding box center [359, 136] width 7 height 7
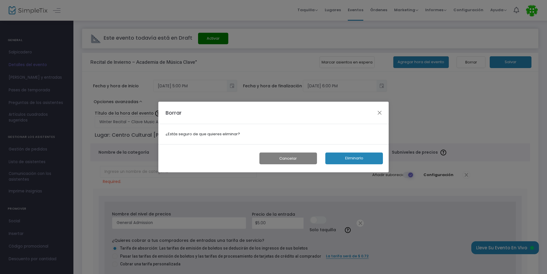
scroll to position [0, 0]
click at [358, 159] on button "Eliminarlo" at bounding box center [356, 159] width 58 height 12
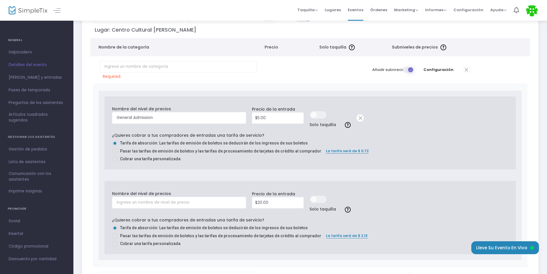
scroll to position [98, 0]
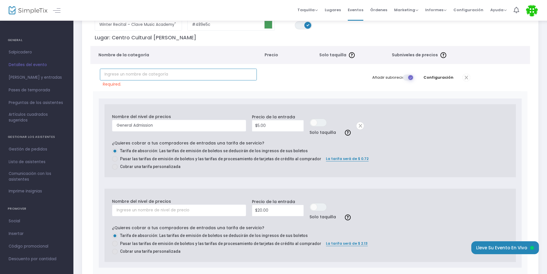
click at [236, 76] on input "text" at bounding box center [178, 75] width 157 height 12
click at [276, 127] on input "5" at bounding box center [277, 126] width 51 height 11
type input "$5.00"
click at [218, 73] on input "text" at bounding box center [178, 75] width 157 height 12
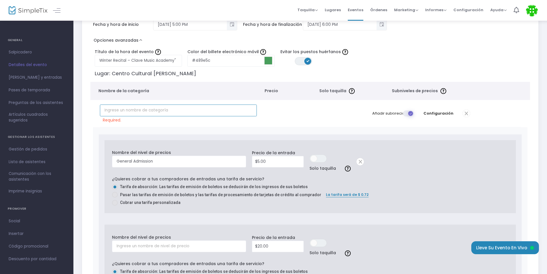
scroll to position [49, 0]
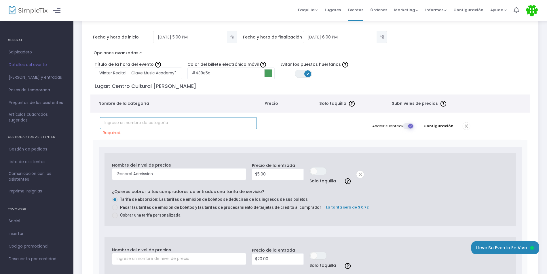
click at [212, 126] on input "text" at bounding box center [178, 123] width 157 height 12
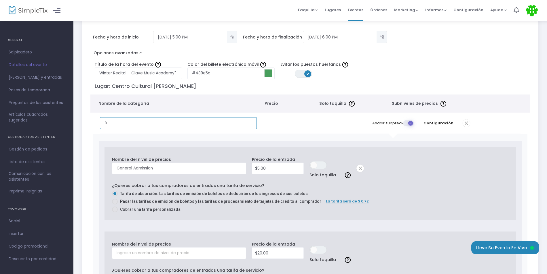
type input "f"
type input "Free Tickets"
type input "5"
click at [286, 170] on input "5" at bounding box center [277, 168] width 51 height 11
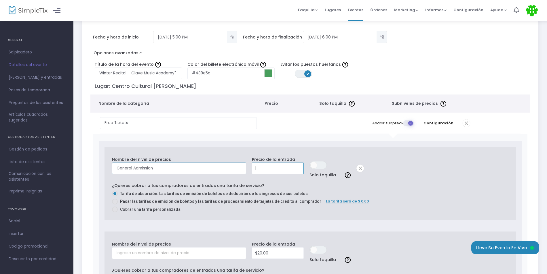
type input "$1.00"
click at [228, 166] on input "General Admission" at bounding box center [179, 169] width 134 height 12
type input "G"
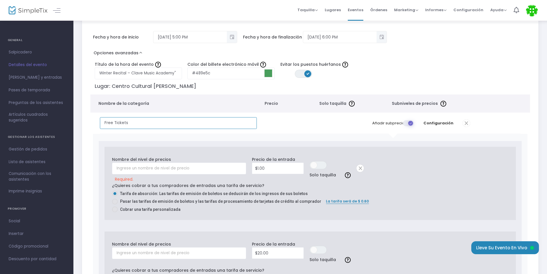
click at [164, 126] on input "Free Tickets" at bounding box center [178, 123] width 157 height 12
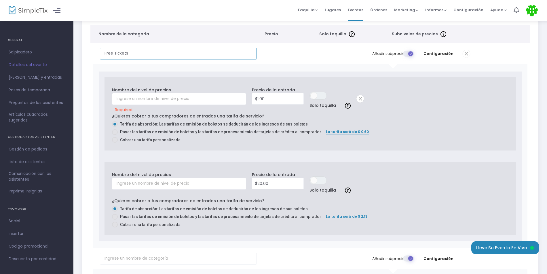
scroll to position [0, 0]
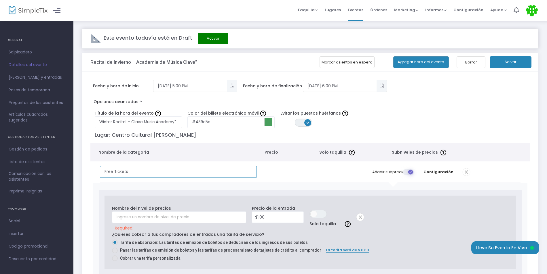
click at [173, 170] on input "Free Tickets" at bounding box center [178, 172] width 157 height 12
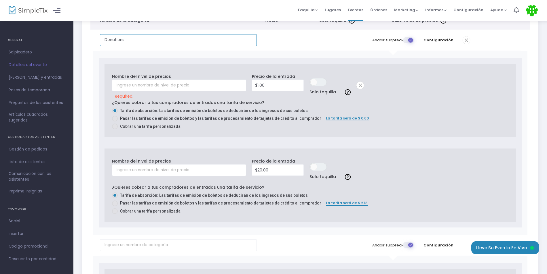
scroll to position [133, 0]
type input "Donations"
click at [389, 164] on div "Nombre del nivel de precios Precio de la entrada $20.00 EN OFF Solo taquilla bo…" at bounding box center [309, 184] width 411 height 72
click at [358, 86] on span at bounding box center [359, 84] width 7 height 7
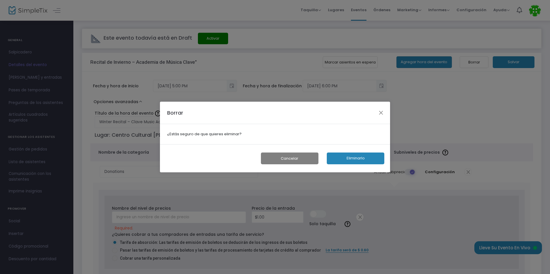
click at [344, 159] on button "Eliminarlo" at bounding box center [356, 159] width 58 height 12
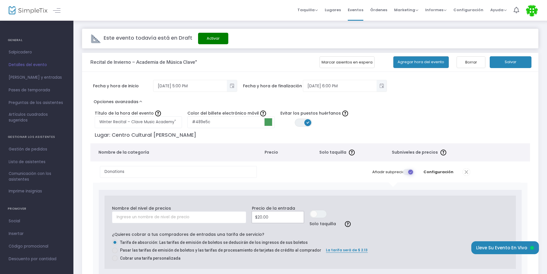
type input "20"
click at [274, 215] on input "20" at bounding box center [277, 217] width 51 height 11
type input "$1.00"
click at [373, 224] on td "borrar" at bounding box center [364, 216] width 23 height 32
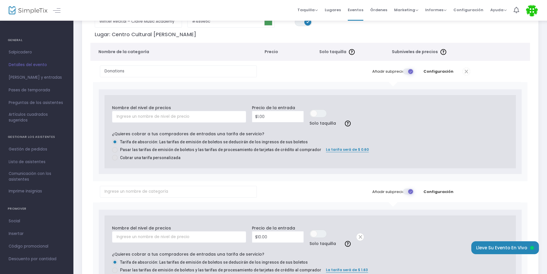
scroll to position [102, 0]
click at [221, 117] on input "text" at bounding box center [179, 116] width 134 height 12
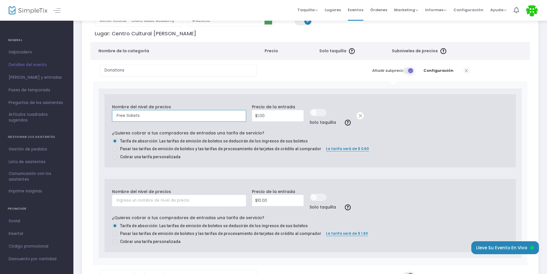
type input "Free tickets"
click at [320, 166] on div "Nombre del nivel de precios Free tickets Required. Precio de la entrada $1.00 E…" at bounding box center [309, 130] width 411 height 73
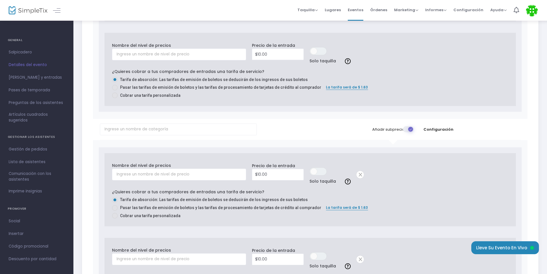
scroll to position [249, 0]
click at [231, 129] on input "text" at bounding box center [178, 129] width 157 height 12
drag, startPoint x: 152, startPoint y: 131, endPoint x: 105, endPoint y: 130, distance: 46.9
paste input "2. Supporter – $10"
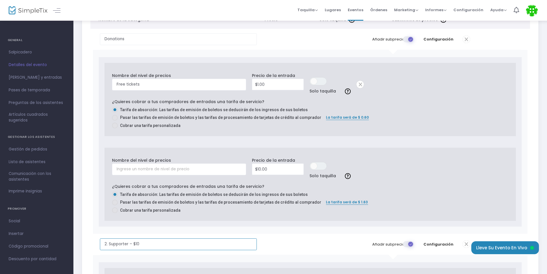
scroll to position [128, 0]
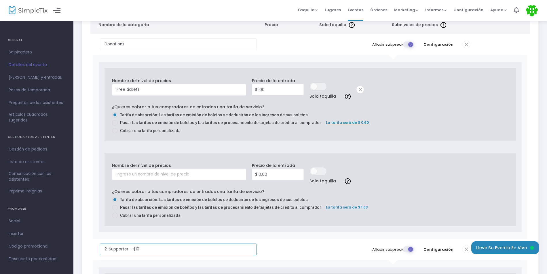
type input "2. Supporter – $10"
click at [409, 42] on span at bounding box center [409, 44] width 12 height 6
click at [201, 41] on input "checkbox" at bounding box center [201, 41] width 0 height 0
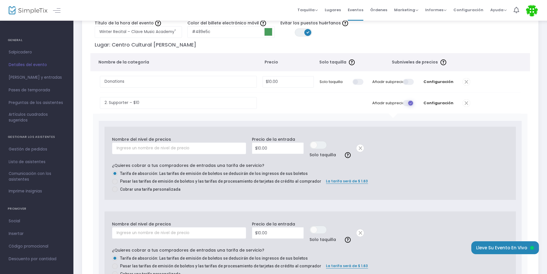
scroll to position [89, 0]
click at [283, 79] on input "10" at bounding box center [288, 83] width 50 height 11
type input "$1.00"
click at [344, 97] on td at bounding box center [341, 104] width 50 height 21
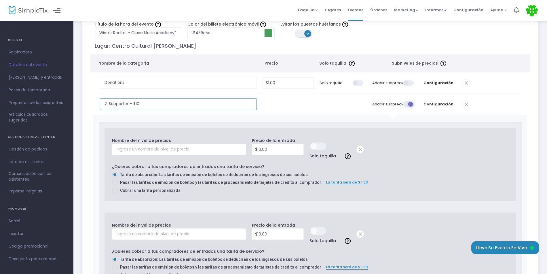
click at [203, 110] on input "2. Supporter – $10" at bounding box center [178, 104] width 157 height 12
click at [109, 102] on input "2. Supporter – $10" at bounding box center [178, 104] width 157 height 12
click at [127, 96] on td "2. Supporter – $10 Obligatorio." at bounding box center [180, 104] width 160 height 21
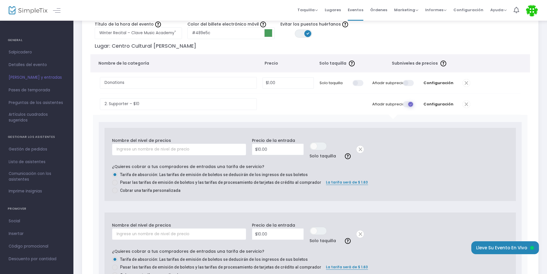
click at [127, 96] on td "2. Supporter – $10 Obligatorio." at bounding box center [180, 104] width 160 height 21
click at [137, 104] on input "2. Supporter – $10" at bounding box center [178, 104] width 157 height 12
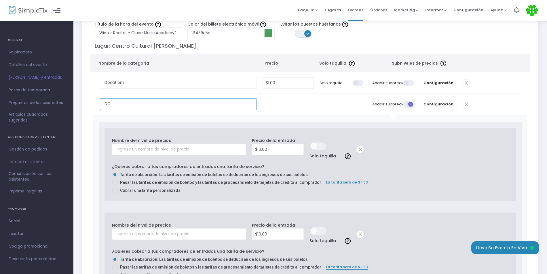
type input "D"
type input "Donations"
click at [272, 101] on td at bounding box center [288, 104] width 57 height 21
click at [279, 109] on td at bounding box center [288, 104] width 57 height 21
click at [409, 102] on span at bounding box center [409, 104] width 12 height 6
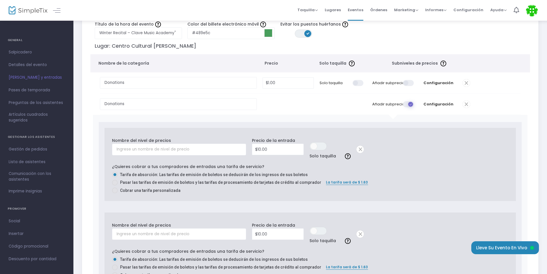
click at [201, 101] on input "checkbox" at bounding box center [201, 101] width 0 height 0
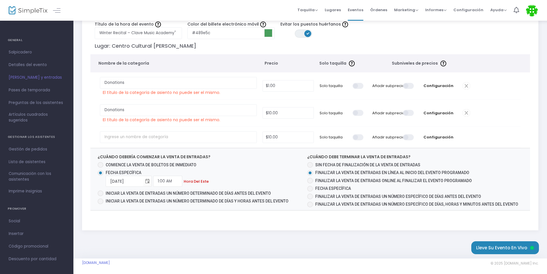
click at [196, 90] on p "El título de la categoría de asiento no puede ser el mismo." at bounding box center [161, 93] width 117 height 6
click at [151, 82] on input "Donations" at bounding box center [178, 83] width 157 height 12
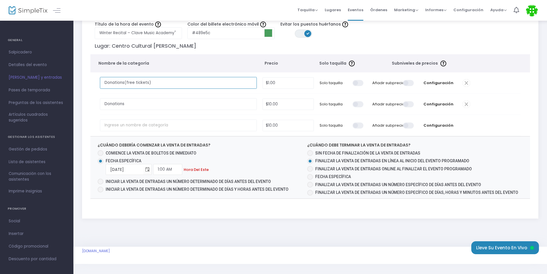
type input "Donations(free tickets)"
click at [147, 105] on input "Donations" at bounding box center [178, 104] width 157 height 12
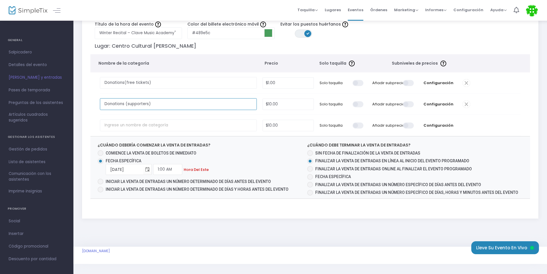
type input "Donations (supporters)"
click at [216, 131] on input "text" at bounding box center [178, 126] width 157 height 12
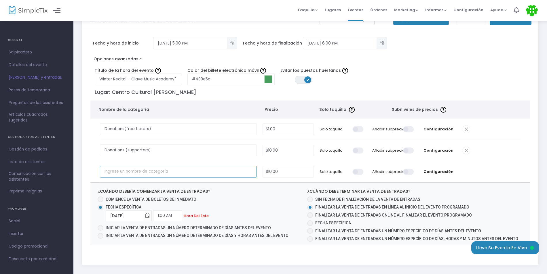
scroll to position [43, 0]
click at [195, 175] on input "text" at bounding box center [178, 172] width 157 height 12
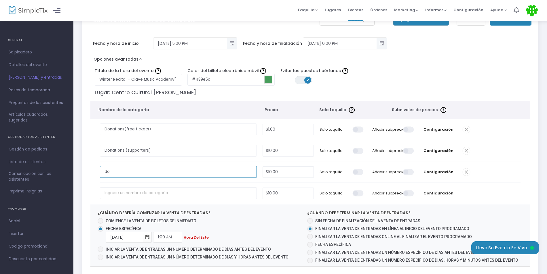
type input "d"
type input "Donations (Patron)"
type input "10"
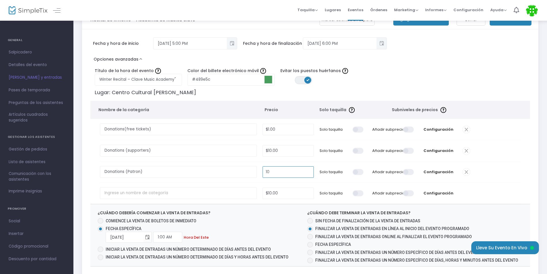
click at [295, 175] on input "10" at bounding box center [288, 172] width 50 height 11
type input "$25.00"
click at [216, 194] on input "text" at bounding box center [178, 194] width 157 height 12
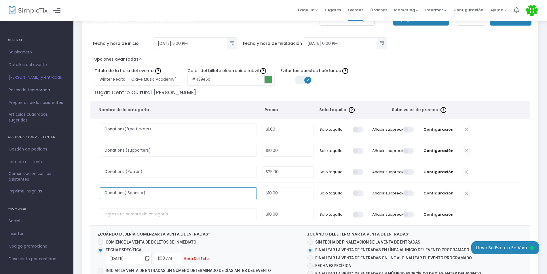
type input "Donations( Sponsor)"
type input "10"
click at [285, 191] on input "10" at bounding box center [288, 193] width 50 height 11
type input "$50.00"
click at [236, 215] on input "text" at bounding box center [178, 215] width 157 height 12
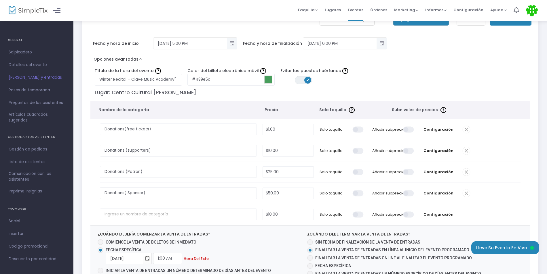
click at [408, 193] on span at bounding box center [409, 193] width 12 height 6
click at [201, 190] on input "checkbox" at bounding box center [201, 190] width 0 height 0
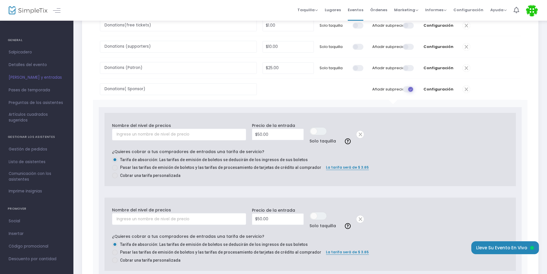
scroll to position [146, 0]
click at [408, 93] on span at bounding box center [409, 90] width 12 height 6
click at [201, 87] on input "checkbox" at bounding box center [201, 87] width 0 height 0
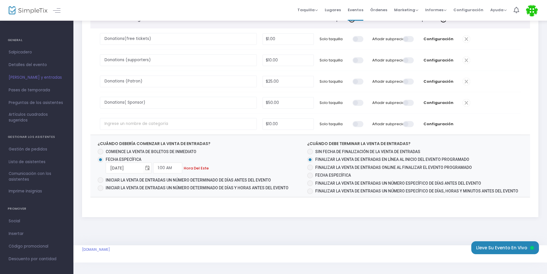
click at [477, 128] on td at bounding box center [489, 124] width 61 height 21
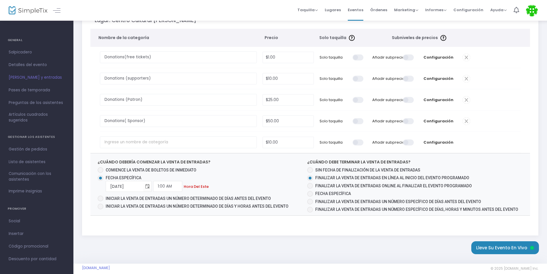
scroll to position [114, 0]
drag, startPoint x: 102, startPoint y: 167, endPoint x: 99, endPoint y: 172, distance: 6.3
click at [99, 172] on div "¿Cuándo debería comenzar la venta de entradas? Comience la venta de boletos de …" at bounding box center [195, 187] width 201 height 54
click at [99, 172] on span at bounding box center [101, 171] width 6 height 6
click at [100, 174] on input "Comience la venta de boletos de inmediato" at bounding box center [100, 174] width 0 height 0
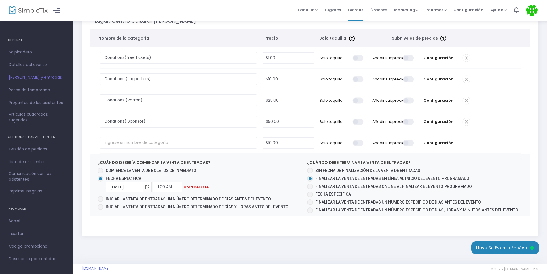
radio input "true"
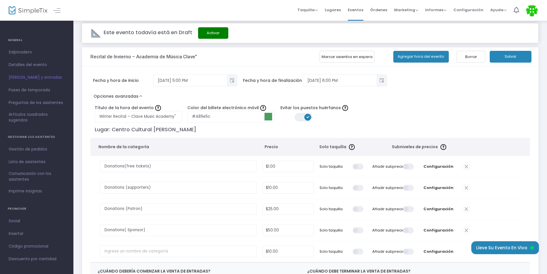
scroll to position [5, 0]
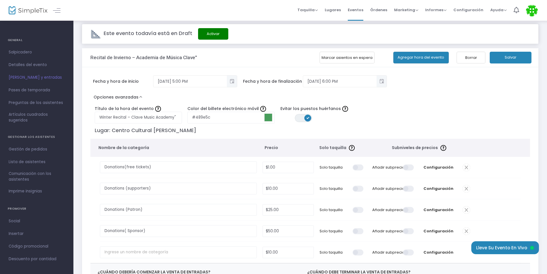
click at [349, 57] on button "Marcar asientos en espera" at bounding box center [346, 58] width 55 height 12
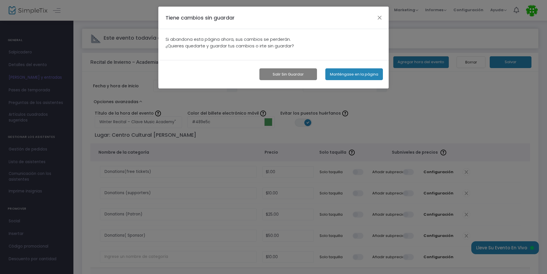
scroll to position [0, 0]
click at [380, 18] on button "button" at bounding box center [380, 17] width 7 height 7
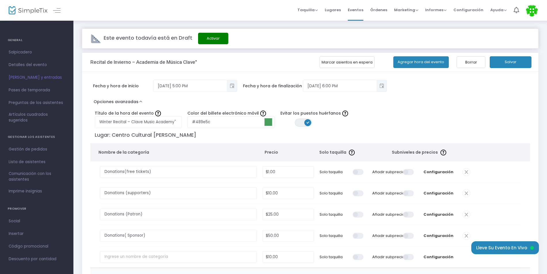
click at [513, 62] on button "Salvar" at bounding box center [510, 62] width 42 height 12
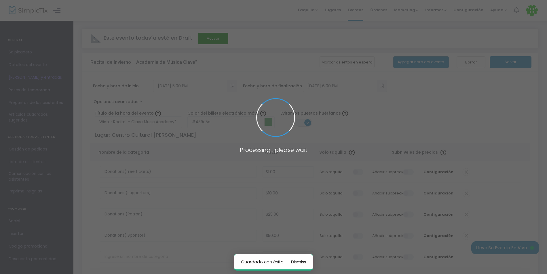
radio input "false"
radio input "true"
click at [497, 91] on span at bounding box center [273, 137] width 547 height 274
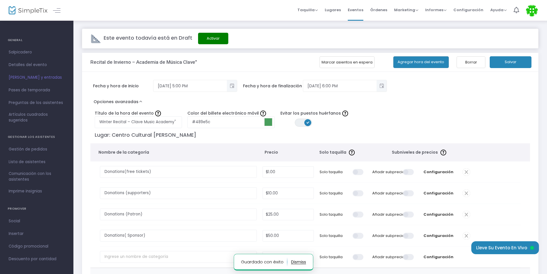
click at [356, 63] on button "Marcar asientos en espera" at bounding box center [346, 62] width 55 height 12
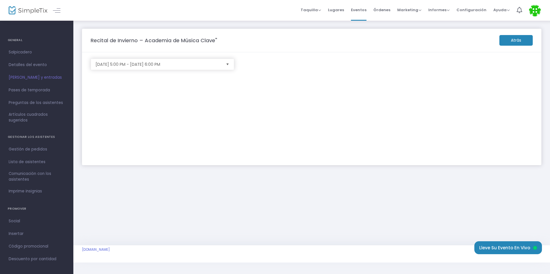
click at [229, 64] on span "Escoger" at bounding box center [227, 64] width 9 height 9
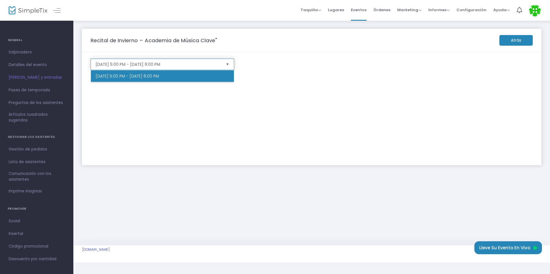
click at [229, 64] on span "Escoger" at bounding box center [227, 64] width 9 height 9
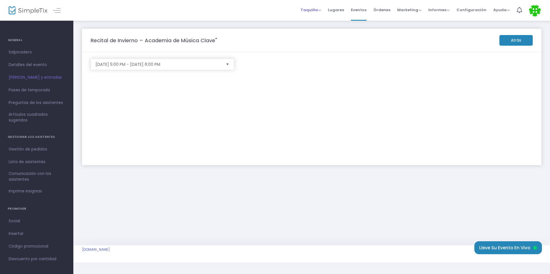
click at [321, 7] on span "Taquilla Sell Tickets Bookings Sell Season Pass" at bounding box center [311, 10] width 20 height 15
click at [321, 10] on span "Taquilla" at bounding box center [311, 9] width 20 height 5
click at [323, 19] on li "Vender entradas" at bounding box center [332, 19] width 62 height 11
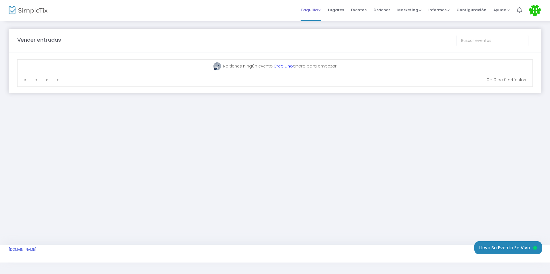
click at [321, 12] on span "Taquilla" at bounding box center [311, 9] width 20 height 5
click at [324, 29] on li "Reservas" at bounding box center [332, 30] width 62 height 11
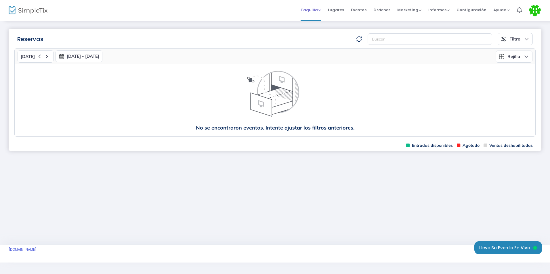
click at [320, 11] on span "Taquilla" at bounding box center [311, 9] width 20 height 5
click at [322, 41] on li "Vender pase de temporada" at bounding box center [332, 41] width 62 height 11
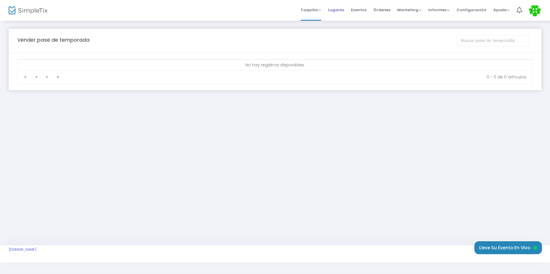
click at [344, 15] on span "Lugares" at bounding box center [336, 10] width 16 height 15
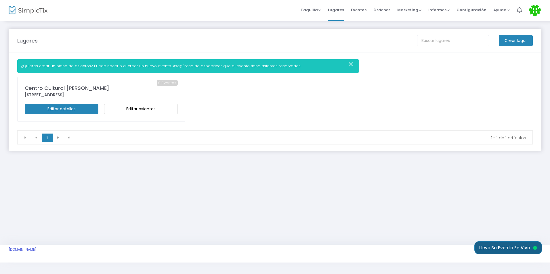
click at [498, 249] on font "Lleve su evento en vivo" at bounding box center [504, 248] width 51 height 4
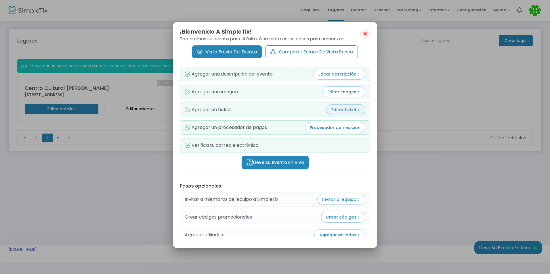
click at [352, 112] on span "Editar ticket" at bounding box center [345, 110] width 29 height 6
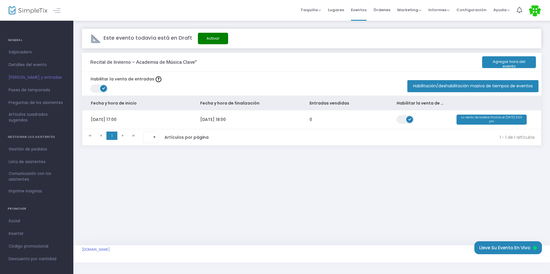
click at [501, 63] on button "Agregar hora del evento" at bounding box center [509, 62] width 54 height 12
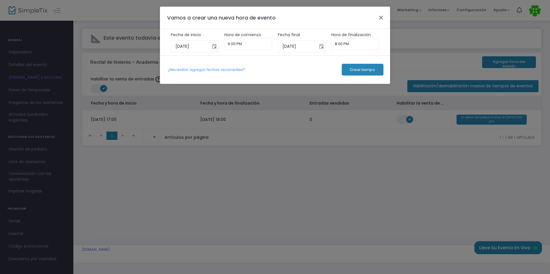
click at [383, 18] on button "Cerrar" at bounding box center [380, 17] width 7 height 7
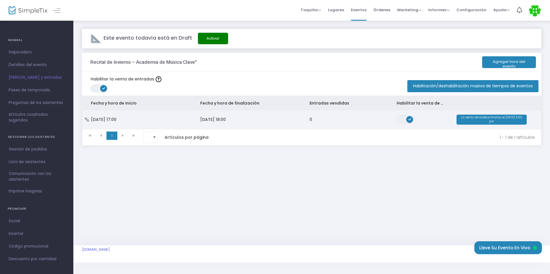
click at [228, 116] on td "[DATE] 18:00" at bounding box center [246, 119] width 109 height 19
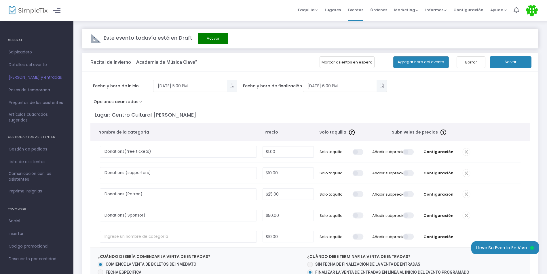
click at [207, 136] on th "Nombre de la categoría" at bounding box center [175, 132] width 171 height 18
click at [405, 151] on span at bounding box center [409, 152] width 12 height 6
click at [201, 149] on input "checkbox" at bounding box center [201, 149] width 0 height 0
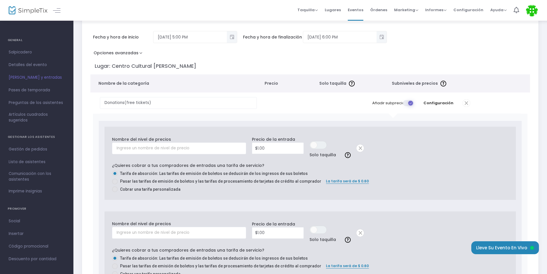
scroll to position [48, 0]
click at [205, 101] on input "Donations(free tickets)" at bounding box center [178, 104] width 157 height 12
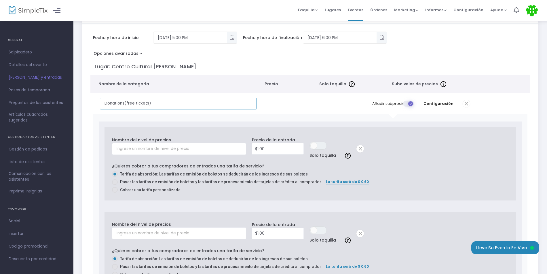
click at [205, 101] on input "Donations(free tickets)" at bounding box center [178, 104] width 157 height 12
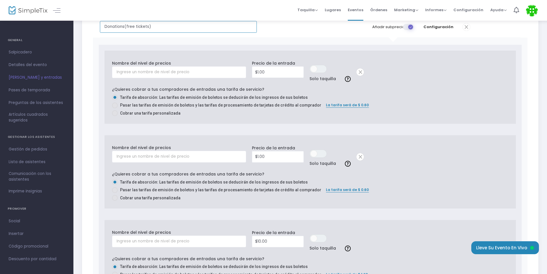
scroll to position [93, 0]
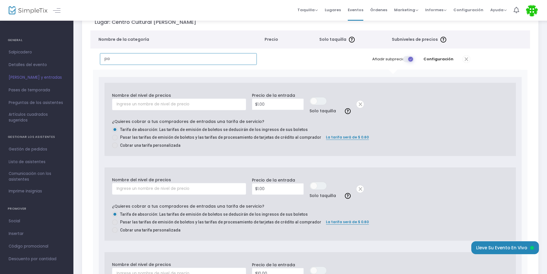
type input "p"
type input "Parents Seats(FRONT ROW)"
click at [188, 106] on input "text" at bounding box center [179, 105] width 134 height 12
click at [172, 104] on input "text" at bounding box center [179, 105] width 134 height 12
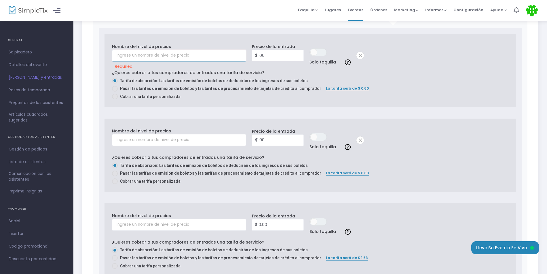
scroll to position [143, 0]
click at [194, 53] on input "text" at bounding box center [179, 55] width 134 height 12
type input "s"
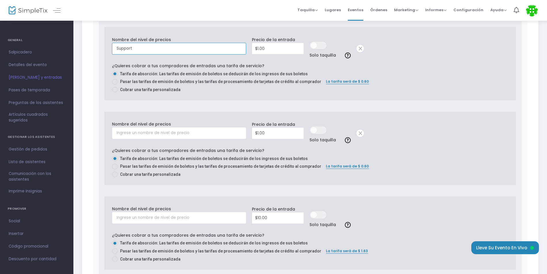
scroll to position [144, 0]
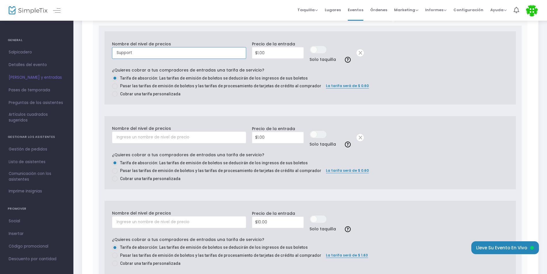
type input "Support"
click at [197, 222] on input "text" at bounding box center [179, 223] width 134 height 12
type input "s"
type input "Sponsor"
click at [276, 222] on input "10" at bounding box center [277, 222] width 51 height 11
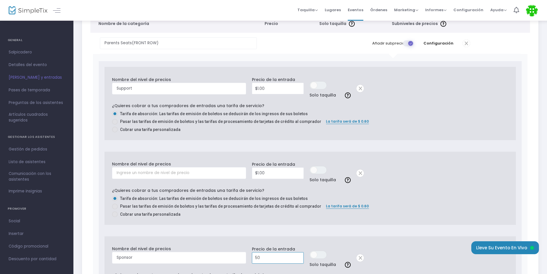
scroll to position [108, 0]
type input "$50.00"
click at [201, 176] on input "text" at bounding box center [179, 174] width 134 height 12
type input "Support"
click at [280, 173] on input "1" at bounding box center [277, 174] width 51 height 11
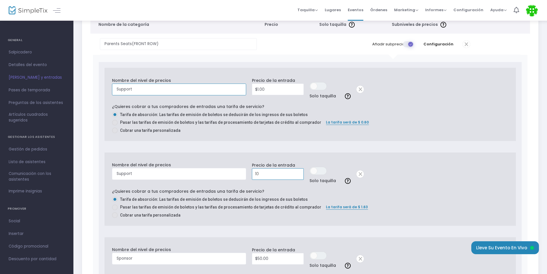
type input "$10.00"
click at [213, 91] on input "Support" at bounding box center [179, 90] width 134 height 12
type input "S"
click at [177, 84] on input "text" at bounding box center [179, 90] width 134 height 12
type input "Free Tickets"
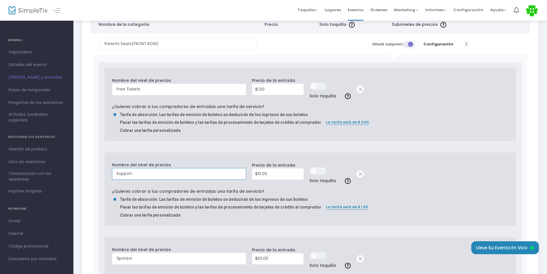
click at [185, 175] on input "Support" at bounding box center [179, 174] width 134 height 12
click at [156, 179] on input "Supporter" at bounding box center [179, 174] width 134 height 12
type input "Supporter"
click at [157, 261] on input "Sponsor" at bounding box center [179, 259] width 134 height 12
type input "S"
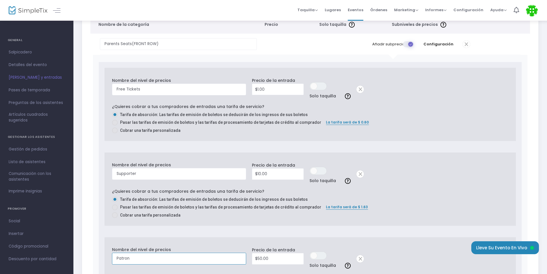
type input "Patron"
click at [274, 261] on input "50" at bounding box center [277, 259] width 51 height 11
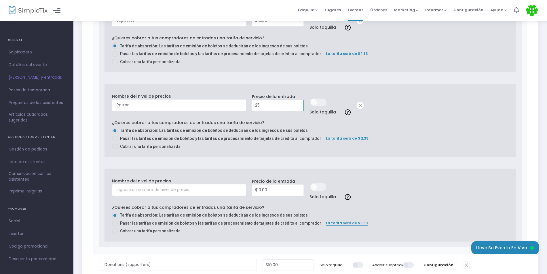
scroll to position [263, 0]
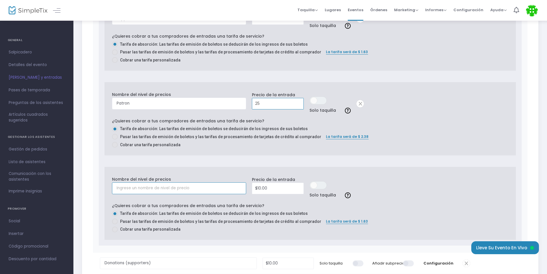
type input "$25.00"
click at [195, 193] on input "text" at bounding box center [179, 189] width 134 height 12
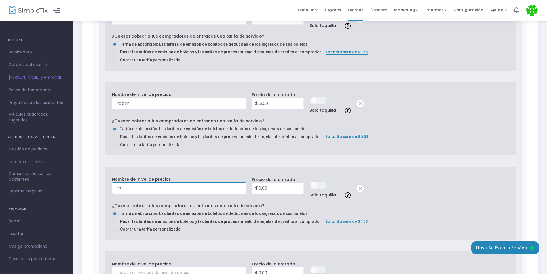
type input "s"
type input "Sponsor"
click at [276, 189] on input "10" at bounding box center [277, 188] width 51 height 11
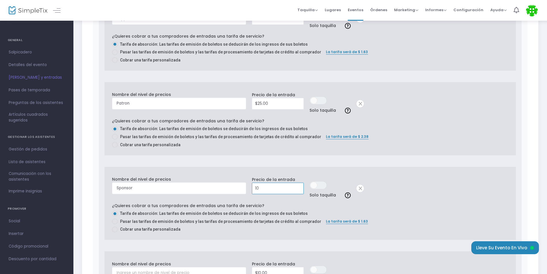
click at [276, 189] on input "10" at bounding box center [277, 188] width 51 height 11
type input "$50.00"
click at [431, 203] on div "¿Quieres cobrar a tus compradores de entradas una tarifa de servicio? Tarifa de…" at bounding box center [310, 218] width 396 height 30
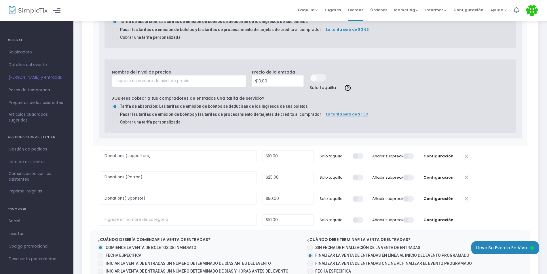
scroll to position [457, 0]
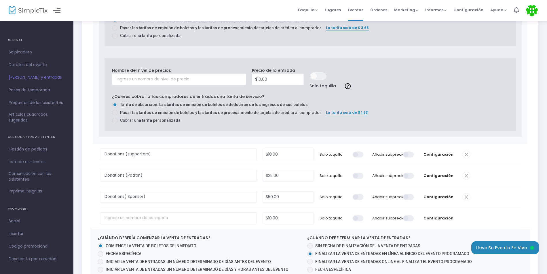
click at [469, 198] on span at bounding box center [465, 197] width 7 height 7
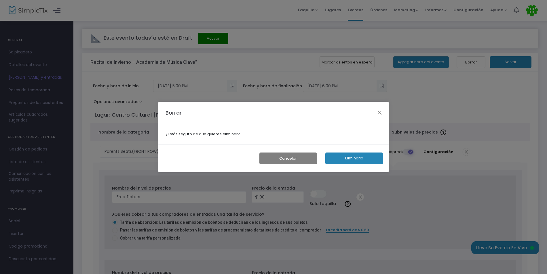
scroll to position [0, 0]
click at [349, 160] on button "Eliminarlo" at bounding box center [356, 159] width 58 height 12
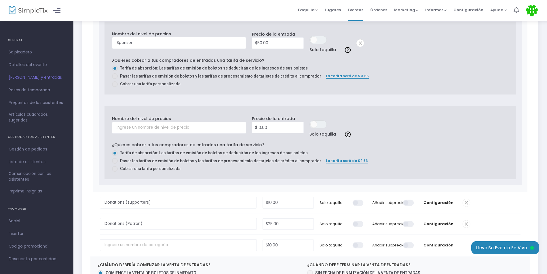
scroll to position [423, 0]
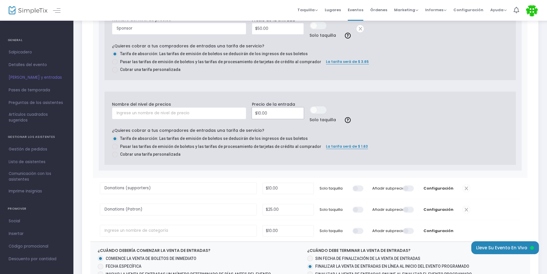
type input "10"
click at [286, 114] on input "10" at bounding box center [277, 113] width 51 height 11
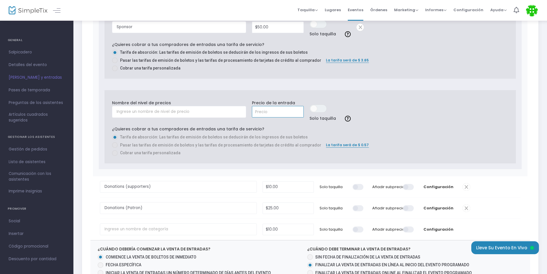
scroll to position [427, 0]
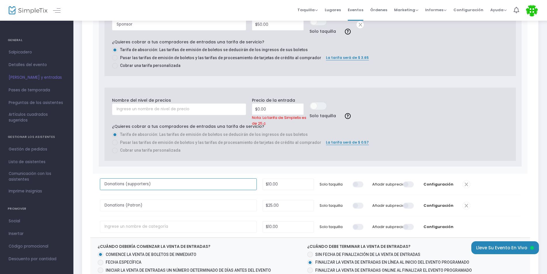
click at [223, 183] on input "Donations (supporters)" at bounding box center [178, 185] width 157 height 12
click at [422, 137] on label "Tarifa de absorción: Las tarifas de emisión de boletos se deducirán de los ingr…" at bounding box center [307, 135] width 391 height 6
click at [373, 106] on td "borrar" at bounding box center [364, 108] width 23 height 32
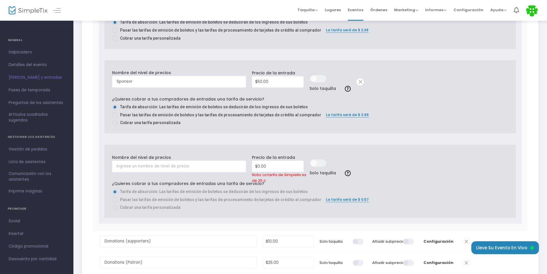
scroll to position [371, 0]
click at [303, 168] on input "0" at bounding box center [277, 165] width 51 height 11
type input "$0.00"
click at [358, 117] on div "Pasar las tarifas de emisión de boletos y las tarifas de procesamiento de tarje…" at bounding box center [310, 115] width 396 height 8
click at [341, 168] on td "EN OFF Solo taquilla" at bounding box center [329, 164] width 47 height 32
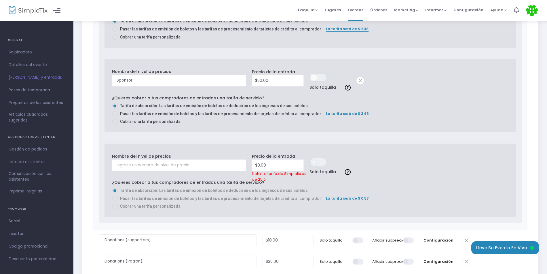
click at [314, 161] on span at bounding box center [313, 162] width 7 height 7
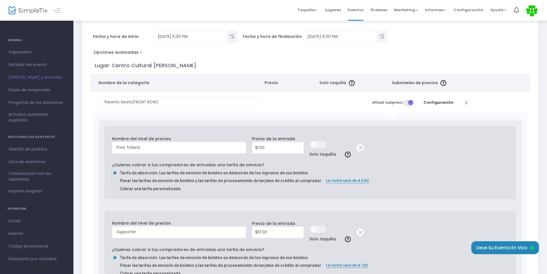
scroll to position [34, 0]
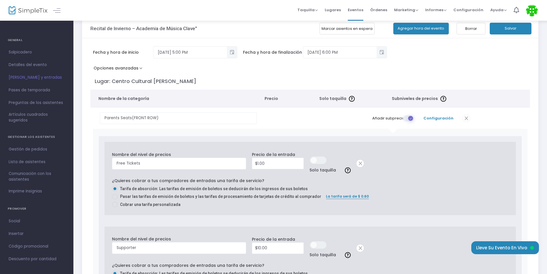
click at [437, 119] on font "Configuración" at bounding box center [438, 118] width 30 height 5
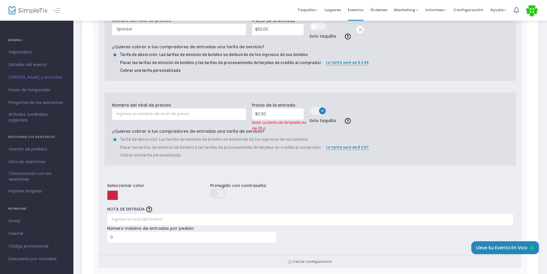
scroll to position [421, 0]
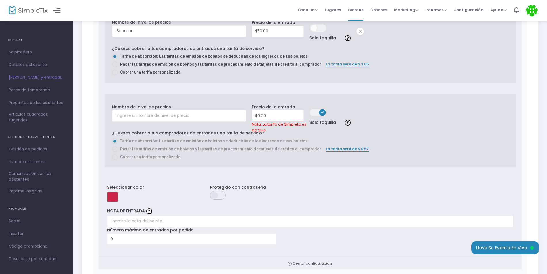
click at [320, 111] on span at bounding box center [322, 112] width 7 height 7
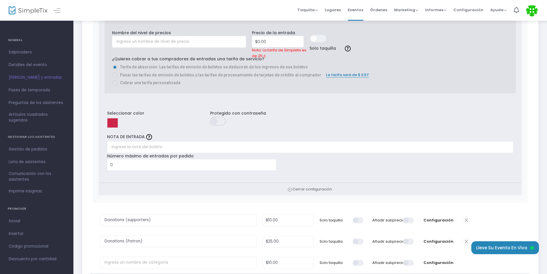
scroll to position [487, 0]
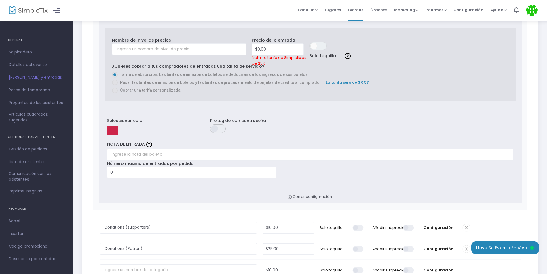
click at [112, 130] on input at bounding box center [112, 131] width 11 height 10
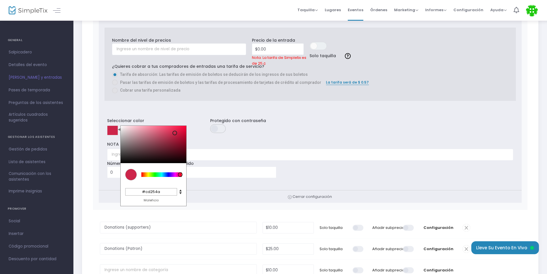
click at [149, 192] on input "#cd254a" at bounding box center [151, 191] width 52 height 7
click at [165, 144] on div at bounding box center [154, 144] width 66 height 37
click at [141, 151] on div at bounding box center [154, 144] width 66 height 37
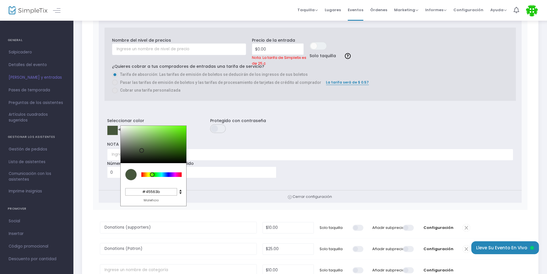
click at [152, 173] on div at bounding box center [161, 175] width 40 height 5
type input "#61b232"
click at [168, 137] on div at bounding box center [154, 144] width 66 height 37
click at [217, 134] on span at bounding box center [218, 130] width 16 height 12
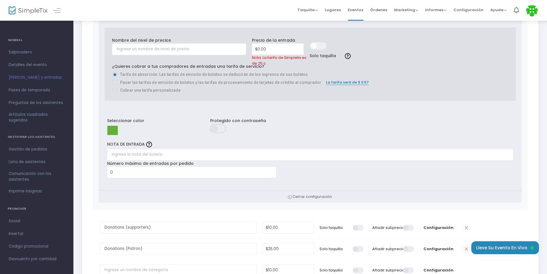
click at [218, 126] on span at bounding box center [218, 129] width 16 height 9
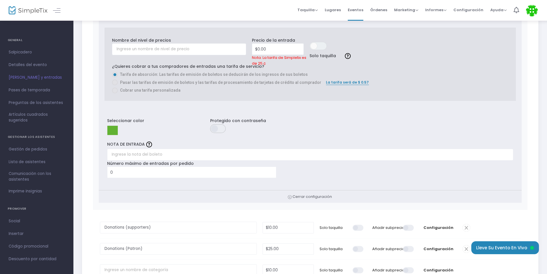
click at [371, 131] on input "text" at bounding box center [389, 130] width 84 height 12
type input "Clave"
click at [287, 157] on input "text" at bounding box center [310, 155] width 406 height 12
click at [146, 153] on input "text" at bounding box center [310, 155] width 406 height 12
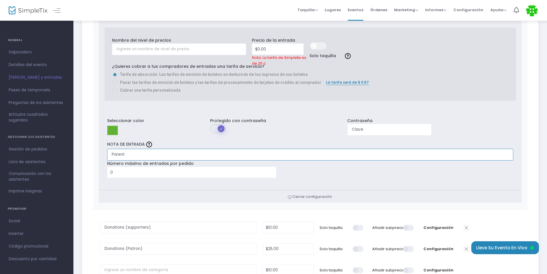
type input "Parent"
click at [138, 177] on input "0" at bounding box center [191, 172] width 169 height 11
type input "3"
click at [315, 178] on div "Seleccionar color C M Y K 98 56 45 H S L 97 178 50 R G B #61b232 Maleficio Prot…" at bounding box center [310, 149] width 422 height 84
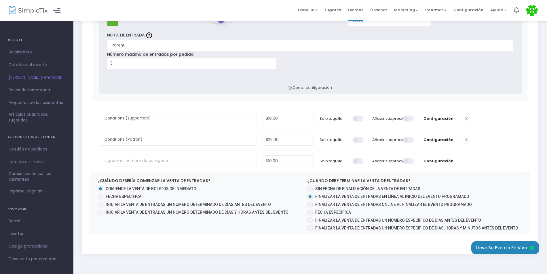
scroll to position [600, 0]
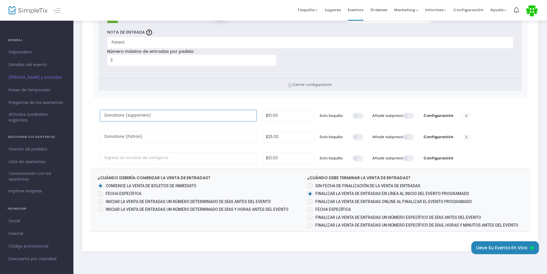
click at [241, 117] on input "Donations (supporters)" at bounding box center [178, 116] width 157 height 12
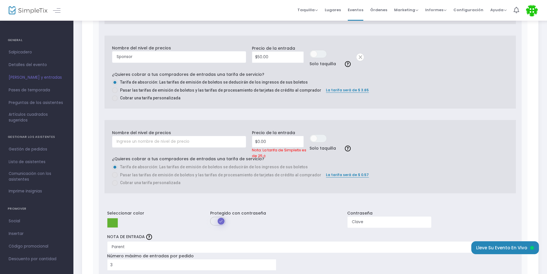
scroll to position [389, 0]
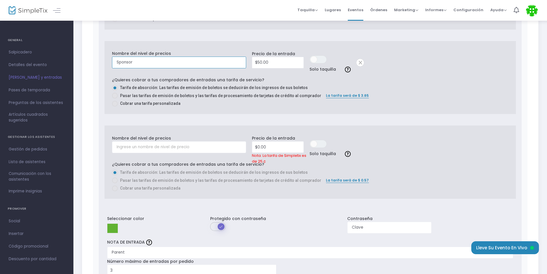
click at [232, 61] on input "Sponsor" at bounding box center [179, 63] width 134 height 12
click at [360, 62] on span at bounding box center [359, 62] width 7 height 7
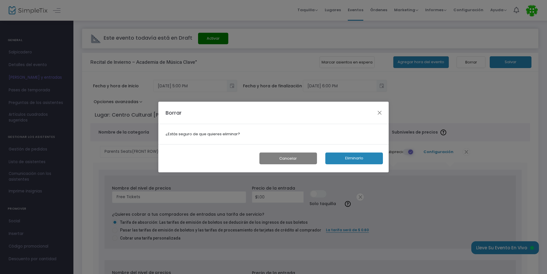
scroll to position [0, 0]
click at [349, 157] on button "Eliminarlo" at bounding box center [356, 159] width 58 height 12
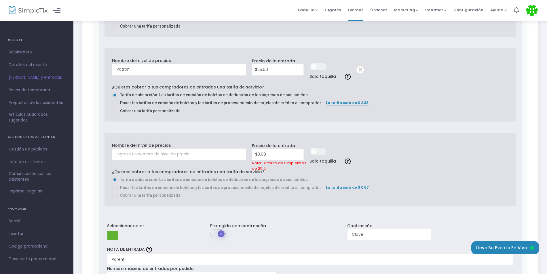
scroll to position [298, 0]
click at [286, 150] on input "0" at bounding box center [277, 154] width 51 height 11
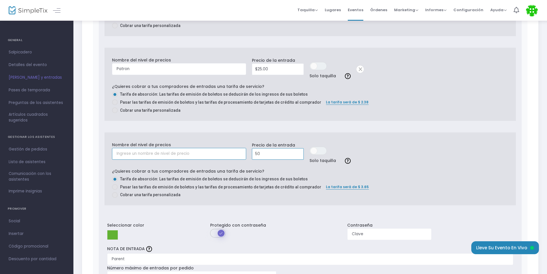
type input "$50.00"
click at [223, 153] on input "text" at bounding box center [179, 154] width 134 height 12
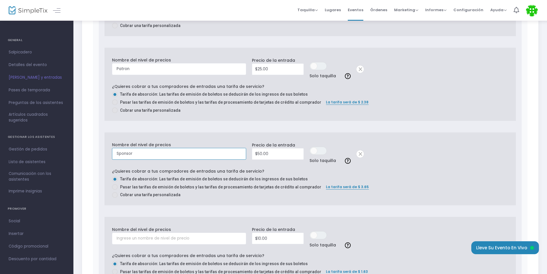
type input "Sponsor"
click at [546, 169] on div "Este evento todavía está en Draft Activar Recital de Invierno – Academia de Mús…" at bounding box center [309, 151] width 473 height 859
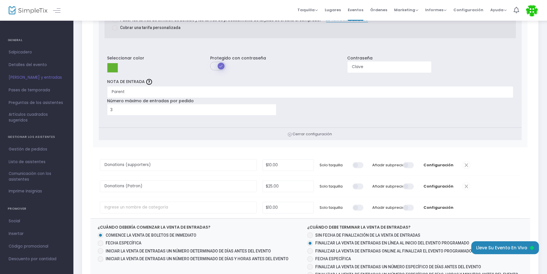
scroll to position [551, 0]
click at [230, 164] on input "Donations (supporters)" at bounding box center [178, 164] width 157 height 12
type input "D"
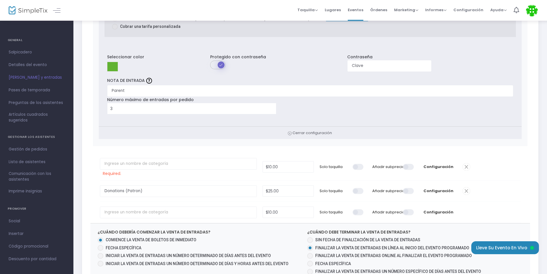
click at [466, 193] on span at bounding box center [465, 191] width 7 height 7
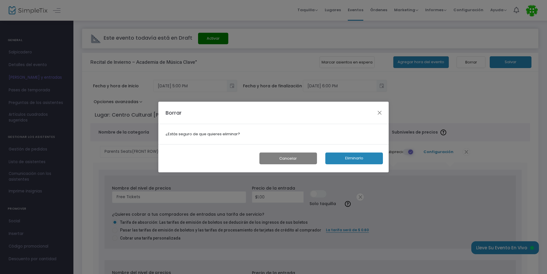
scroll to position [0, 0]
click at [350, 157] on button "Eliminarlo" at bounding box center [356, 159] width 58 height 12
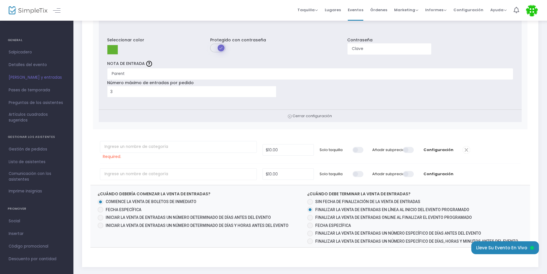
scroll to position [582, 0]
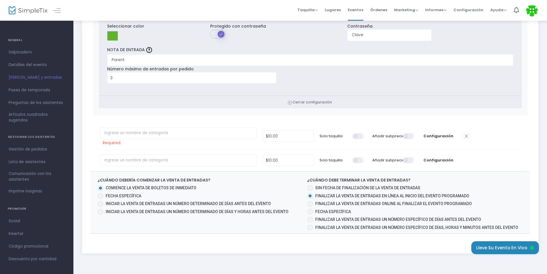
click at [464, 136] on span at bounding box center [465, 136] width 7 height 7
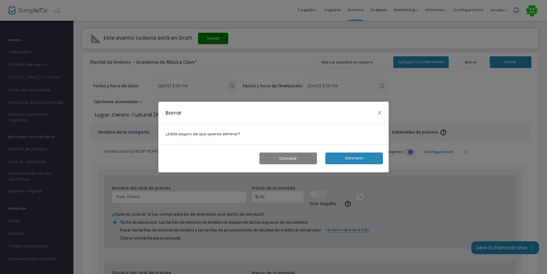
scroll to position [0, 0]
click at [356, 160] on button "Eliminarlo" at bounding box center [356, 159] width 58 height 12
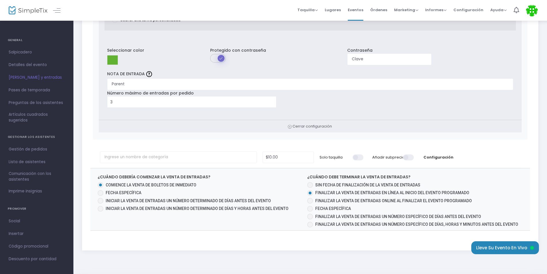
scroll to position [591, 0]
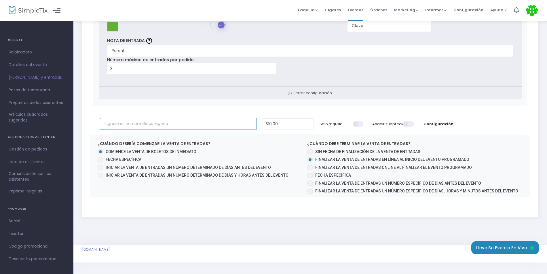
click at [232, 125] on input "text" at bounding box center [178, 124] width 157 height 12
click at [409, 124] on span at bounding box center [409, 124] width 12 height 6
click at [201, 121] on input "checkbox" at bounding box center [201, 121] width 0 height 0
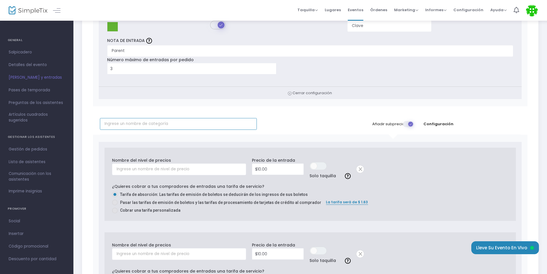
click at [197, 125] on input "text" at bounding box center [178, 124] width 157 height 12
paste input "Guest Bench Seats"
paste input "behind the parents"
click at [182, 149] on div "Nombre del nivel de precios Required. Precio de la entrada $10.00 EN OFF Solo t…" at bounding box center [309, 184] width 411 height 72
click at [181, 125] on input "Guest Bench Seats ( behind the parents)" at bounding box center [178, 124] width 157 height 12
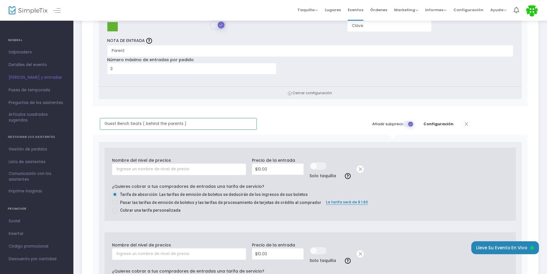
type input "Guest Bench Seats ( behind the parents )"
click at [174, 168] on input "text" at bounding box center [179, 170] width 134 height 12
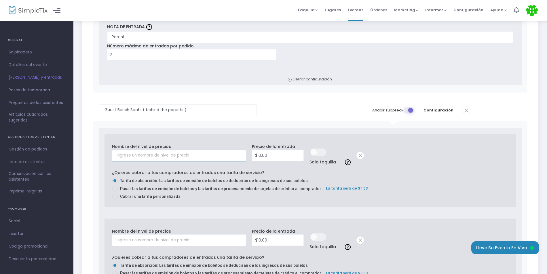
scroll to position [609, 0]
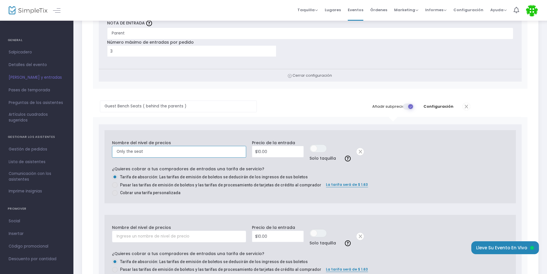
type input "Only the seat"
click at [274, 152] on input "10" at bounding box center [277, 151] width 51 height 11
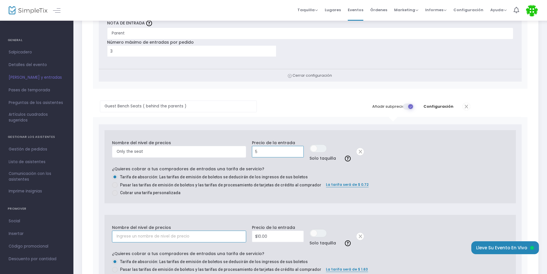
type input "$5.00"
click at [213, 235] on input "text" at bounding box center [179, 237] width 134 height 12
type input "Seat+Donation"
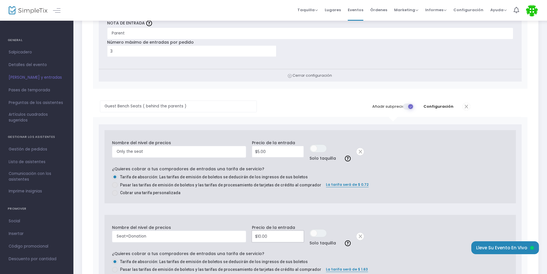
type input "10"
click at [280, 238] on input "10" at bounding box center [277, 236] width 51 height 11
type input "$10.00"
click at [126, 235] on input "Seat+Donation" at bounding box center [179, 237] width 134 height 12
click at [129, 235] on input "Seat+Donation" at bounding box center [179, 237] width 134 height 12
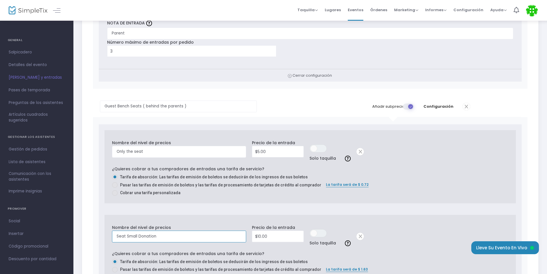
click at [126, 235] on input "Seat Small Donation" at bounding box center [179, 237] width 134 height 12
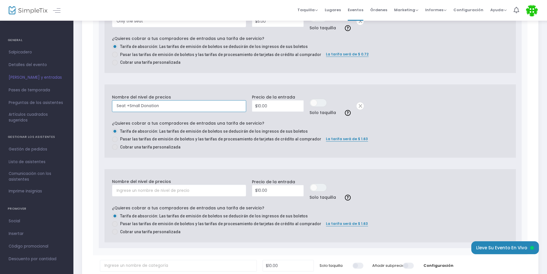
scroll to position [755, 0]
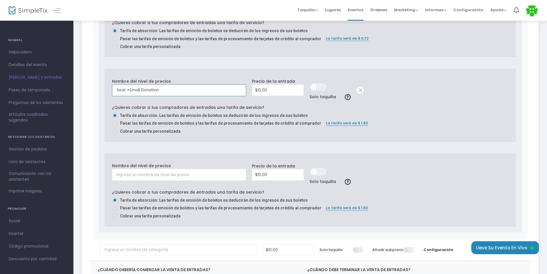
type input "Seat +Small Donation"
click at [206, 174] on input "text" at bounding box center [179, 175] width 134 height 12
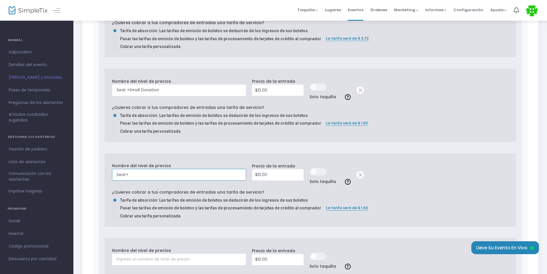
click at [190, 176] on input "Seat+" at bounding box center [179, 175] width 134 height 12
click at [143, 171] on input "Seat+" at bounding box center [179, 175] width 134 height 12
paste input "medium contribution"
click at [197, 173] on input "Seat+medium contribution" at bounding box center [179, 175] width 134 height 12
type input "Seat+medium contribution"
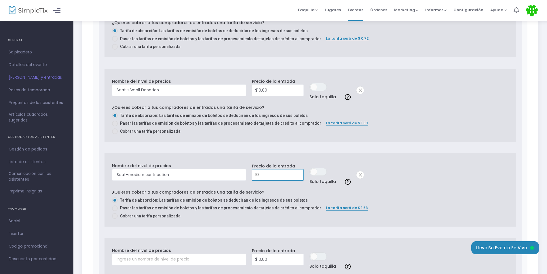
click at [282, 176] on input "10" at bounding box center [277, 175] width 51 height 11
type input "$20.00"
paste input "medium contribution"
type input "m"
click at [140, 88] on input "Seat +Small Donation" at bounding box center [179, 91] width 134 height 12
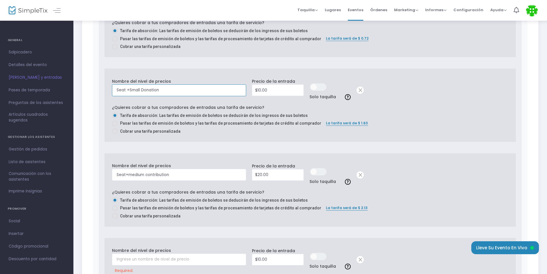
click at [141, 89] on input "Seat +Small Donation" at bounding box center [179, 91] width 134 height 12
type input "Seat +Donation"
click at [172, 178] on input "Seat+medium contribution" at bounding box center [179, 175] width 134 height 12
type input "Seat+Donation"
click at [167, 263] on input "text" at bounding box center [179, 260] width 134 height 12
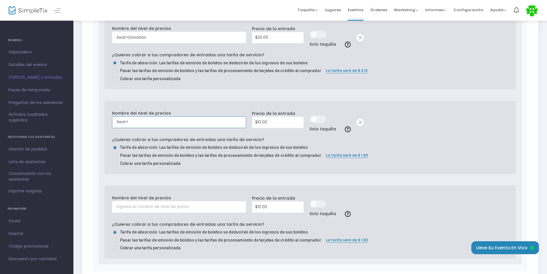
scroll to position [883, 0]
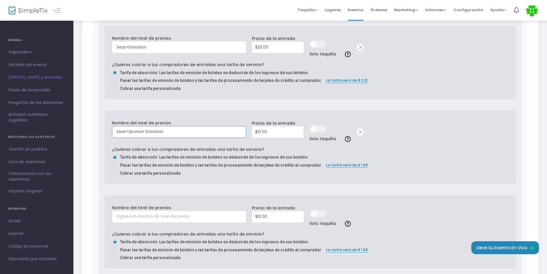
type input "Seat+Sponsor Donation"
click at [284, 129] on input "10" at bounding box center [277, 132] width 51 height 11
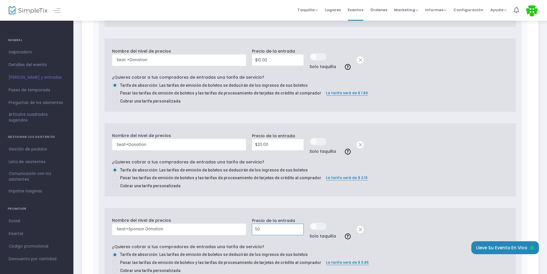
scroll to position [787, 0]
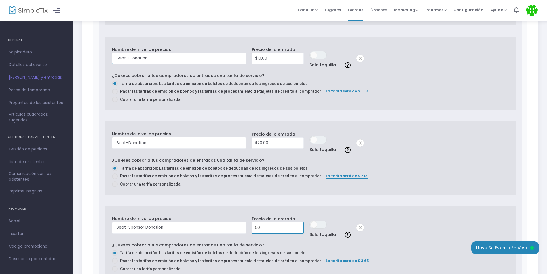
type input "$50.00"
click at [157, 56] on input "Seat +Donation" at bounding box center [179, 59] width 134 height 12
click at [154, 142] on input "Seat+Donation" at bounding box center [179, 143] width 134 height 12
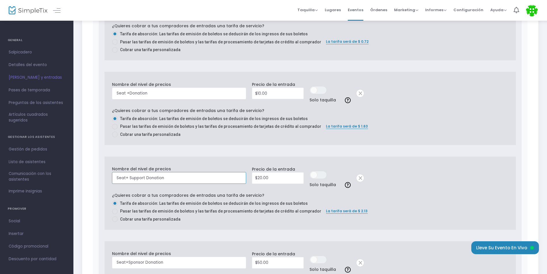
scroll to position [754, 0]
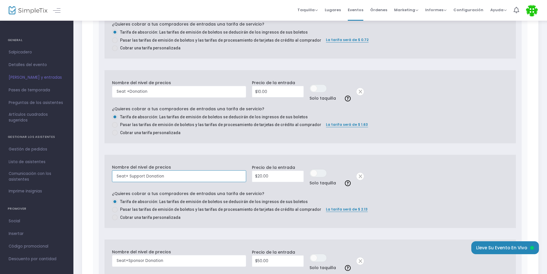
type input "Seat+ Support Donation"
click at [262, 177] on input "20" at bounding box center [277, 176] width 51 height 11
type input "$25.00"
click at [149, 178] on input "Seat+ Support Donation" at bounding box center [179, 177] width 134 height 12
click at [144, 177] on input "Seat+ Support Donation" at bounding box center [179, 177] width 134 height 12
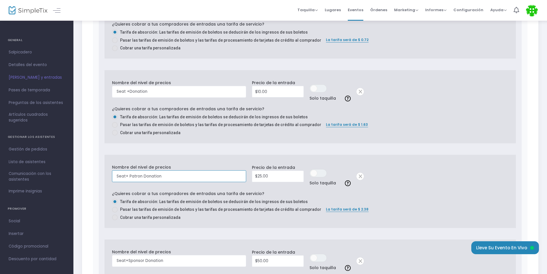
type input "Seat+ Patron Donation"
click at [128, 90] on input "Seat +Donation" at bounding box center [179, 92] width 134 height 12
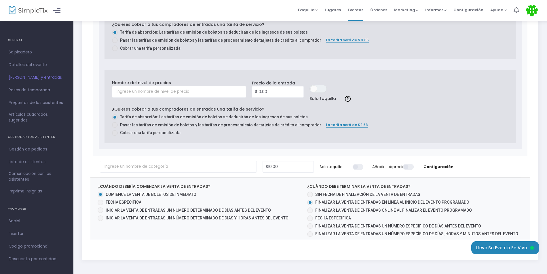
scroll to position [1014, 0]
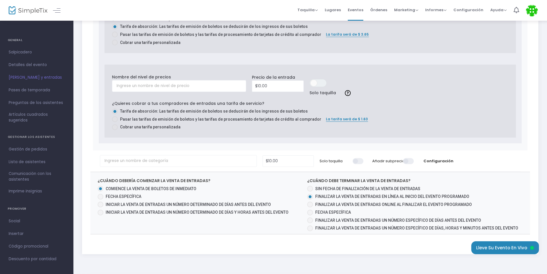
type input "Seat +Supporter Donation"
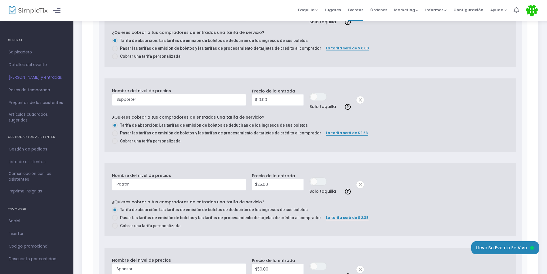
scroll to position [0, 0]
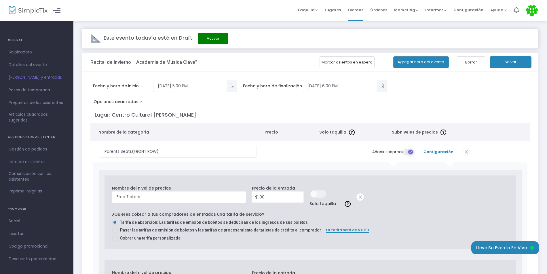
click at [513, 68] on button "Salvar" at bounding box center [510, 62] width 42 height 12
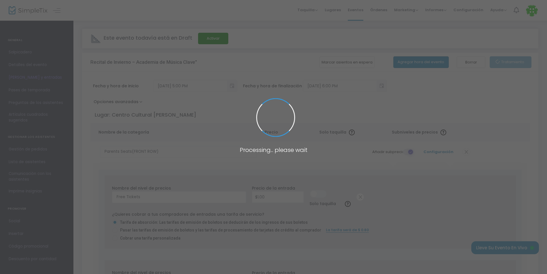
click at [513, 68] on span at bounding box center [273, 137] width 547 height 274
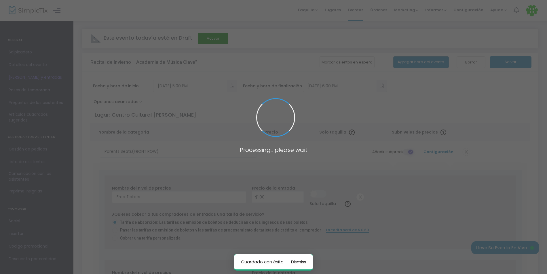
radio input "false"
radio input "true"
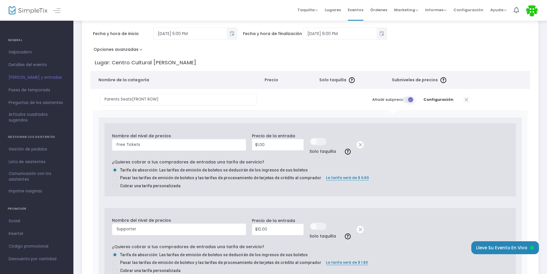
scroll to position [24, 0]
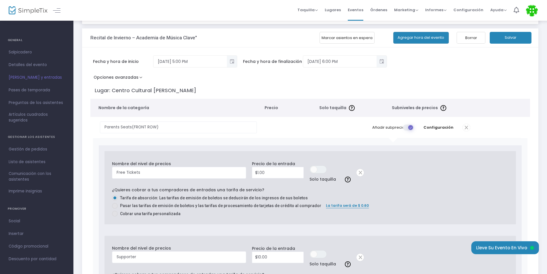
click at [522, 37] on button "Salvar" at bounding box center [510, 38] width 42 height 12
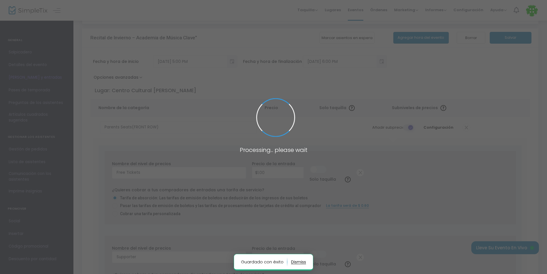
click at [509, 75] on span at bounding box center [273, 137] width 547 height 274
radio input "false"
radio input "true"
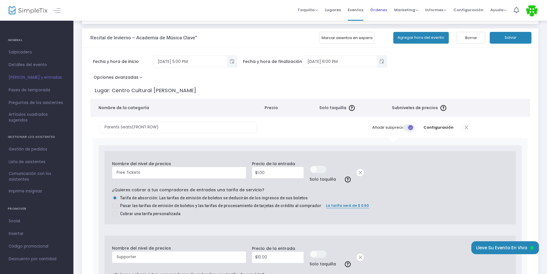
click at [383, 12] on span "Órdenes" at bounding box center [378, 10] width 17 height 15
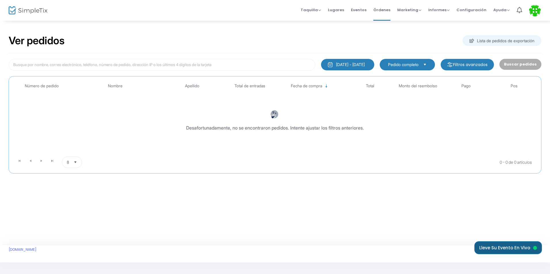
click at [503, 247] on font "Lleve su evento en vivo" at bounding box center [504, 248] width 51 height 4
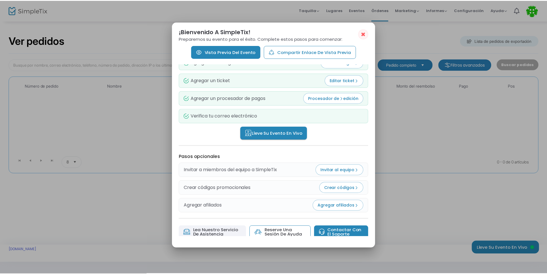
scroll to position [35, 0]
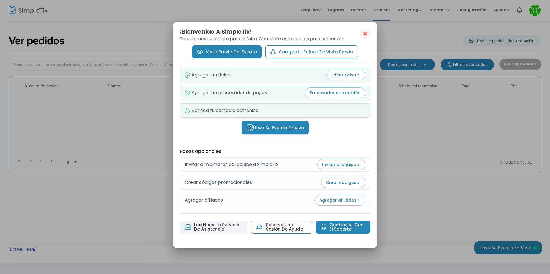
click at [295, 230] on font "Reserve una sesión de ayuda" at bounding box center [286, 227] width 41 height 9
click at [293, 126] on font "Lleve su evento en vivo" at bounding box center [278, 128] width 51 height 6
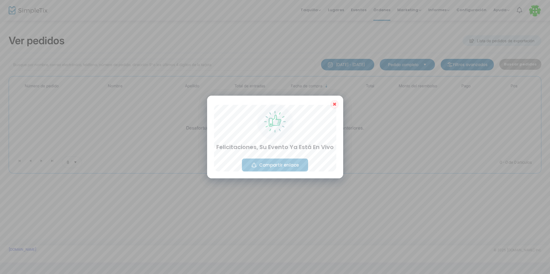
click at [333, 107] on span "✖" at bounding box center [335, 104] width 4 height 7
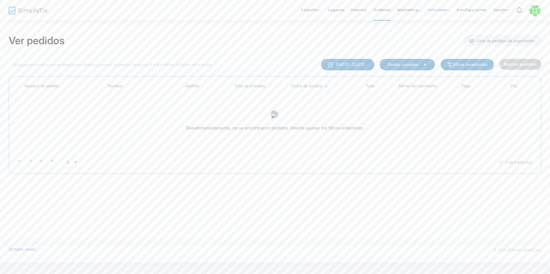
click at [437, 5] on span "Informes Analytics Sales Reports Download" at bounding box center [438, 10] width 21 height 15
click at [441, 13] on span "Informes Analytics Sales Reports Download" at bounding box center [438, 10] width 21 height 15
click at [448, 12] on span "Informes" at bounding box center [438, 9] width 21 height 5
click at [417, 11] on span "Marketing" at bounding box center [409, 9] width 24 height 5
drag, startPoint x: 13, startPoint y: 15, endPoint x: 13, endPoint y: 10, distance: 4.9
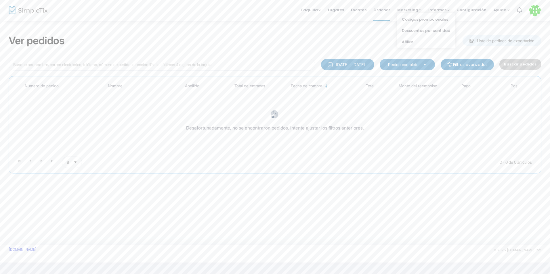
click at [13, 10] on div at bounding box center [23, 10] width 28 height 21
click at [13, 10] on img at bounding box center [28, 10] width 39 height 8
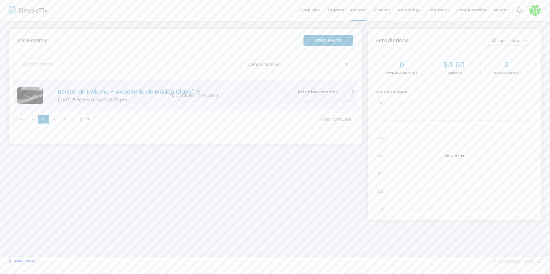
click at [242, 107] on td "Recital de Invierno – Academia de Música Clave" [DATE] 5:00 pm a [DATE] 6:00 pm…" at bounding box center [169, 95] width 250 height 31
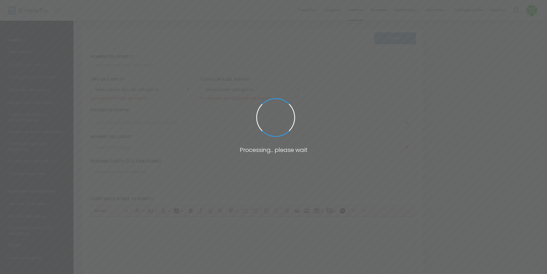
type input "Winter Recital – Clave Music Academy""
type textarea "Winter Recital – Clave Music Academy Join us for an enchanting evening of class…"
checkbox input "true"
type input "Buy Tickets"
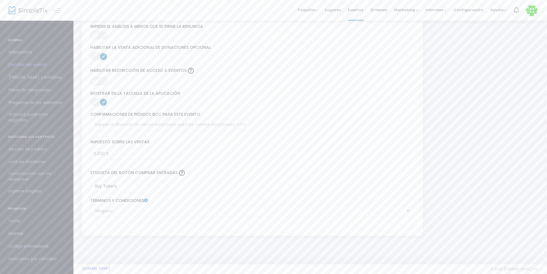
scroll to position [779, 0]
click at [235, 122] on input "text" at bounding box center [171, 124] width 162 height 12
type input "[EMAIL_ADDRESS][DOMAIN_NAME]"
click at [238, 165] on label "Etiqueta del botón Comprar entradas" at bounding box center [252, 172] width 330 height 15
click at [158, 183] on input "Buy Tickets" at bounding box center [128, 186] width 77 height 12
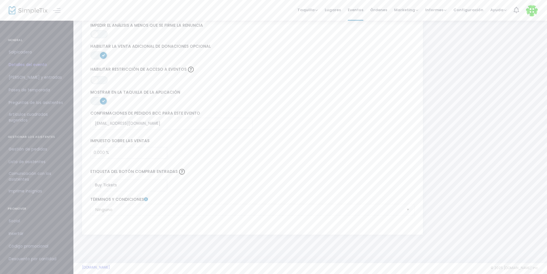
click at [177, 207] on div "Ninguno Términos y condiciones" at bounding box center [252, 206] width 330 height 18
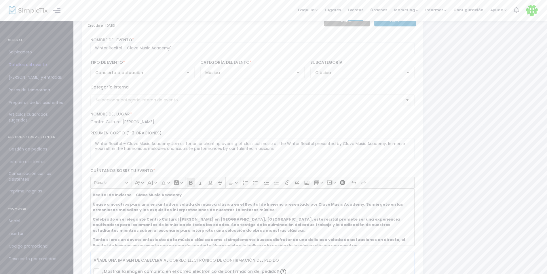
scroll to position [0, 0]
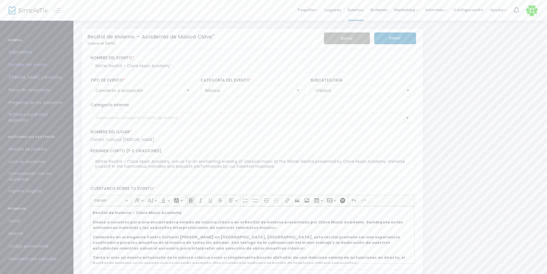
click at [399, 36] on button "Salvar" at bounding box center [395, 39] width 42 height 12
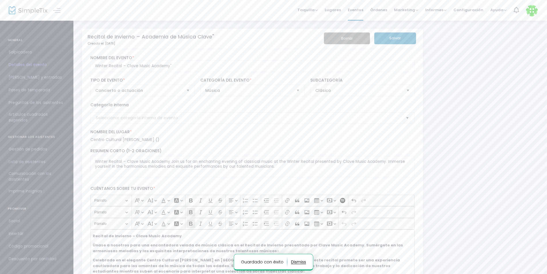
click at [42, 53] on span "Salpicadero" at bounding box center [37, 52] width 56 height 7
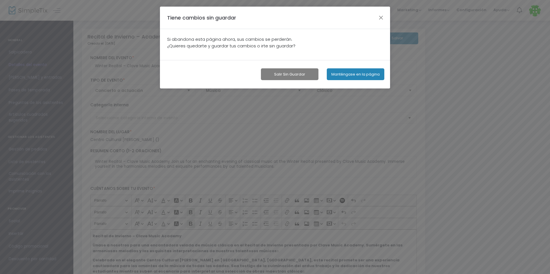
click at [309, 74] on button "Salir sin guardar" at bounding box center [290, 74] width 58 height 12
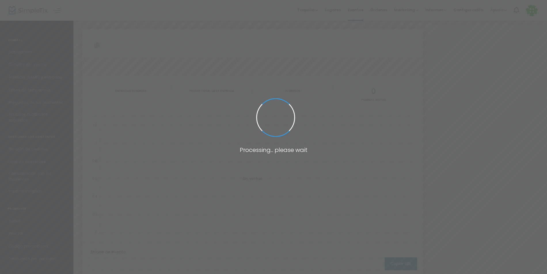
type input "[URL][DOMAIN_NAME]"
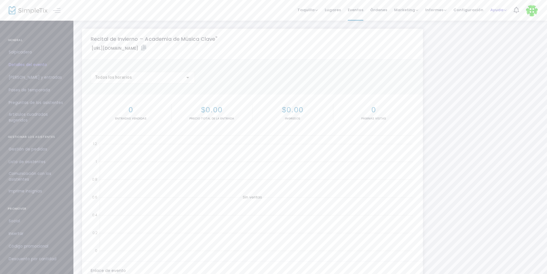
click at [505, 12] on span "Ayuda" at bounding box center [498, 9] width 16 height 5
click at [416, 9] on span "Marketing" at bounding box center [406, 9] width 24 height 5
click at [387, 10] on span "Órdenes" at bounding box center [378, 10] width 17 height 15
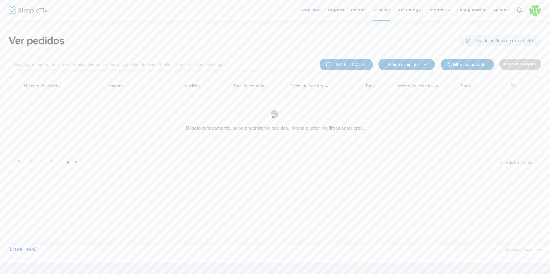
click at [321, 12] on span "Taquilla" at bounding box center [311, 9] width 20 height 5
click at [324, 20] on li "Vender entradas" at bounding box center [332, 19] width 62 height 11
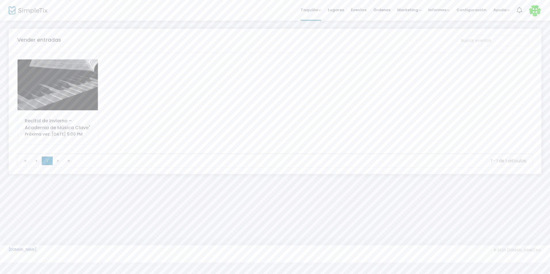
click at [82, 111] on div "Recital de Invierno – Academia de Música Clave" Próxima vez: [DATE] 5:00 PM" at bounding box center [57, 102] width 81 height 86
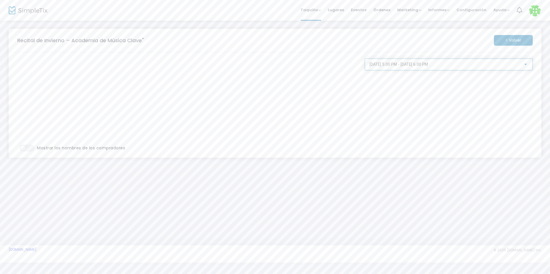
click at [520, 63] on div "[DATE] 5:00 PM - [DATE] 6:00 PM" at bounding box center [446, 64] width 154 height 5
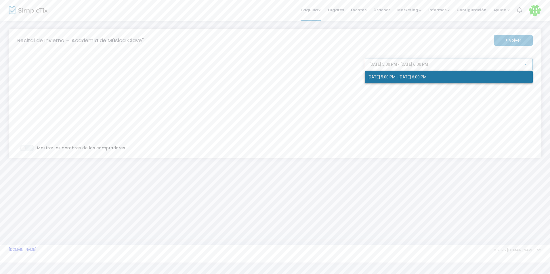
click at [512, 72] on span "[DATE] 5:00 PM - [DATE] 6:00 PM" at bounding box center [449, 77] width 162 height 12
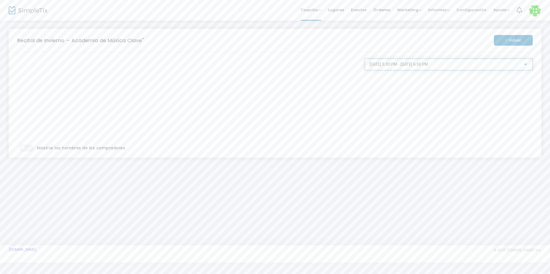
click at [501, 39] on m-button "< Volver" at bounding box center [513, 40] width 39 height 11
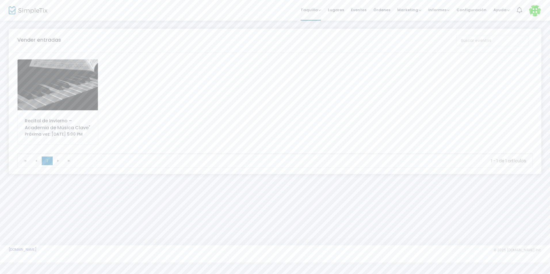
drag, startPoint x: 50, startPoint y: 128, endPoint x: 55, endPoint y: 106, distance: 22.8
click at [55, 106] on img at bounding box center [58, 85] width 81 height 51
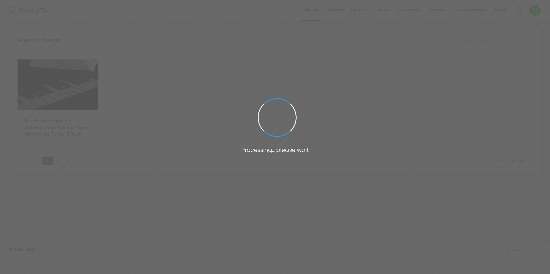
click at [55, 106] on span at bounding box center [275, 137] width 550 height 274
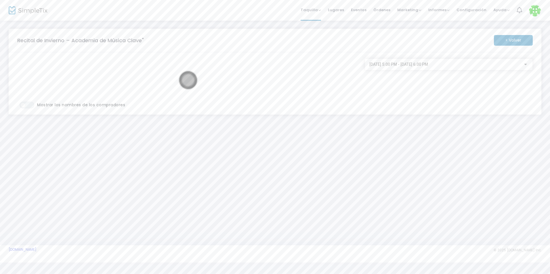
click at [78, 41] on font "Recital de Invierno – Academia de Música Clave"" at bounding box center [80, 40] width 127 height 7
drag, startPoint x: 78, startPoint y: 41, endPoint x: 87, endPoint y: 50, distance: 12.6
click at [87, 50] on m-panel-header "Recital de Invierno – Academia de Música Clave" < Volver" at bounding box center [275, 41] width 533 height 24
drag, startPoint x: 87, startPoint y: 50, endPoint x: 51, endPoint y: 43, distance: 36.0
click at [51, 43] on font "Recital de Invierno – Academia de Música Clave"" at bounding box center [80, 40] width 127 height 7
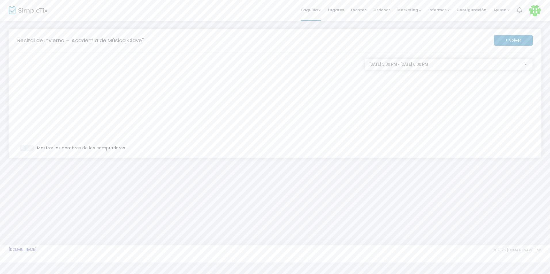
click at [24, 150] on span at bounding box center [22, 148] width 5 height 5
click at [36, 38] on font "Recital de Invierno – Academia de Música Clave"" at bounding box center [80, 40] width 127 height 7
click at [321, 11] on span "Taquilla" at bounding box center [311, 9] width 20 height 5
click at [327, 44] on li "Vender pase de temporada" at bounding box center [332, 41] width 62 height 11
click at [13, 12] on img at bounding box center [28, 10] width 39 height 8
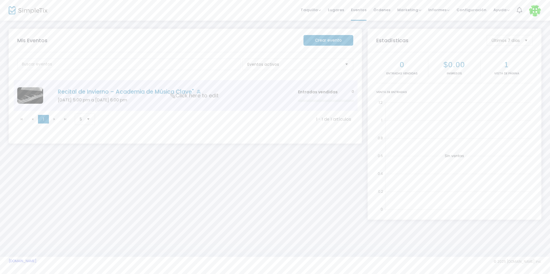
click at [159, 96] on td "Recital de Invierno – Academia de Música Clave" [DATE] 5:00 pm a [DATE] 6:00 pm…" at bounding box center [169, 95] width 250 height 31
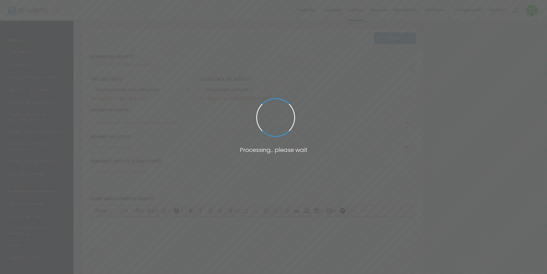
type input "Winter Recital – Clave Music Academy""
type textarea "Winter Recital – Clave Music Academy Join us for an enchanting evening of class…"
checkbox input "true"
type input "[EMAIL_ADDRESS][DOMAIN_NAME]"
type input "Buy Tickets"
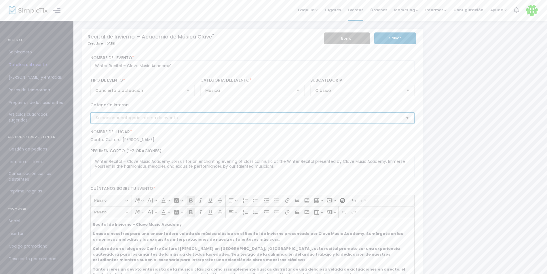
click at [256, 119] on input at bounding box center [250, 118] width 308 height 6
click at [405, 117] on span "Escoger" at bounding box center [406, 117] width 9 height 9
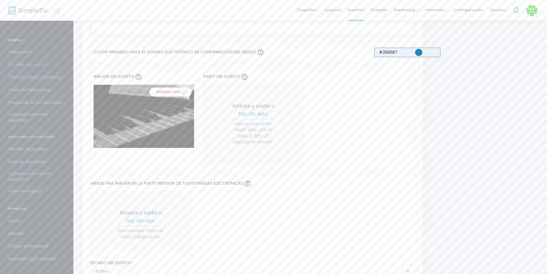
scroll to position [428, 0]
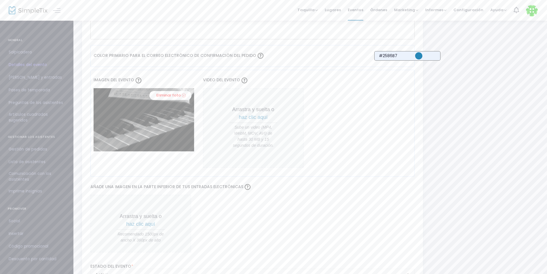
click at [22, 161] on span "Lista de asistentes" at bounding box center [37, 162] width 56 height 7
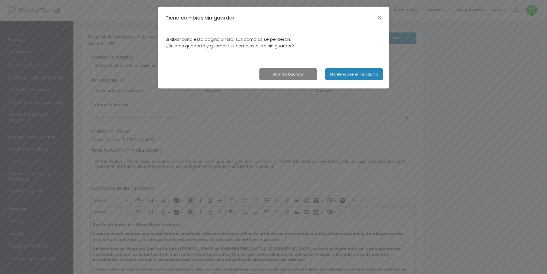
scroll to position [0, 0]
click at [355, 71] on button "Manténgase en la página" at bounding box center [356, 74] width 58 height 12
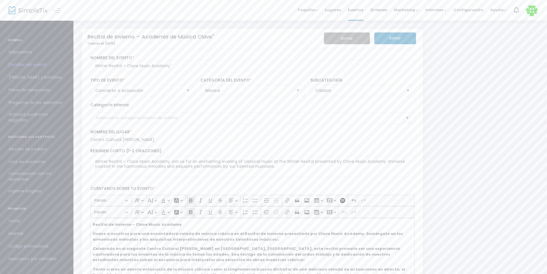
click at [41, 161] on span "Lista de asistentes" at bounding box center [37, 162] width 56 height 7
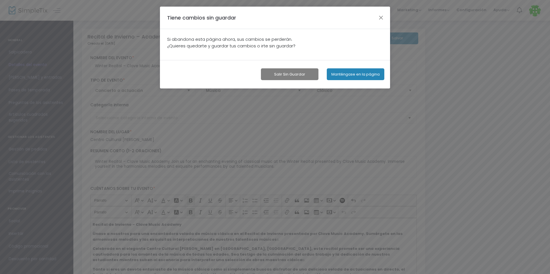
click at [289, 70] on button "Salir sin guardar" at bounding box center [290, 74] width 58 height 12
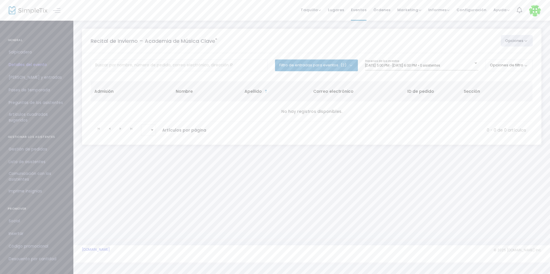
click at [309, 69] on button "Filtro de entradas para eventos (2)" at bounding box center [316, 66] width 83 height 12
click at [275, 163] on div "Recital de Invierno – Academia de Música Clave" Opciones Export List Export to …" at bounding box center [311, 92] width 477 height 145
click at [510, 44] on button "Opciones" at bounding box center [517, 41] width 32 height 12
click at [343, 239] on div "Recital de Invierno – Academia de Música Clave" Opciones Lista de exportación E…" at bounding box center [311, 133] width 477 height 226
click at [35, 113] on span "Artículos cuadrados sugeridos" at bounding box center [37, 118] width 56 height 12
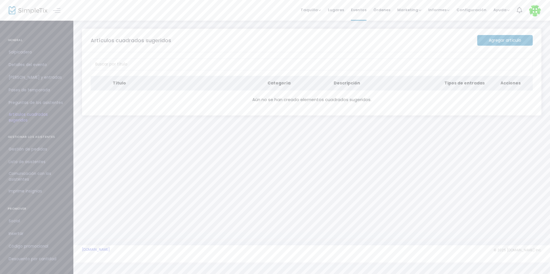
click at [36, 110] on link "Artículos cuadrados sugeridos" at bounding box center [36, 117] width 73 height 17
click at [39, 101] on span "Preguntas de los asistentes" at bounding box center [37, 102] width 56 height 7
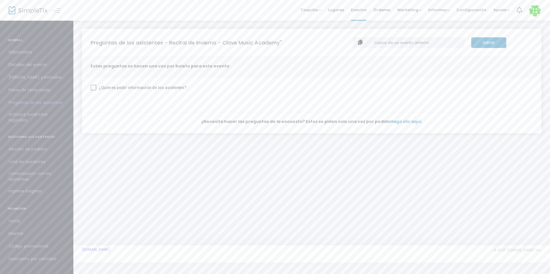
click at [91, 91] on mat-checkbox "¿Quieres pedir información de los asistentes?" at bounding box center [139, 88] width 96 height 9
click at [93, 88] on span at bounding box center [94, 88] width 6 height 6
click at [93, 91] on input "¿Quieres pedir información de los asistentes?" at bounding box center [93, 91] width 0 height 0
checkbox input "true"
click at [489, 46] on m-button "Salvar" at bounding box center [488, 42] width 35 height 11
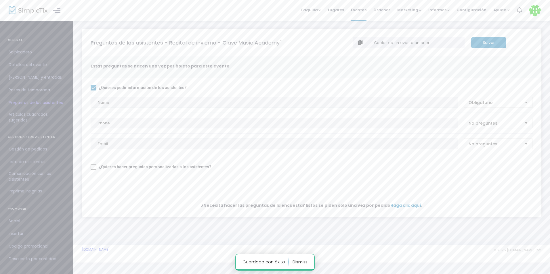
click at [46, 90] on span "Pases de temporada" at bounding box center [37, 90] width 56 height 7
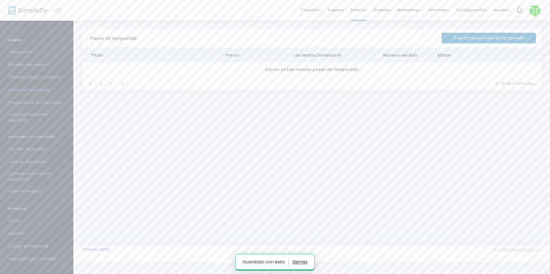
click at [43, 77] on span "[PERSON_NAME] y entradas" at bounding box center [37, 77] width 56 height 7
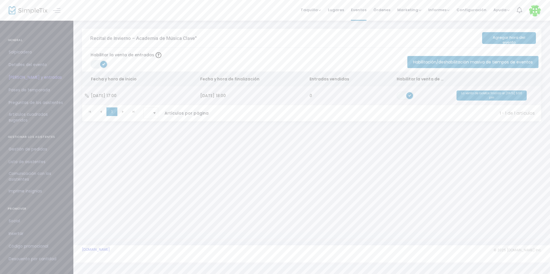
click at [482, 98] on span "La venta de boletos finaliza el [DATE] 5:00 pm" at bounding box center [492, 96] width 70 height 10
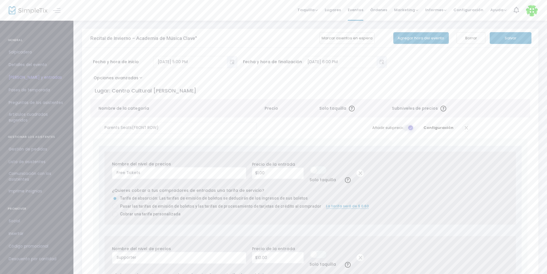
click at [32, 67] on span "Detalles del evento" at bounding box center [37, 64] width 56 height 7
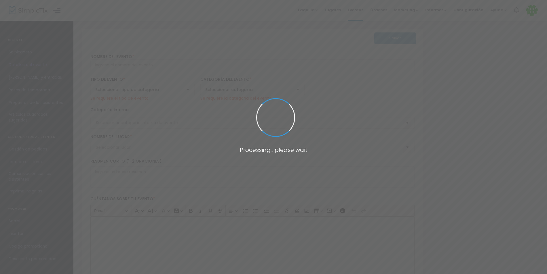
type input "Winter Recital – Clave Music Academy""
type textarea "Winter Recital – Clave Music Academy Join us for an enchanting evening of class…"
checkbox input "true"
type input "[EMAIL_ADDRESS][DOMAIN_NAME]"
type input "Buy Tickets"
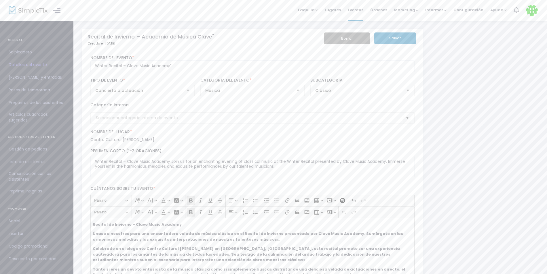
click at [24, 52] on span "Salpicadero" at bounding box center [37, 52] width 56 height 7
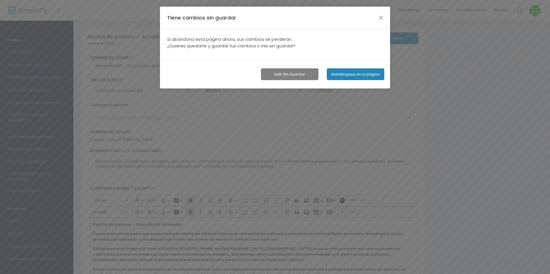
click at [291, 76] on button "Salir sin guardar" at bounding box center [290, 74] width 58 height 12
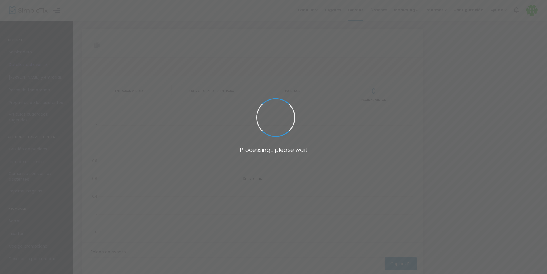
type input "[URL][DOMAIN_NAME]"
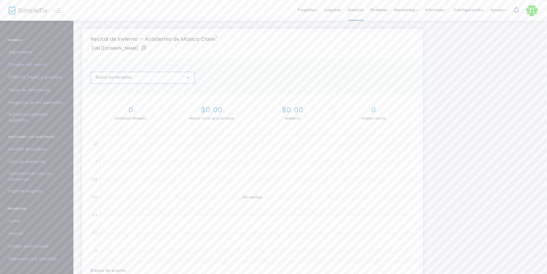
click at [189, 77] on div at bounding box center [187, 77] width 3 height 1
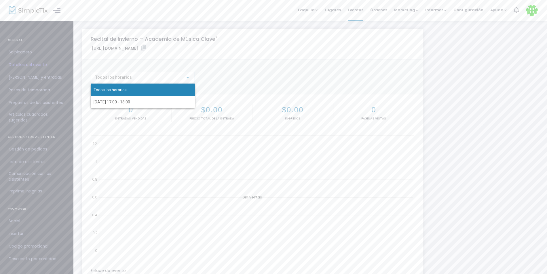
click at [189, 77] on div at bounding box center [273, 137] width 547 height 274
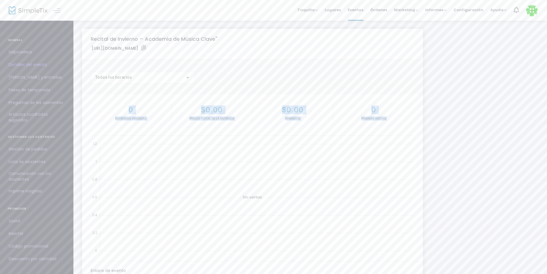
drag, startPoint x: 546, startPoint y: 93, endPoint x: 541, endPoint y: 223, distance: 130.1
click at [541, 223] on div "Recital de Invierno – Academia de Música Clave" [URL][DOMAIN_NAME] Copy Todos l…" at bounding box center [309, 177] width 473 height 315
click at [472, 9] on span "Configuración" at bounding box center [468, 10] width 30 height 15
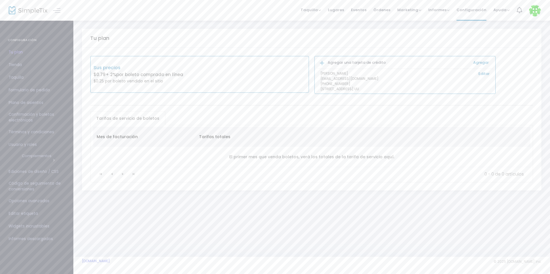
click at [251, 85] on div "Sus precios $0.79 + 2% por boleto comprado en línea $0.25 por boleto vendido en…" at bounding box center [199, 74] width 219 height 37
click at [112, 71] on p "Sus precios" at bounding box center [147, 67] width 106 height 7
click at [25, 81] on span "Taquilla" at bounding box center [37, 77] width 56 height 7
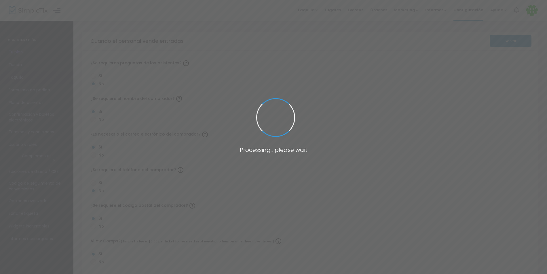
radio input "true"
radio input "false"
radio input "true"
radio input "false"
radio input "true"
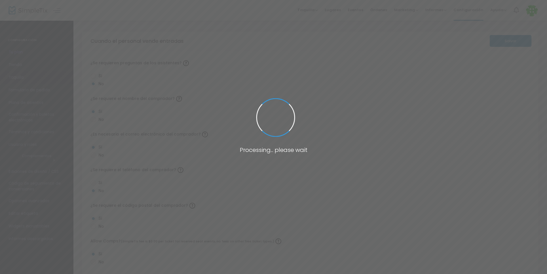
radio input "true"
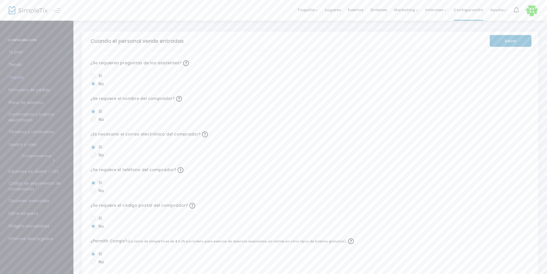
click at [34, 101] on span "Plano de asientos" at bounding box center [37, 102] width 56 height 7
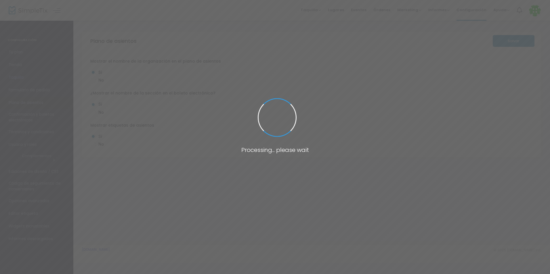
radio input "false"
radio input "true"
radio input "false"
radio input "true"
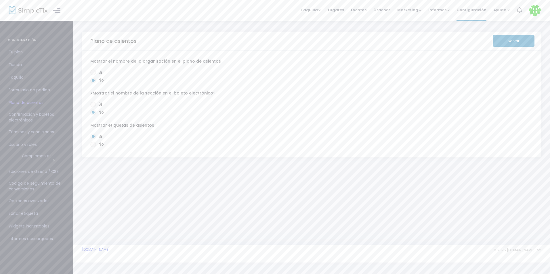
click at [95, 103] on span at bounding box center [93, 105] width 6 height 6
click at [93, 108] on input "Sí" at bounding box center [93, 108] width 0 height 0
radio input "true"
click at [508, 41] on button "Salvar" at bounding box center [514, 41] width 42 height 12
click at [34, 120] on span "Confirmación y boletos electrónicos" at bounding box center [37, 118] width 56 height 12
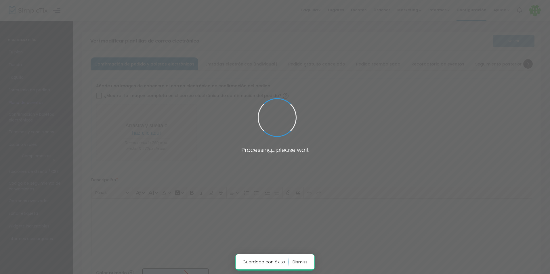
type input "[EMAIL_ADDRESS][DOMAIN_NAME]"
type input "Print and bring this ticket with you"
